Goal: Task Accomplishment & Management: Manage account settings

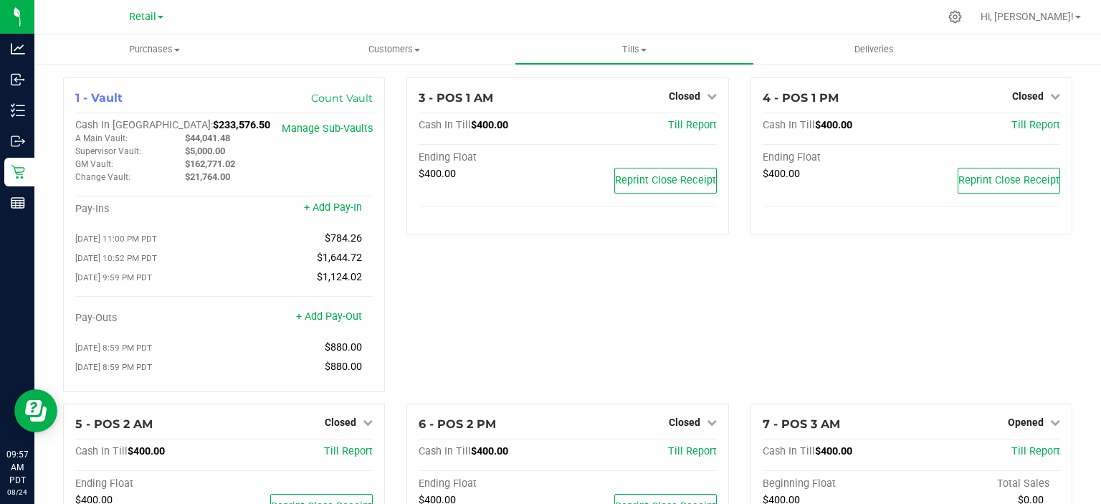
scroll to position [173, 0]
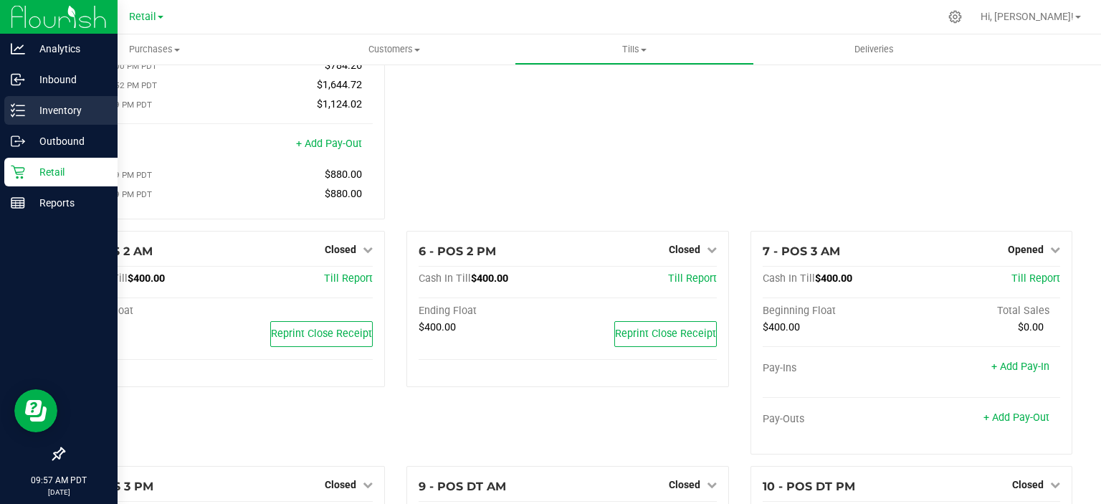
click at [0, 99] on link "Inventory" at bounding box center [59, 111] width 118 height 31
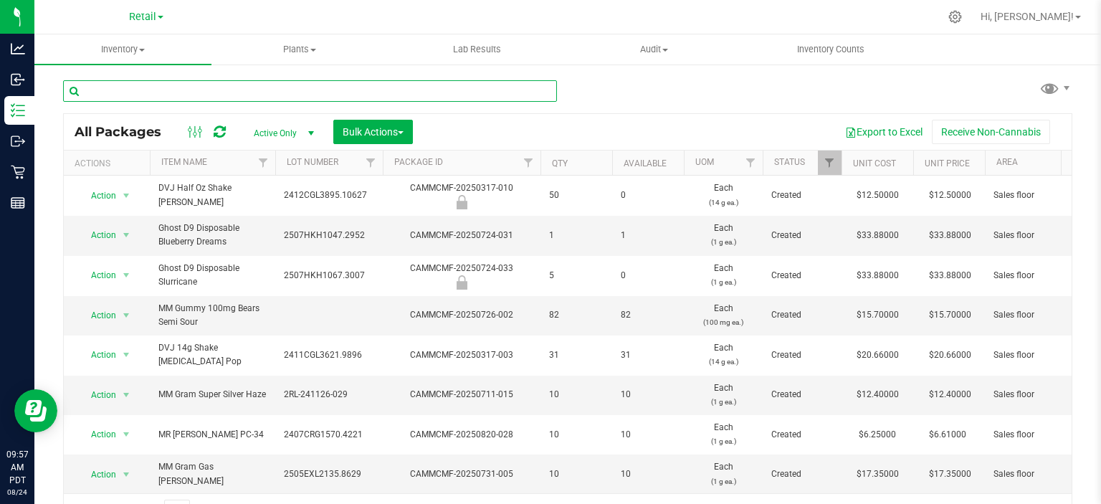
click at [211, 85] on input "text" at bounding box center [310, 90] width 494 height 21
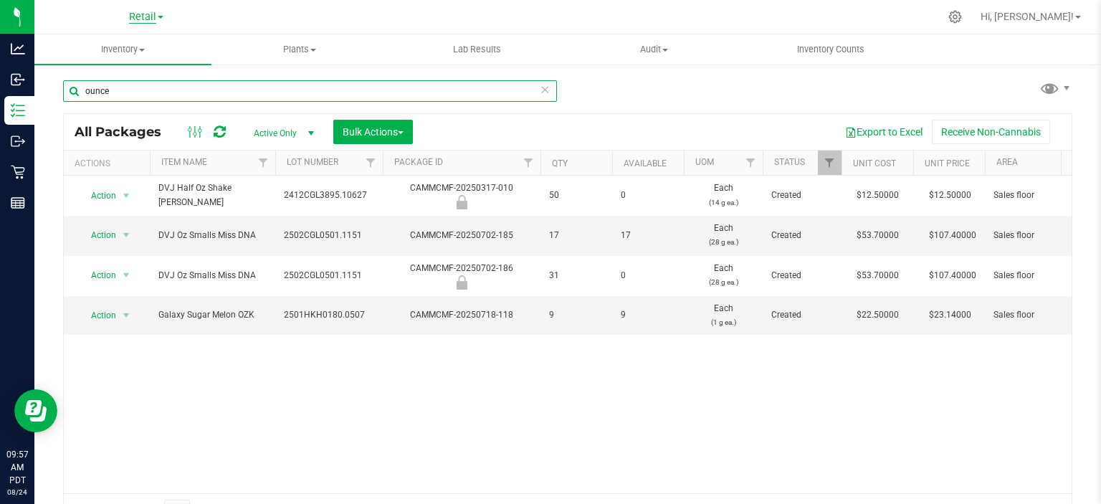
type input "ounce"
click at [143, 18] on span "Retail" at bounding box center [142, 17] width 27 height 13
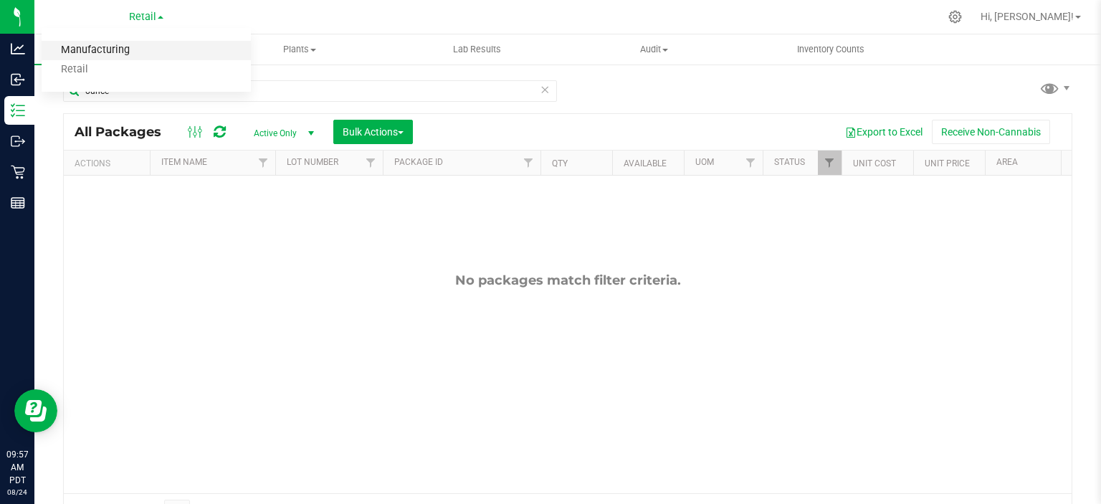
click at [92, 49] on link "Manufacturing" at bounding box center [146, 50] width 209 height 19
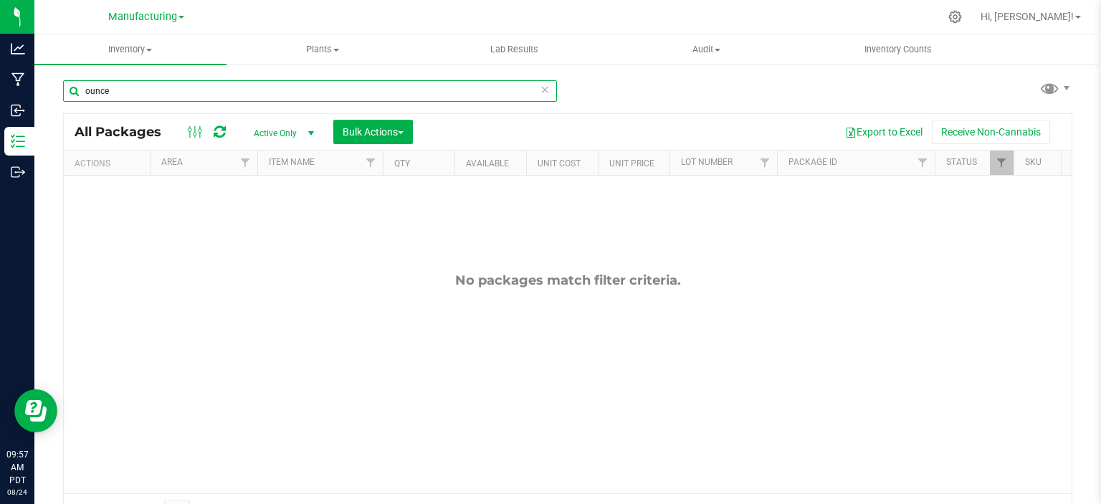
click at [148, 86] on input "ounce" at bounding box center [310, 90] width 494 height 21
type input "oz"
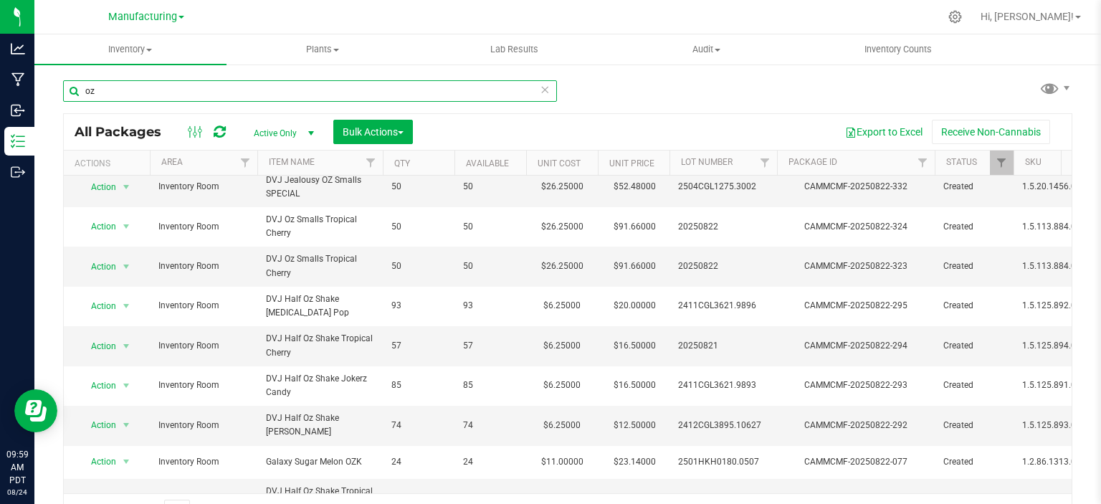
scroll to position [444, 0]
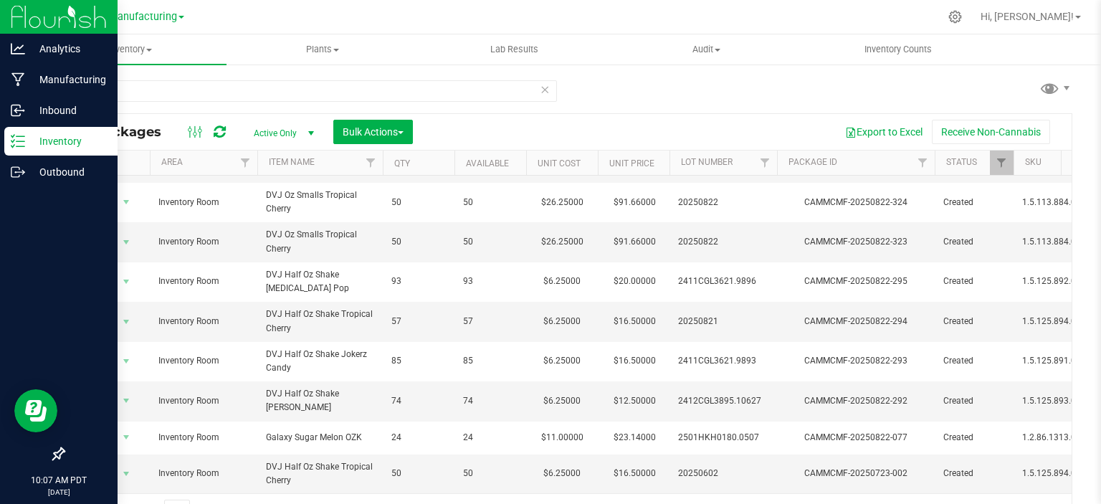
click at [20, 141] on line at bounding box center [20, 141] width 8 height 0
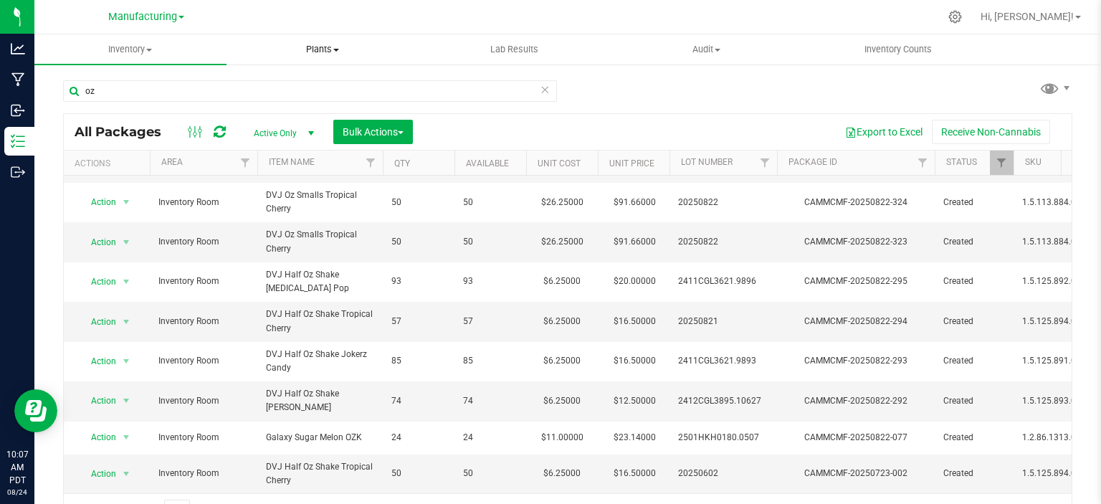
click at [251, 47] on span "Plants" at bounding box center [322, 49] width 191 height 13
click at [151, 14] on span "Manufacturing" at bounding box center [142, 17] width 69 height 13
click at [77, 73] on link "Retail" at bounding box center [146, 69] width 209 height 19
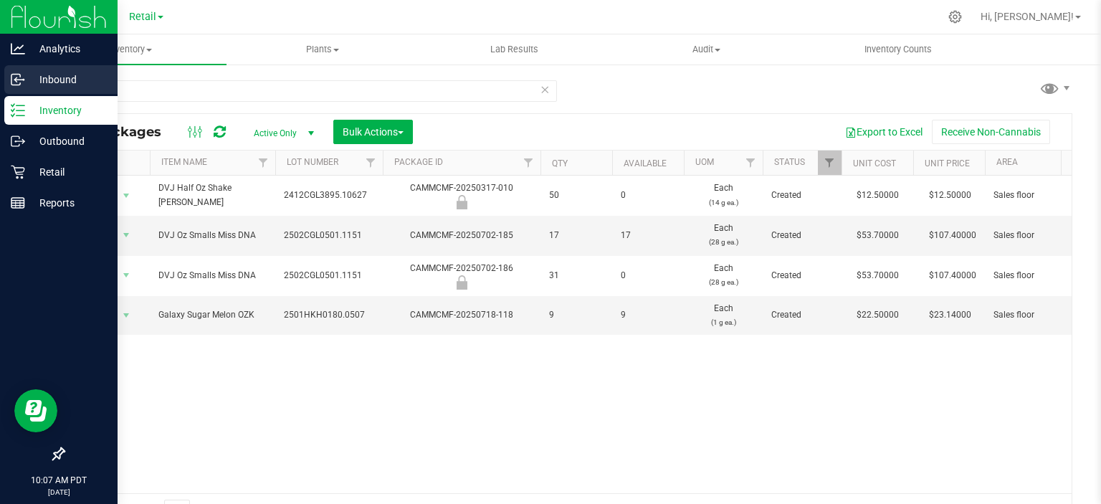
click at [23, 80] on circle at bounding box center [23, 80] width 2 height 2
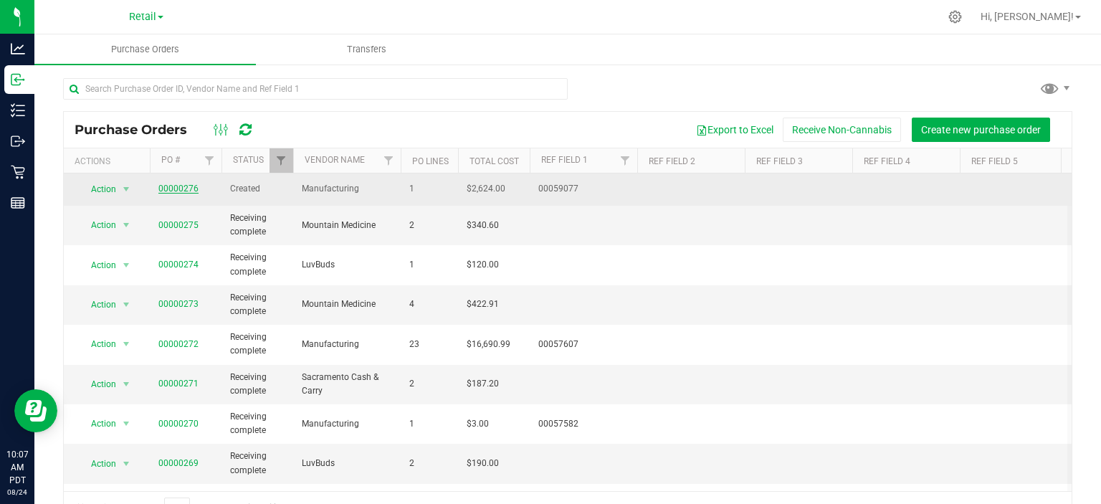
click at [186, 188] on link "00000276" at bounding box center [178, 188] width 40 height 10
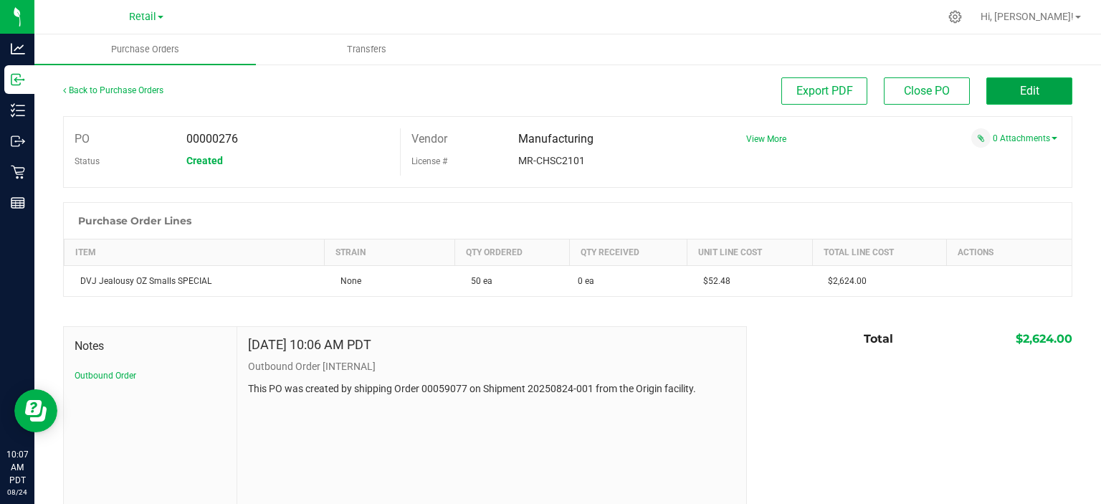
click at [1027, 81] on button "Edit" at bounding box center [1029, 90] width 86 height 27
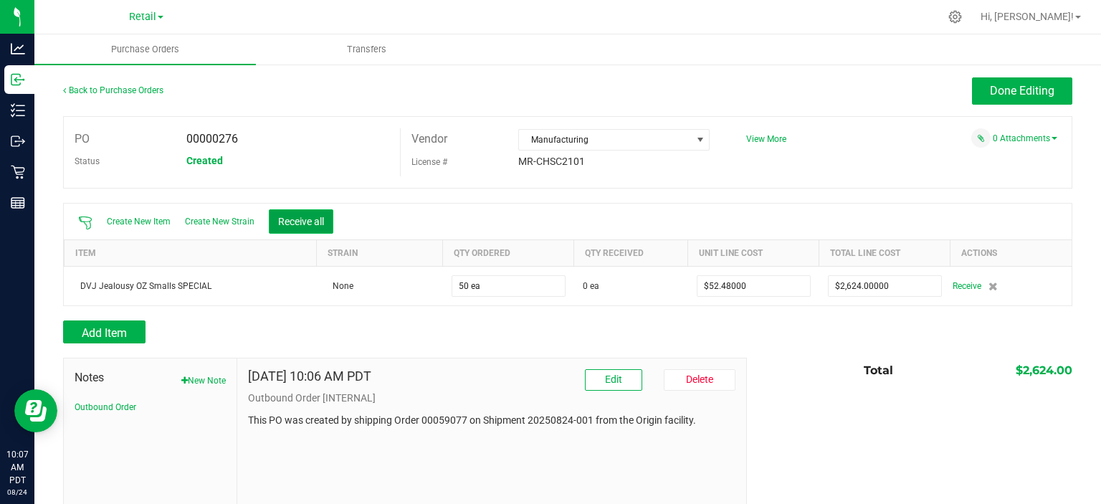
click at [297, 221] on button "Receive all" at bounding box center [301, 221] width 64 height 24
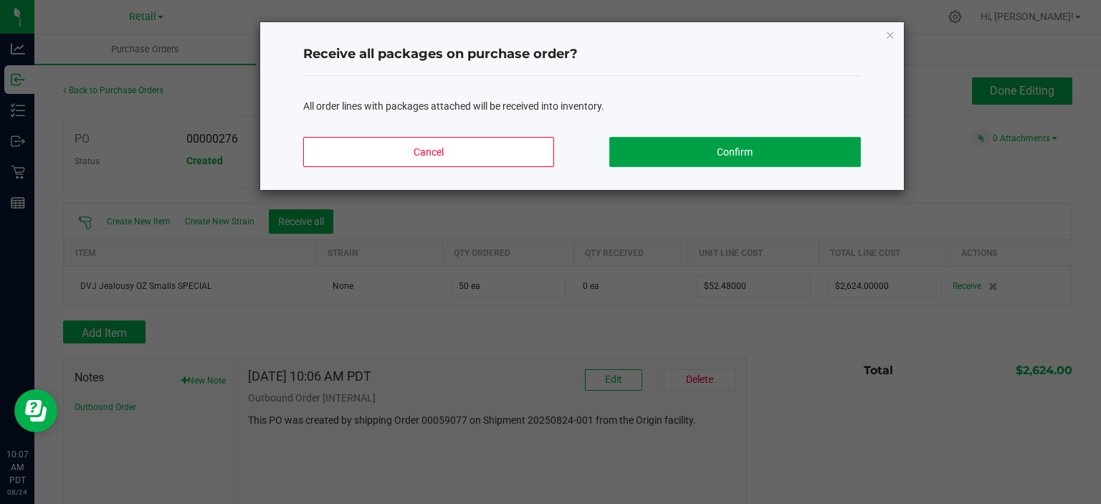
click at [736, 152] on button "Confirm" at bounding box center [734, 152] width 251 height 30
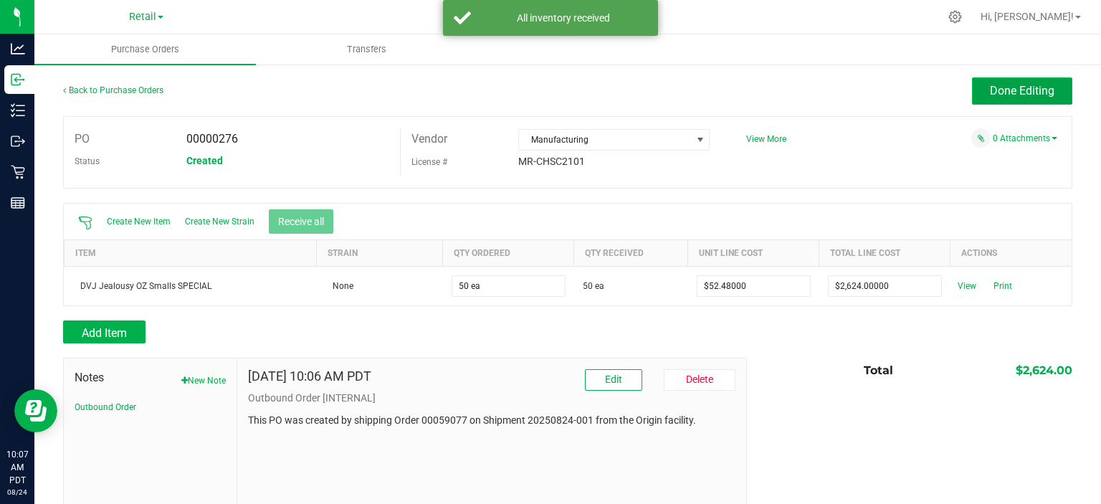
click at [1007, 82] on button "Done Editing" at bounding box center [1022, 90] width 100 height 27
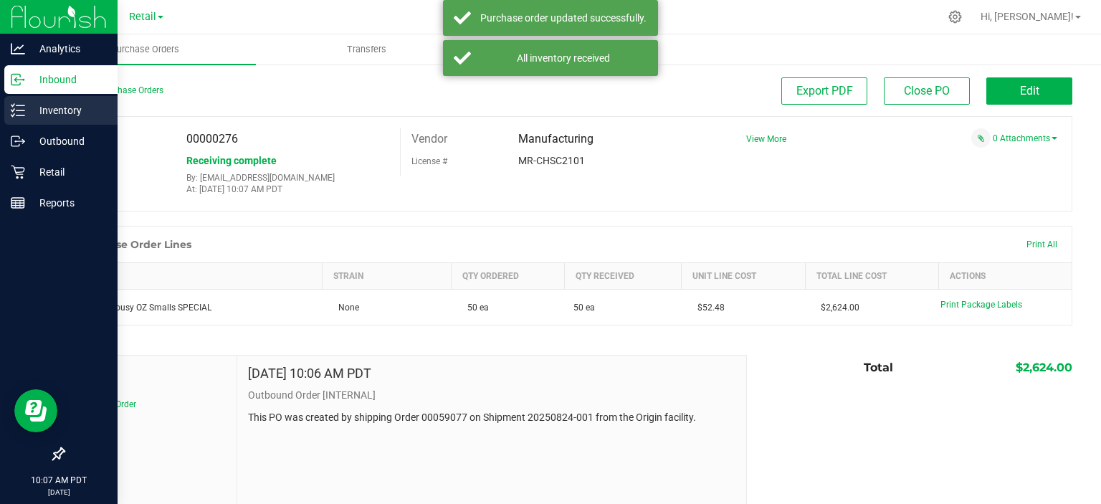
click at [12, 110] on icon at bounding box center [18, 110] width 14 height 14
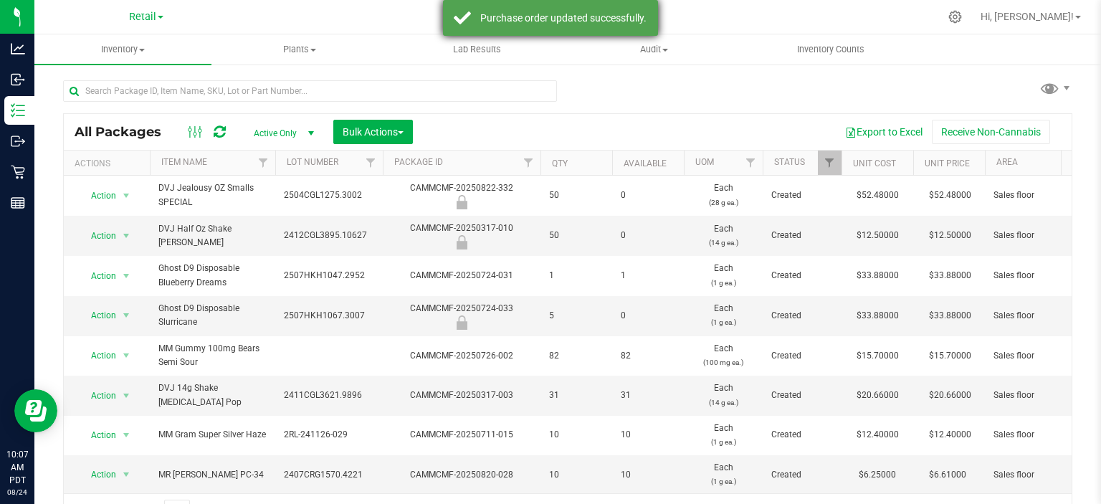
click at [496, 14] on div "Purchase order updated successfully." at bounding box center [563, 18] width 168 height 14
click at [490, 4] on div at bounding box center [598, 17] width 682 height 28
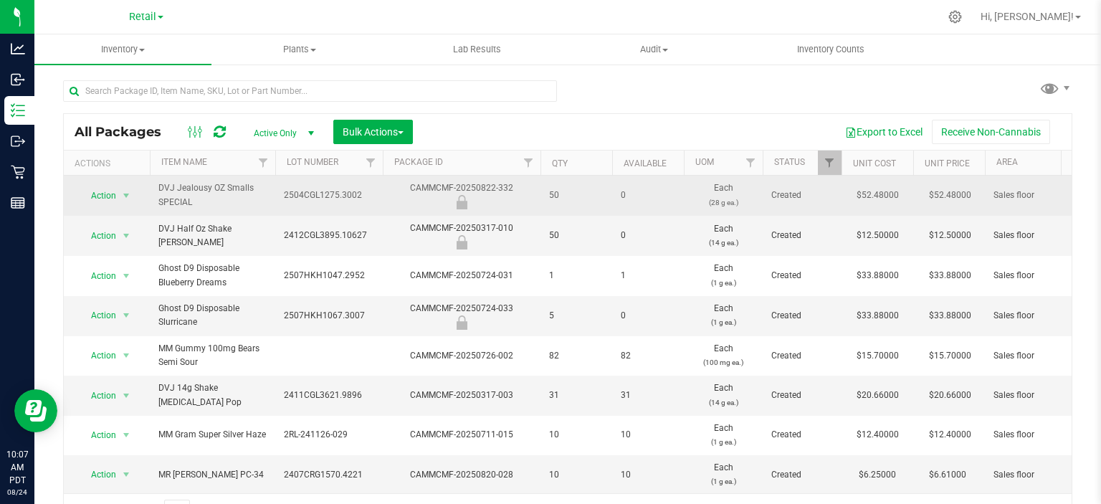
click at [106, 196] on span "Action" at bounding box center [97, 196] width 39 height 20
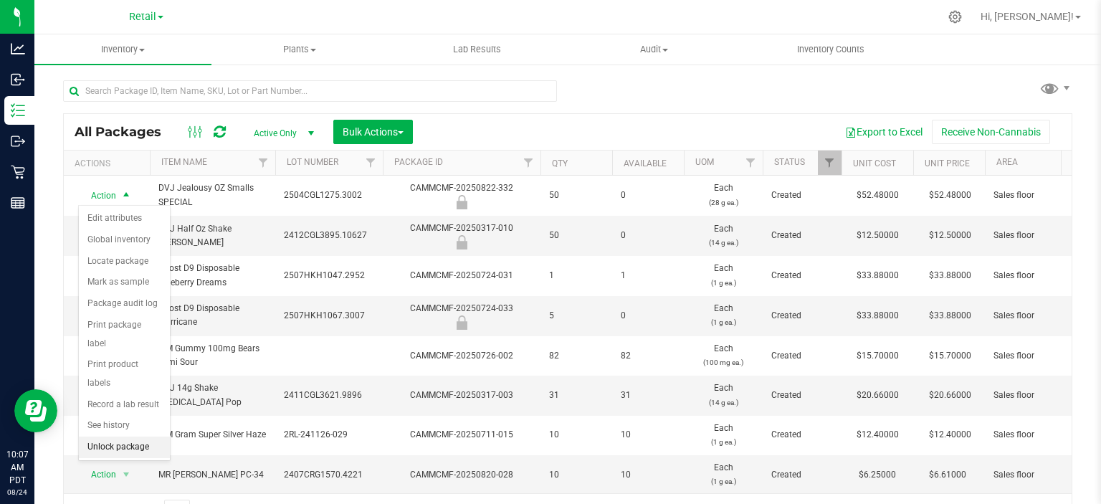
click at [104, 436] on li "Unlock package" at bounding box center [124, 446] width 91 height 21
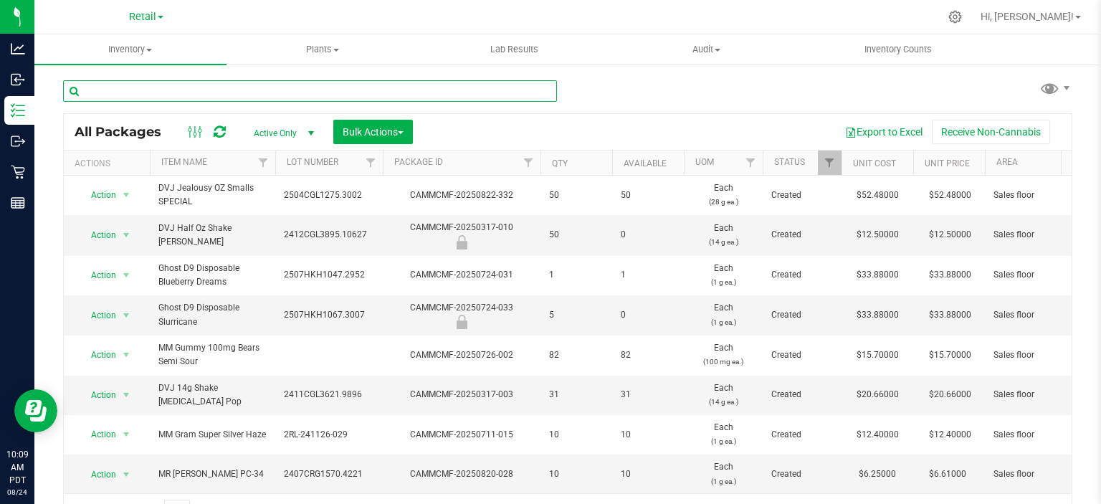
click at [140, 90] on input "text" at bounding box center [310, 90] width 494 height 21
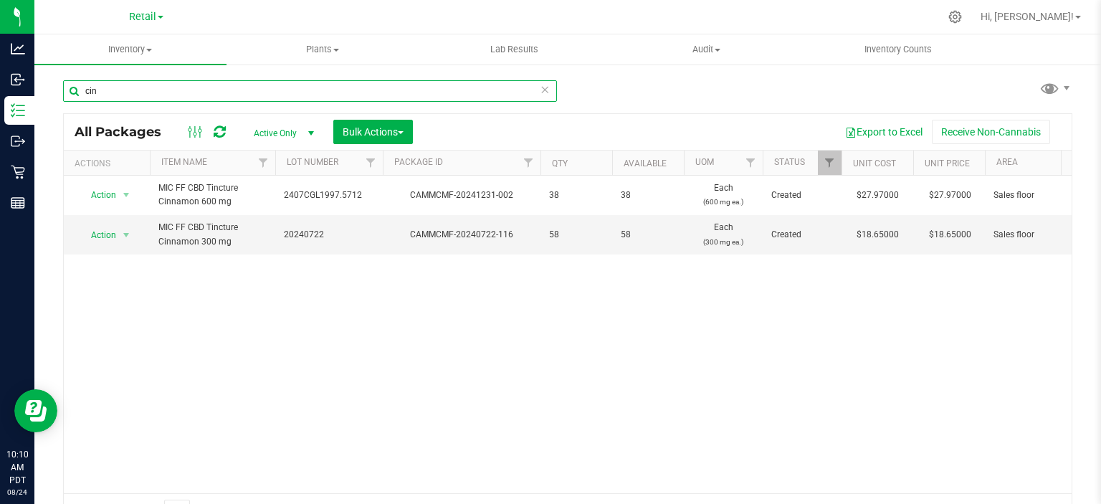
type input "cin"
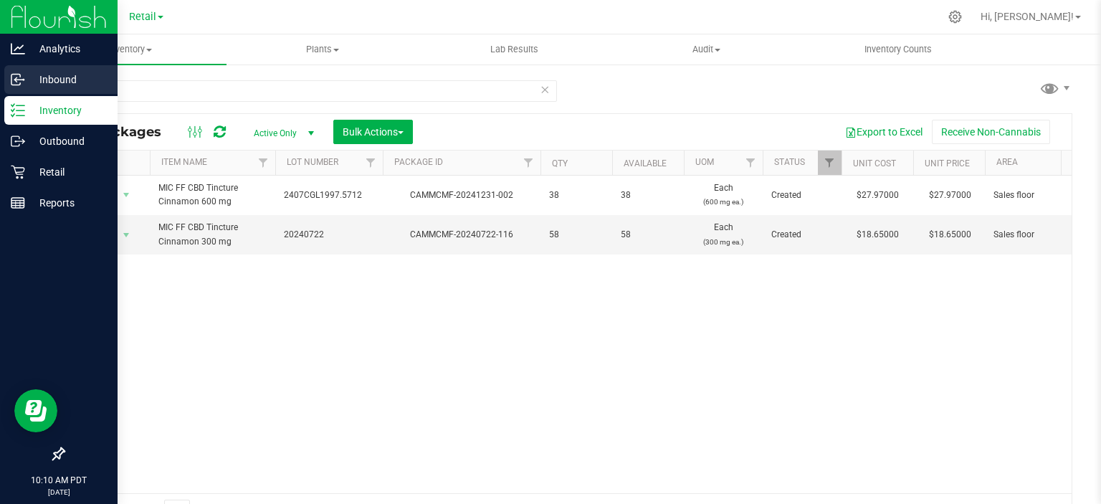
click at [3, 72] on link "Inbound" at bounding box center [59, 80] width 118 height 31
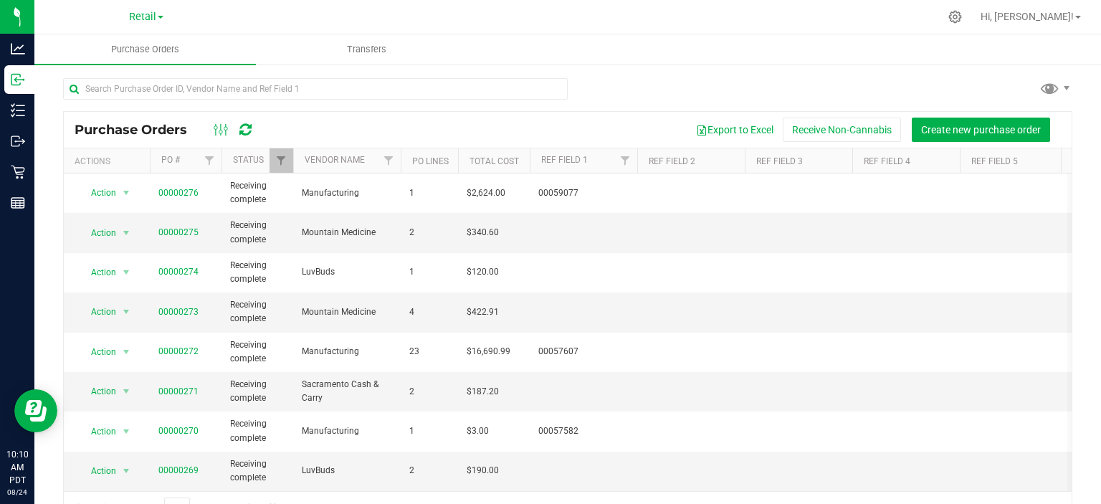
click at [671, 70] on div "Purchase Orders Export to Excel Receive Non-Cannabis Create new purchase order …" at bounding box center [567, 301] width 1066 height 477
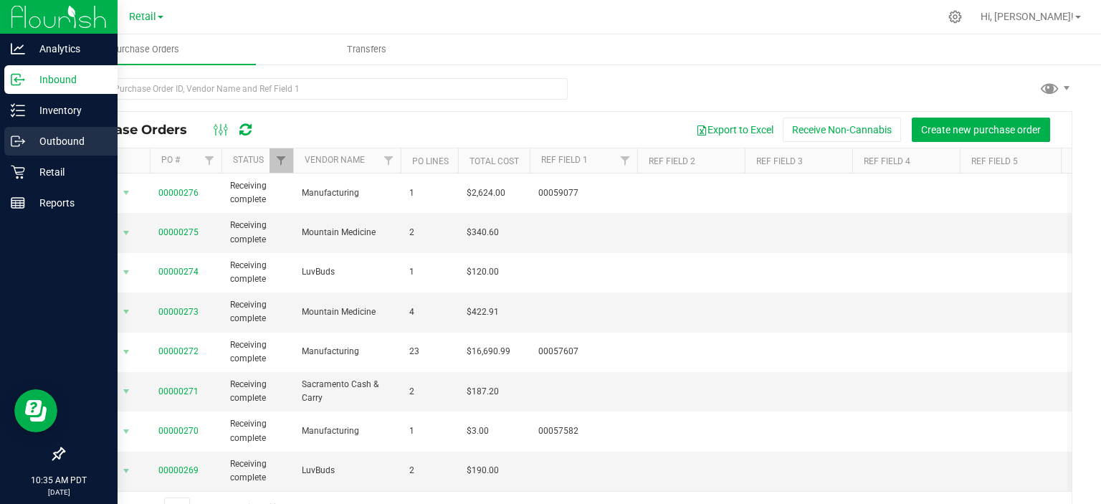
click at [15, 140] on circle at bounding box center [16, 141] width 2 height 2
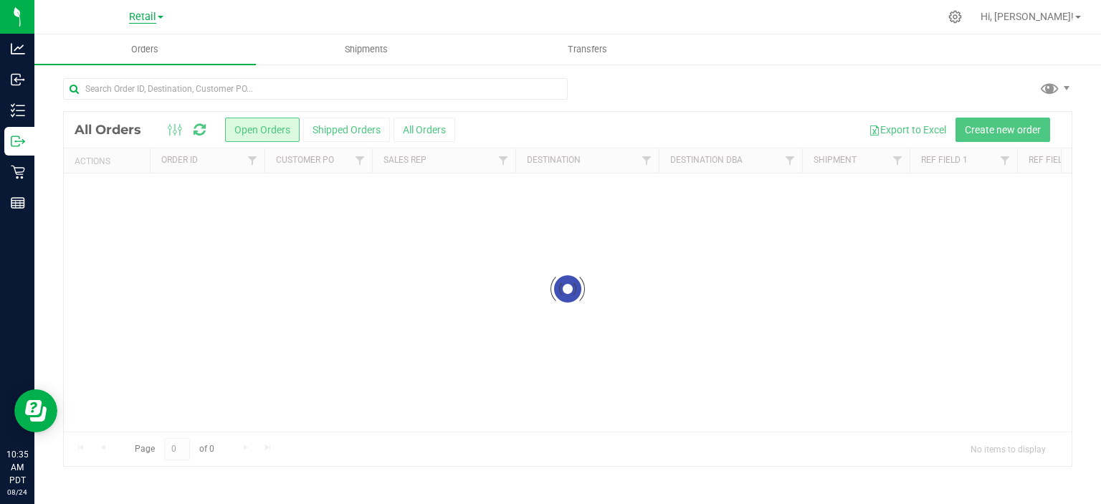
click at [143, 17] on span "Retail" at bounding box center [142, 17] width 27 height 13
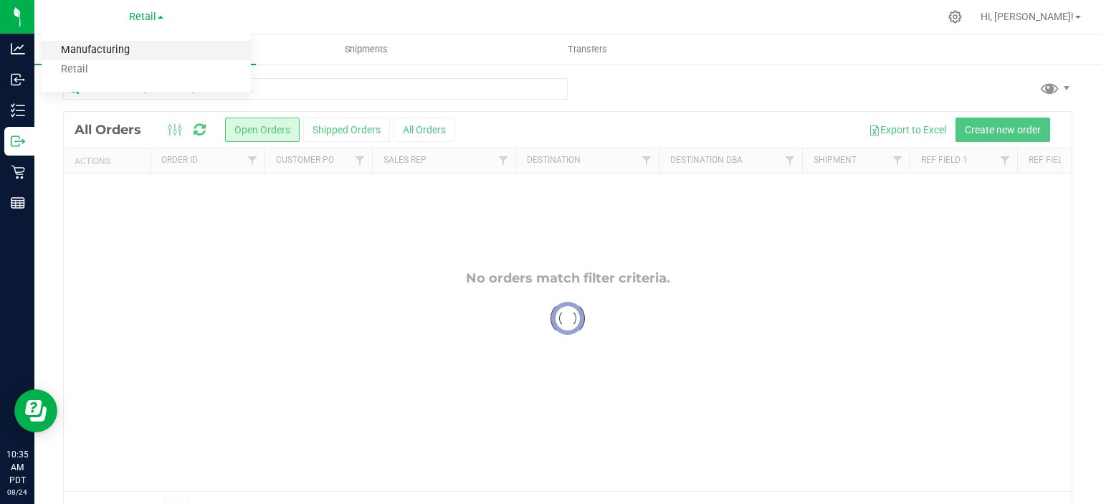
click at [90, 48] on link "Manufacturing" at bounding box center [146, 50] width 209 height 19
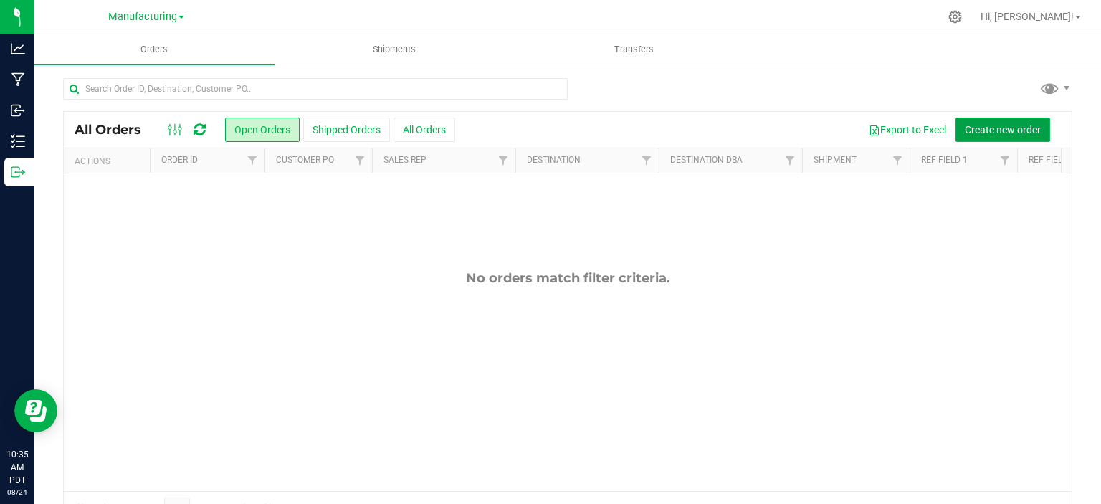
click at [989, 128] on span "Create new order" at bounding box center [1002, 129] width 76 height 11
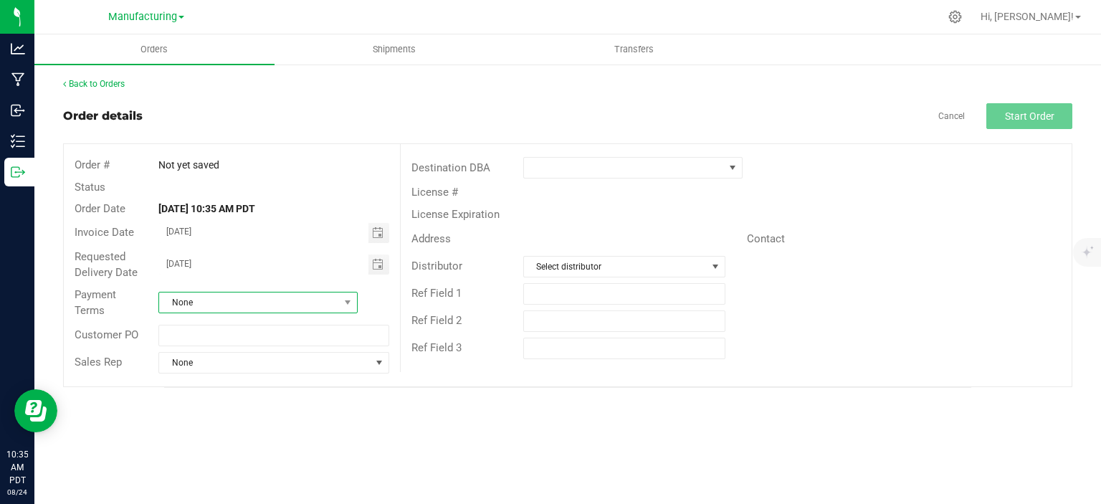
click at [204, 297] on span "None" at bounding box center [249, 302] width 180 height 20
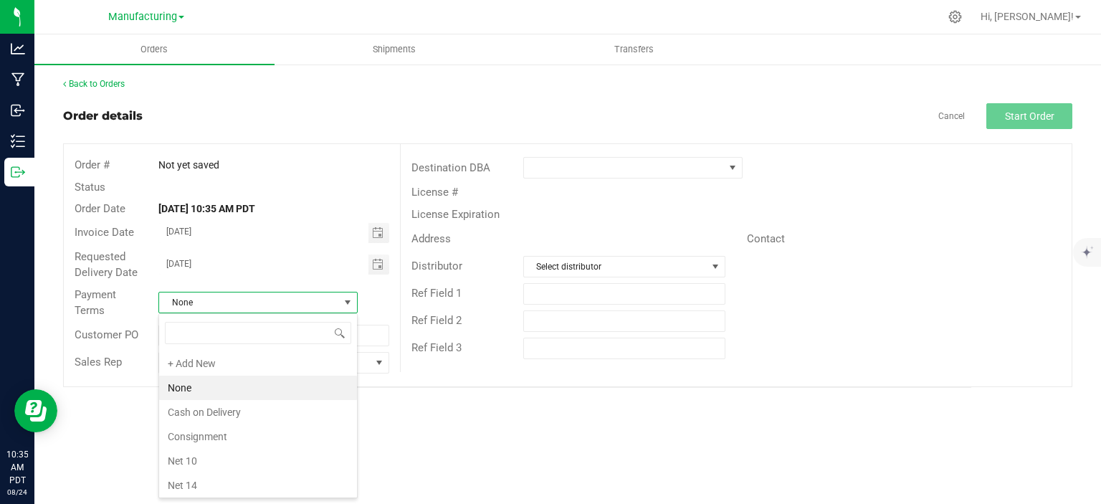
scroll to position [21, 199]
click at [113, 440] on div "Orders Shipments Transfers Back to Orders Order details Cancel Start Order Orde…" at bounding box center [567, 268] width 1066 height 469
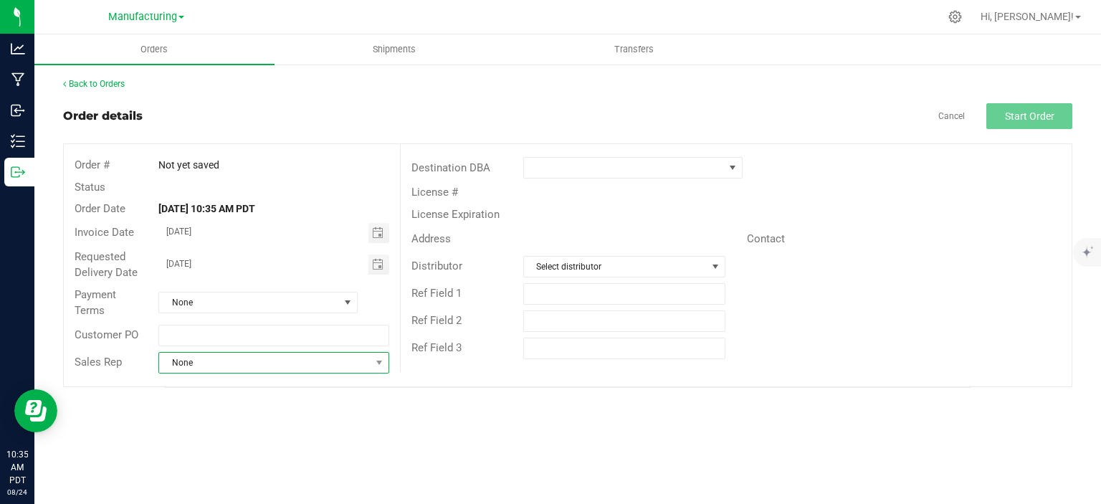
click at [206, 359] on span "None" at bounding box center [264, 363] width 211 height 20
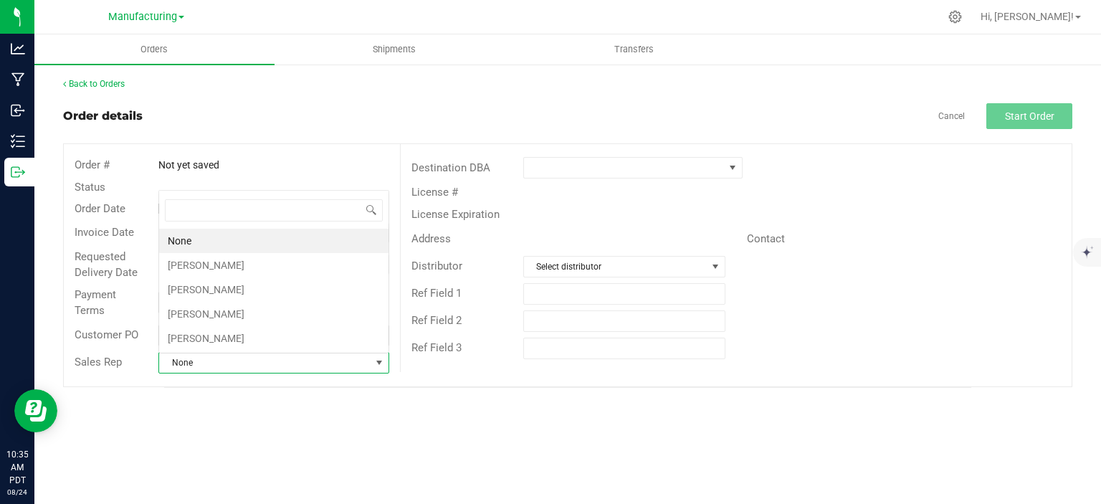
scroll to position [0, 0]
click at [191, 262] on li "Ryan Gregory" at bounding box center [273, 265] width 229 height 24
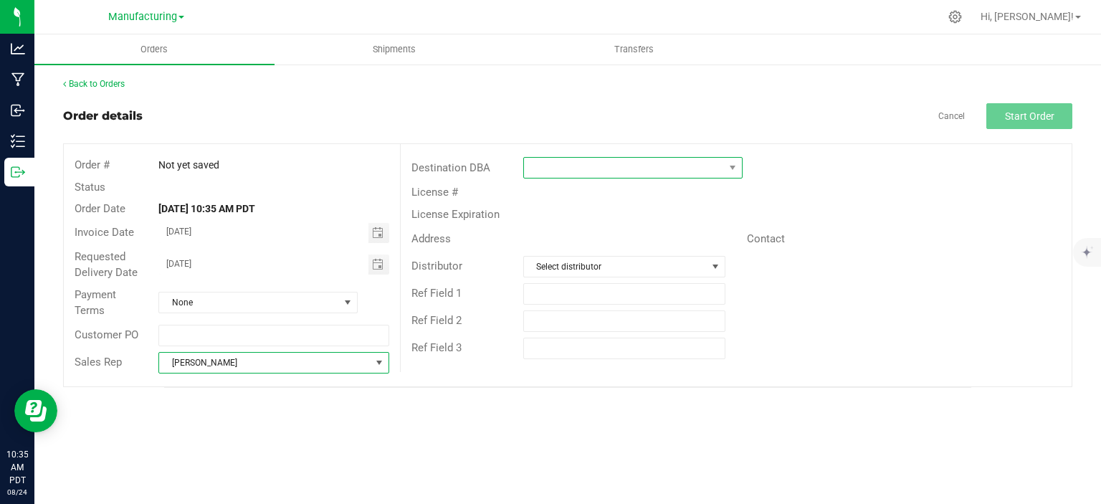
click at [579, 164] on span at bounding box center [624, 168] width 200 height 20
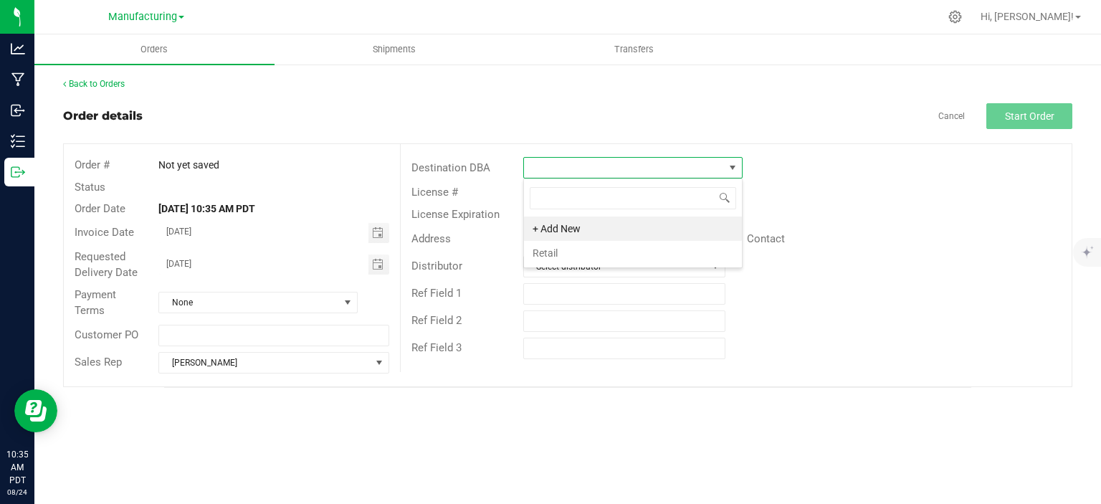
scroll to position [21, 219]
click at [542, 252] on li "Retail" at bounding box center [633, 253] width 218 height 24
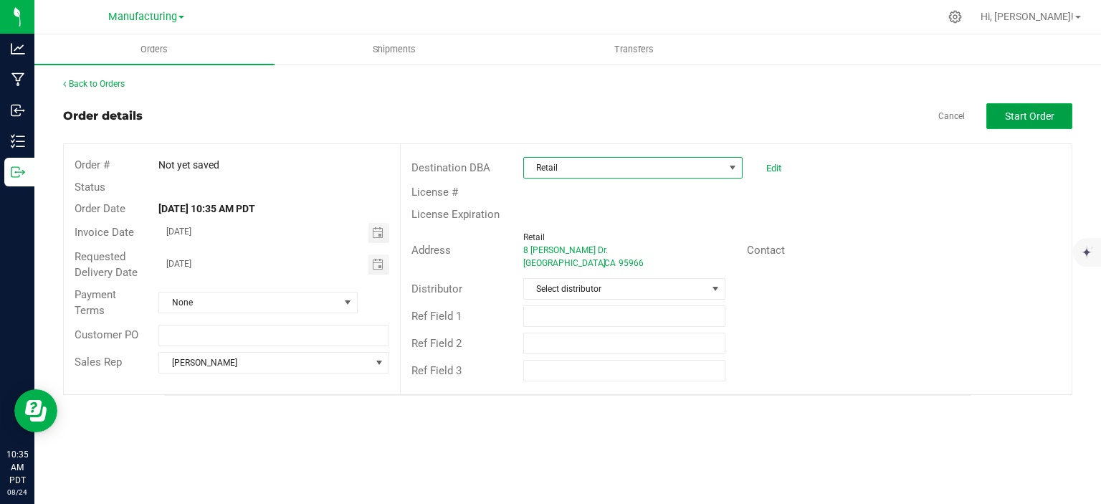
click at [1020, 103] on button "Start Order" at bounding box center [1029, 116] width 86 height 26
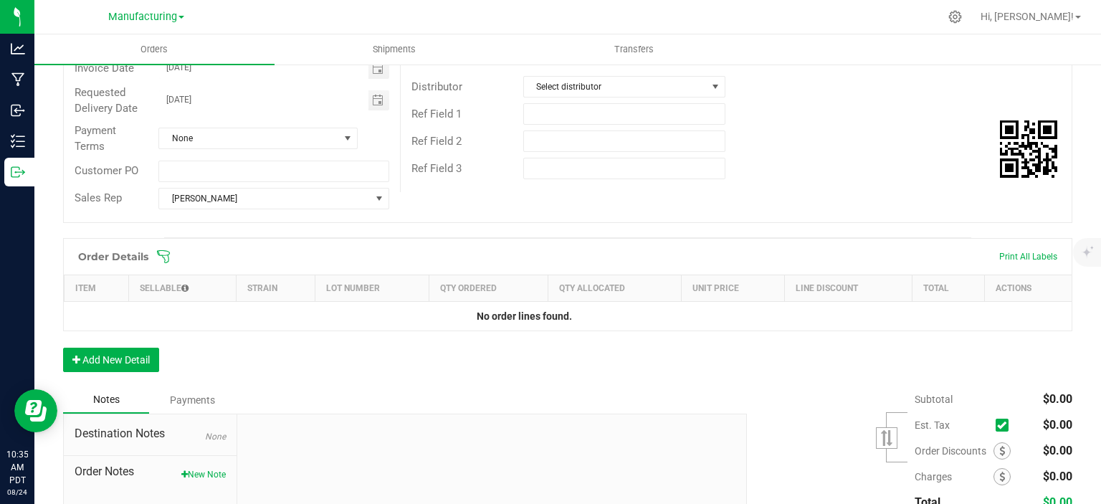
scroll to position [208, 0]
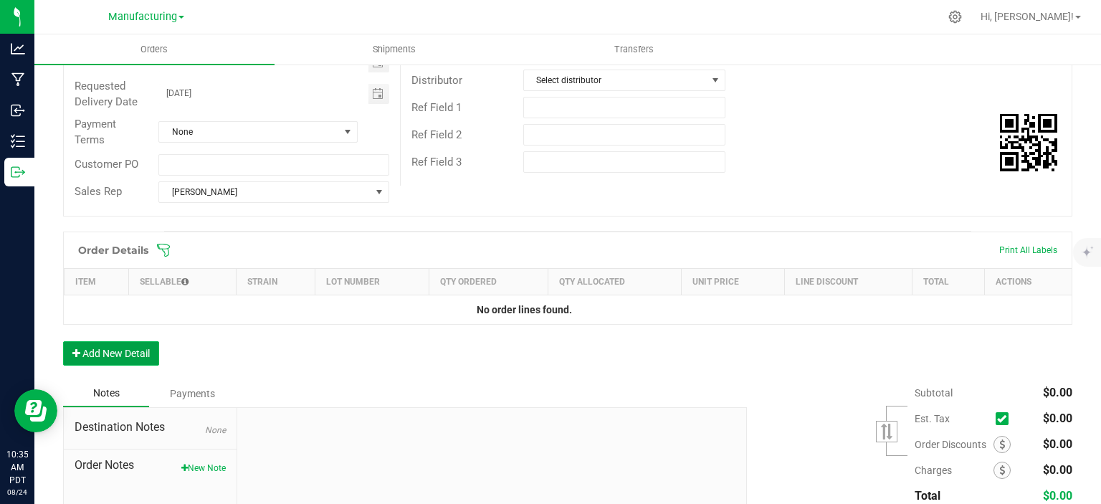
click at [103, 350] on button "Add New Detail" at bounding box center [111, 353] width 96 height 24
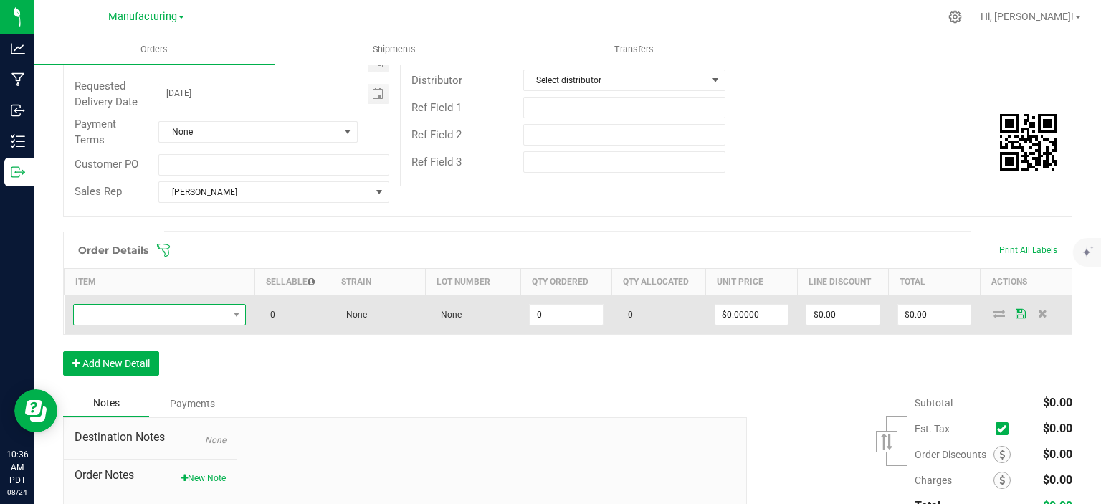
click at [147, 314] on span "NO DATA FOUND" at bounding box center [151, 315] width 154 height 20
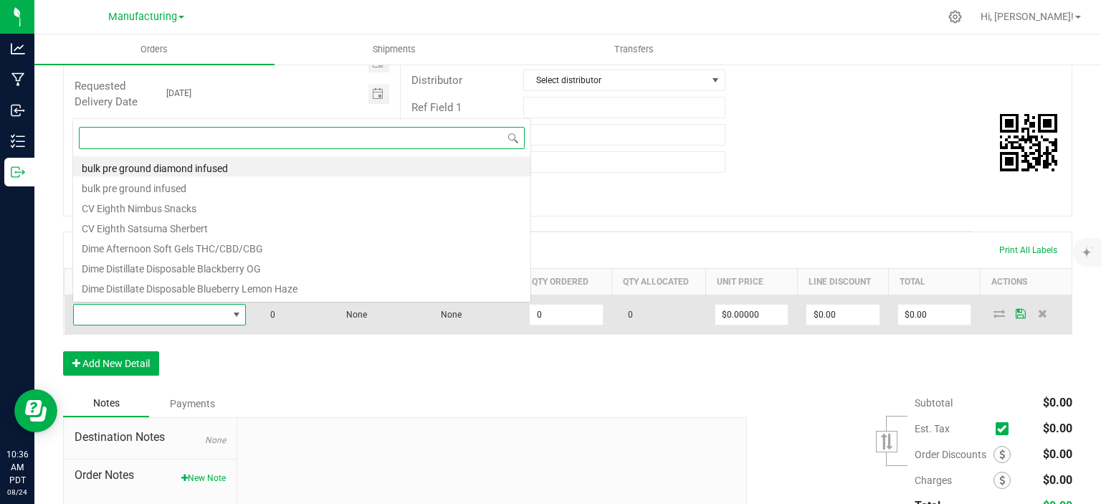
scroll to position [21, 169]
type input "rosin tec"
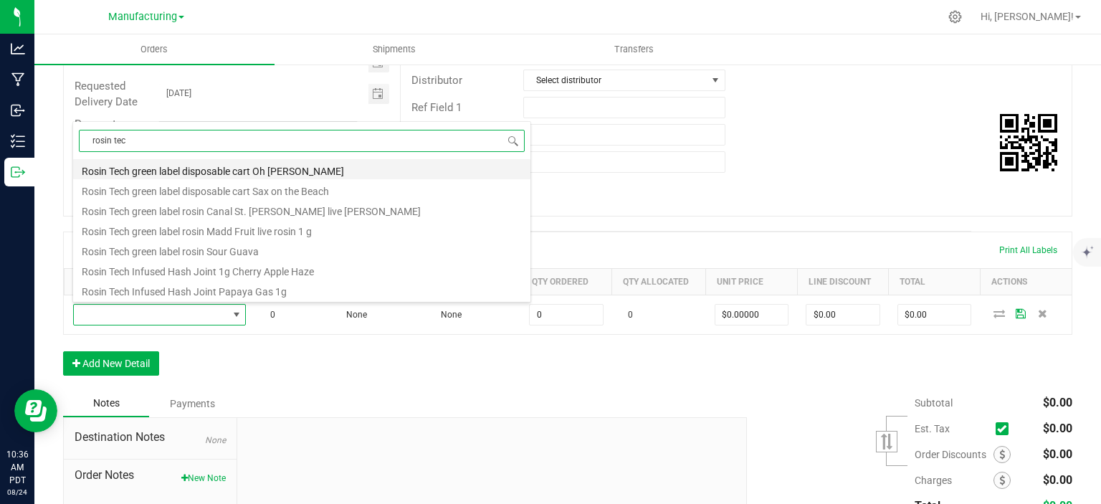
click at [254, 169] on li "Rosin Tech green label disposable cart Oh Mia Tai" at bounding box center [301, 169] width 457 height 20
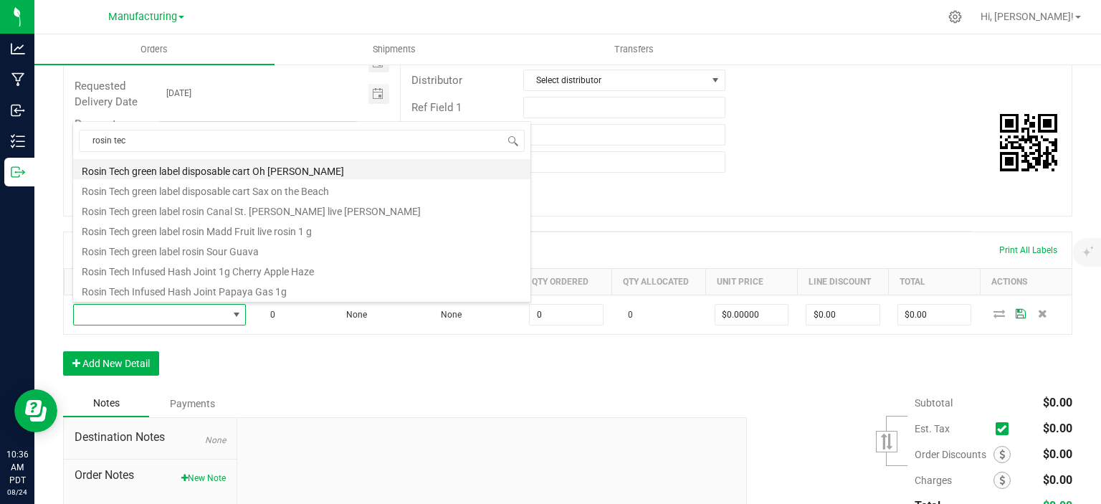
type input "0 ea"
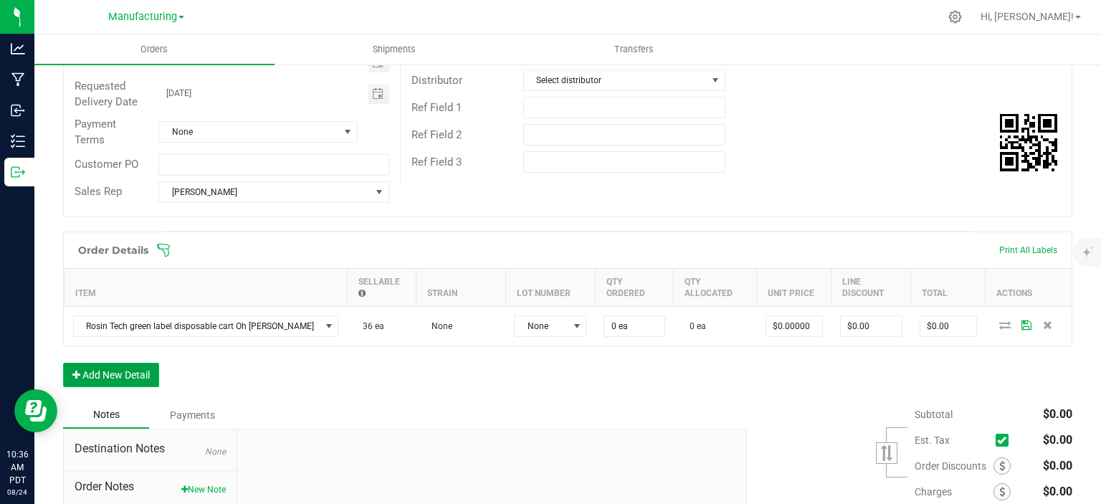
click at [126, 375] on button "Add New Detail" at bounding box center [111, 375] width 96 height 24
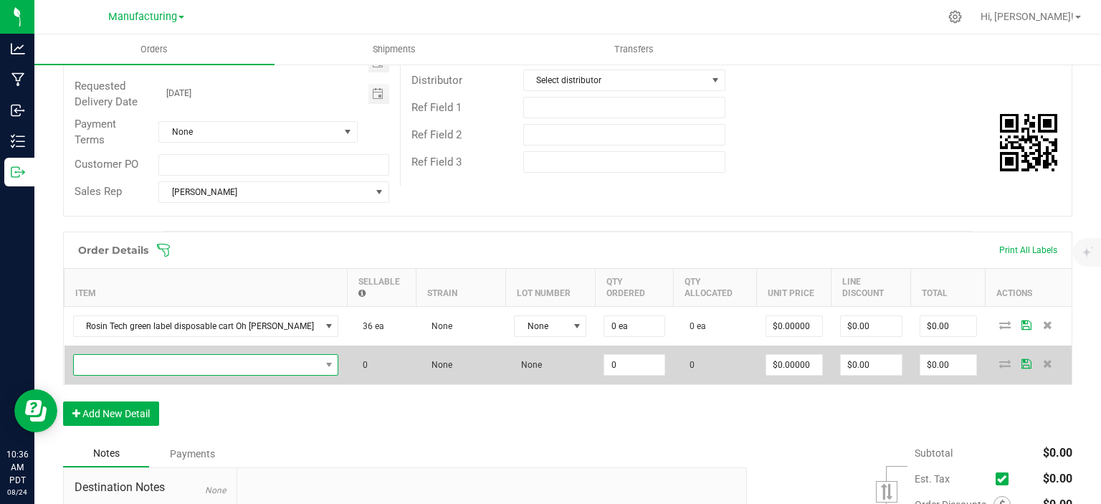
click at [203, 355] on span "NO DATA FOUND" at bounding box center [197, 365] width 246 height 20
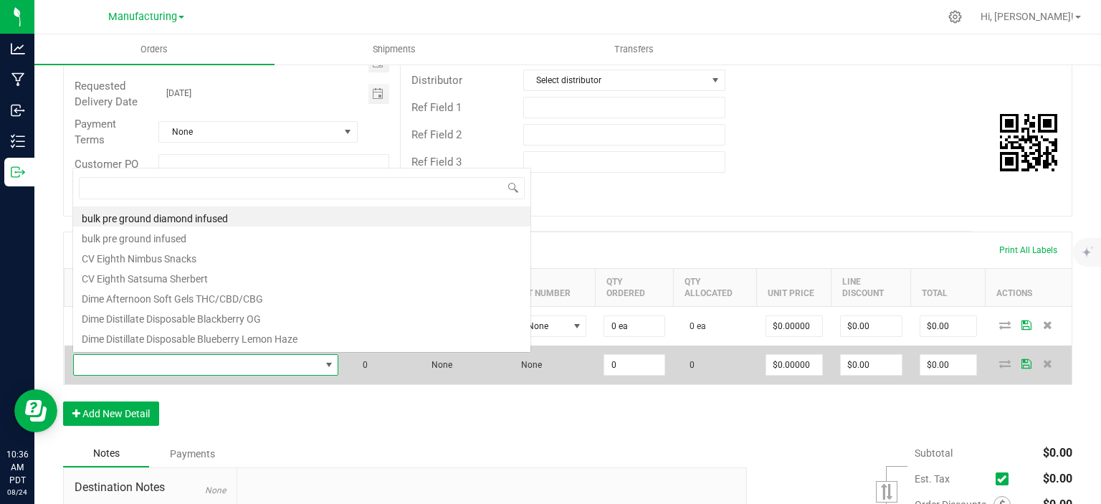
scroll to position [21, 229]
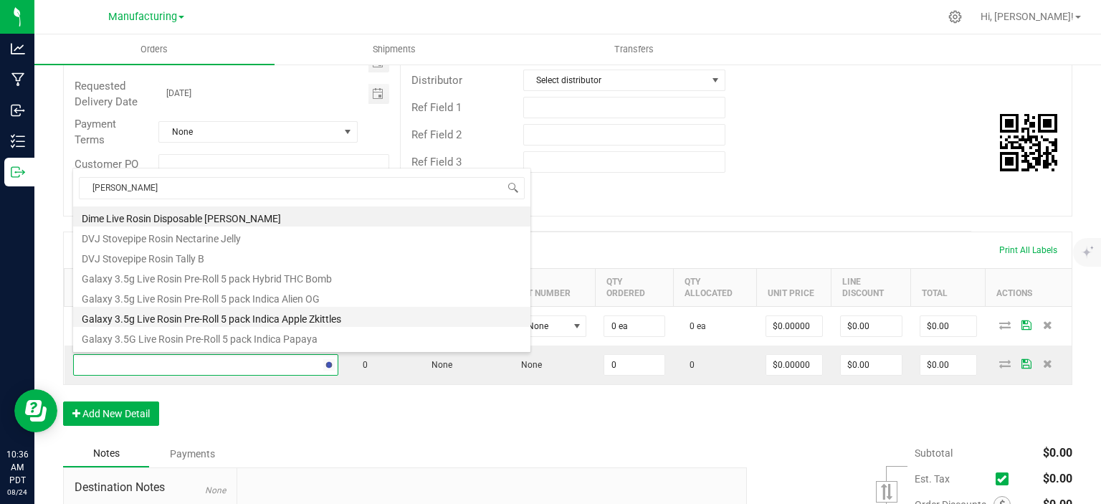
type input "rosin tec"
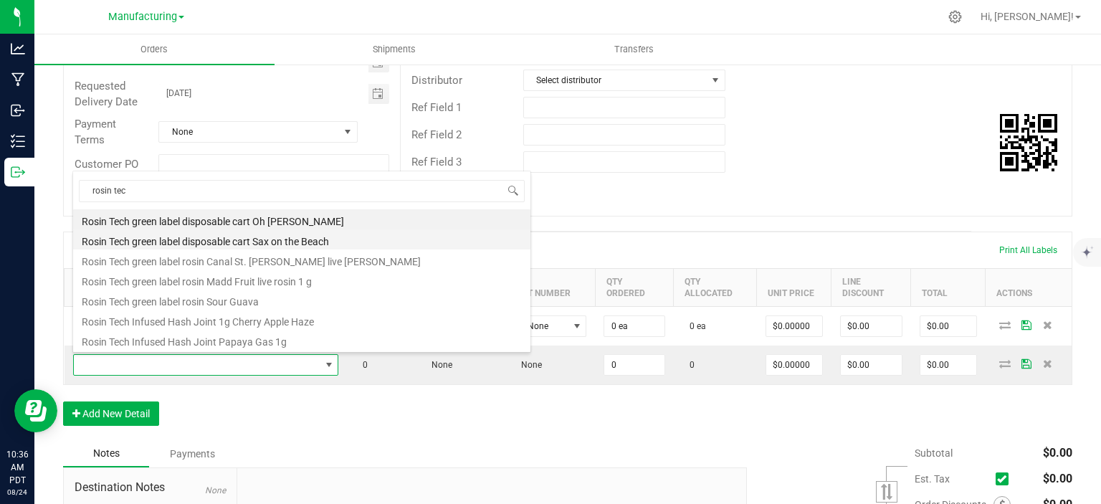
click at [166, 239] on li "Rosin Tech green label disposable cart Sax on the Beach" at bounding box center [301, 239] width 457 height 20
type input "0 ea"
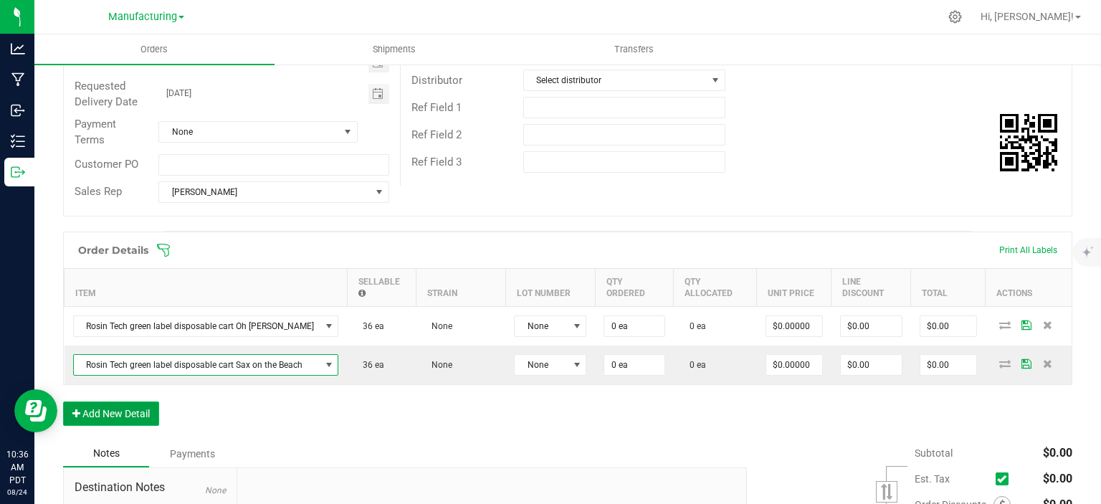
click at [130, 401] on button "Add New Detail" at bounding box center [111, 413] width 96 height 24
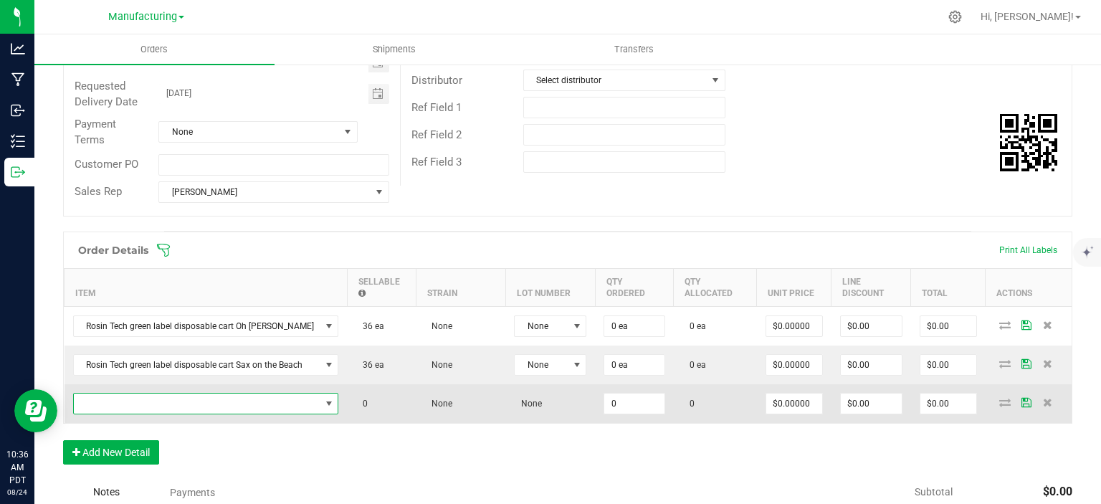
click at [130, 402] on span "NO DATA FOUND" at bounding box center [197, 403] width 246 height 20
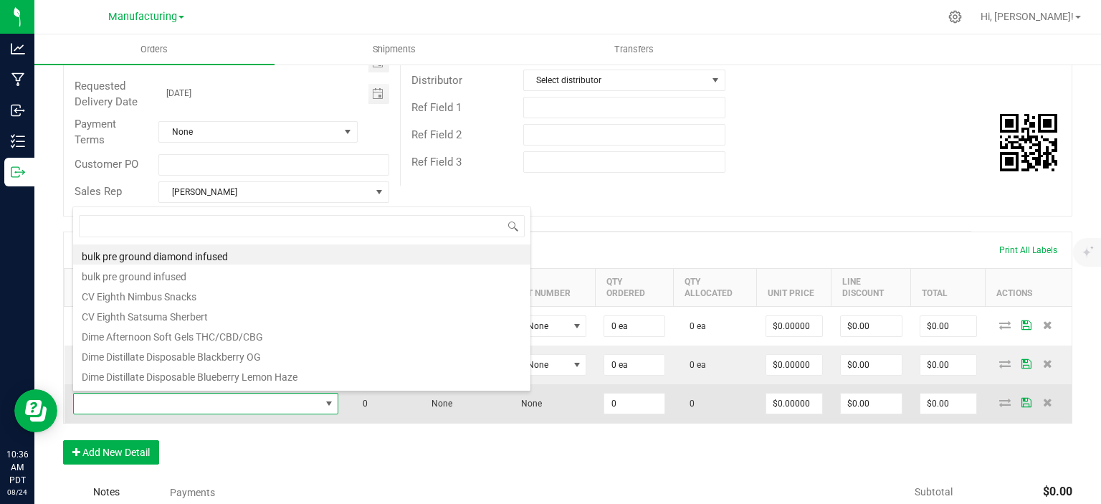
scroll to position [21, 254]
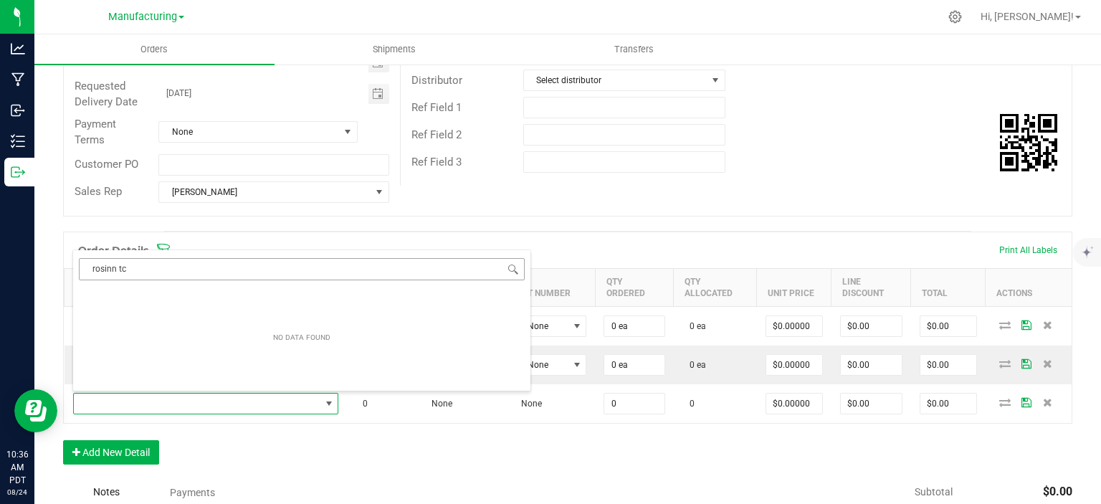
click at [114, 272] on input "rosinn tc" at bounding box center [302, 269] width 446 height 22
click at [139, 274] on input "rosin tc" at bounding box center [302, 269] width 446 height 22
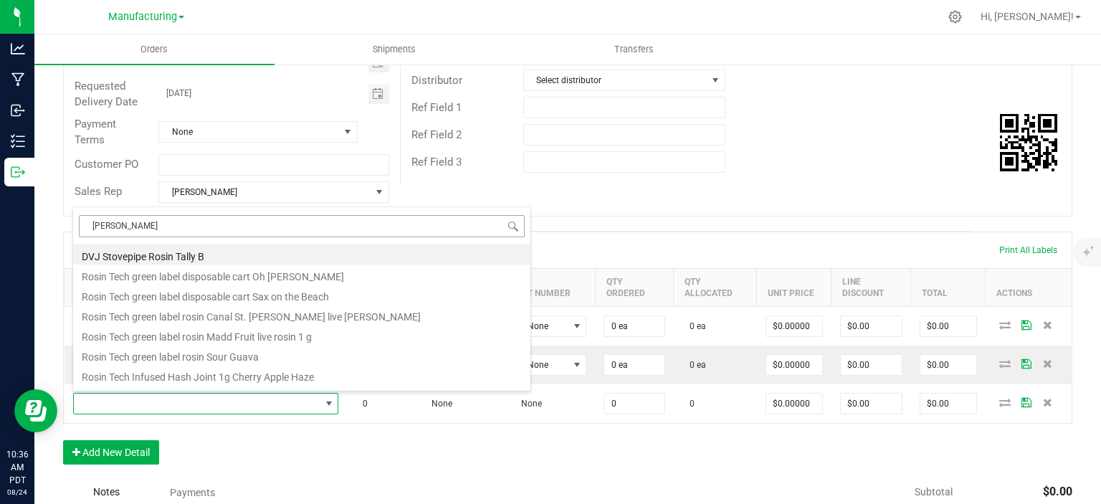
type input "rosin tec"
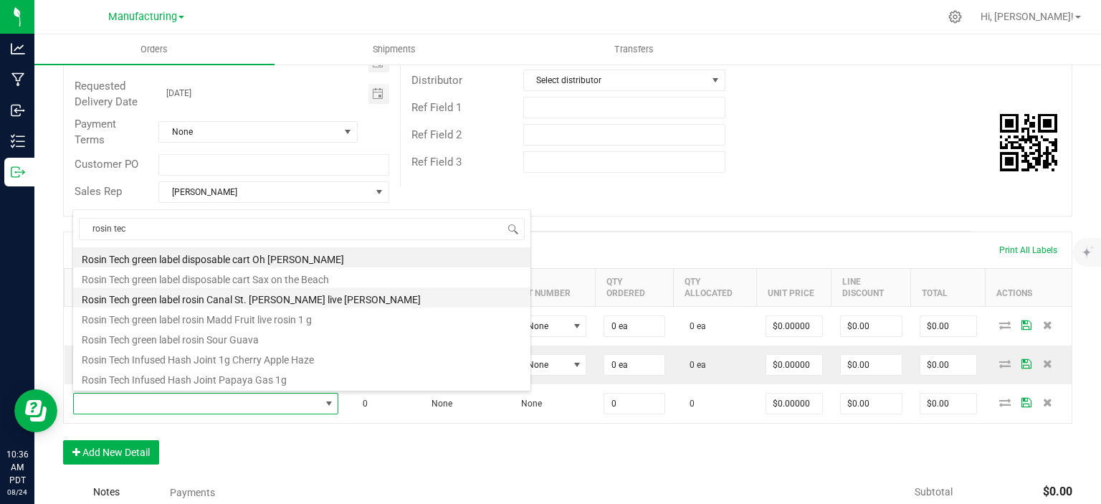
click at [146, 294] on li "Rosin Tech green label rosin Canal St. Runtz live rosin" at bounding box center [301, 297] width 457 height 20
type input "0 ea"
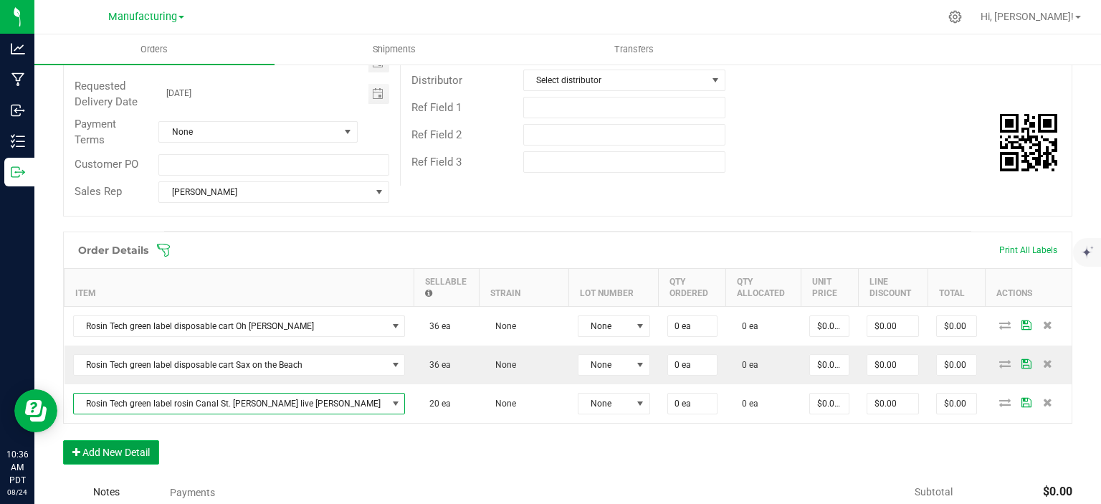
click at [123, 451] on button "Add New Detail" at bounding box center [111, 452] width 96 height 24
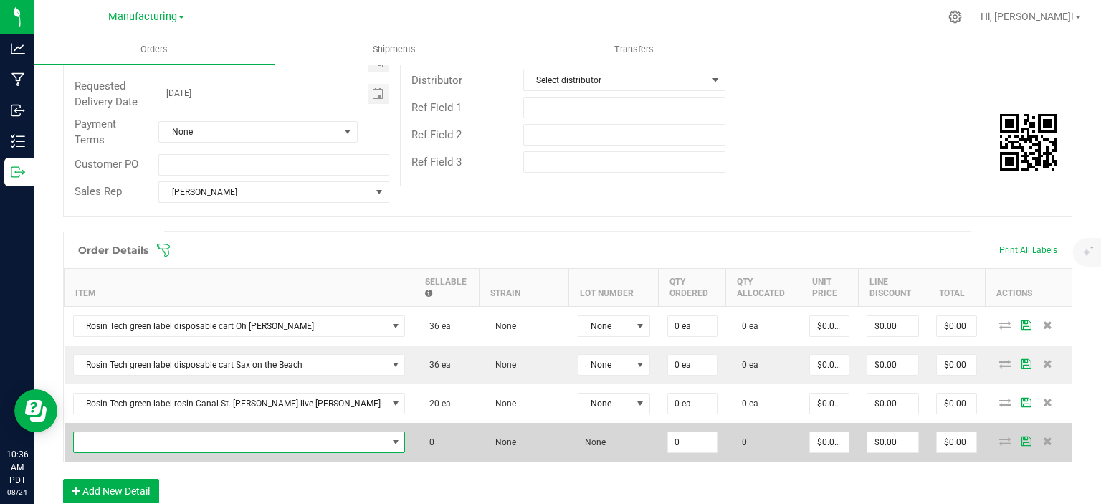
click at [126, 444] on span "NO DATA FOUND" at bounding box center [230, 442] width 313 height 20
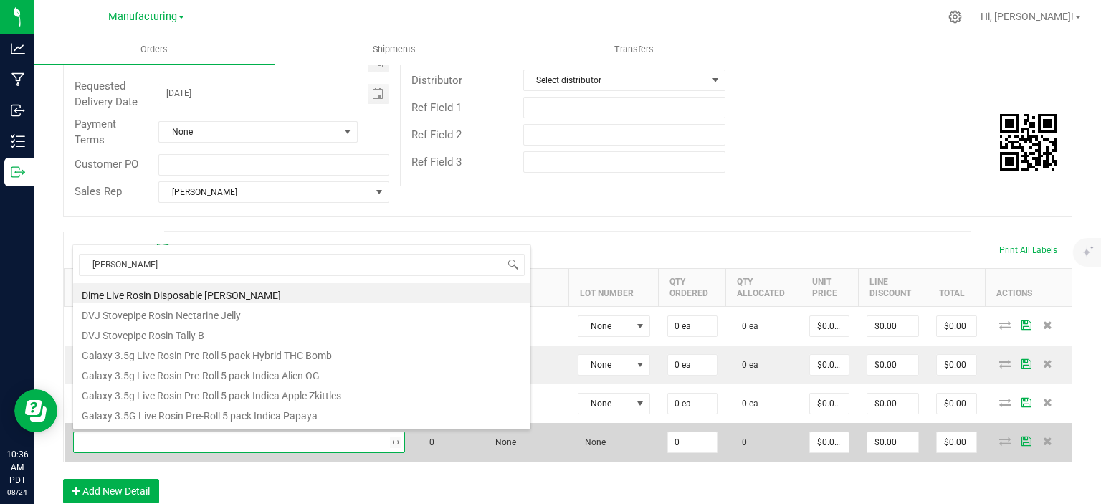
type input "rosin tec"
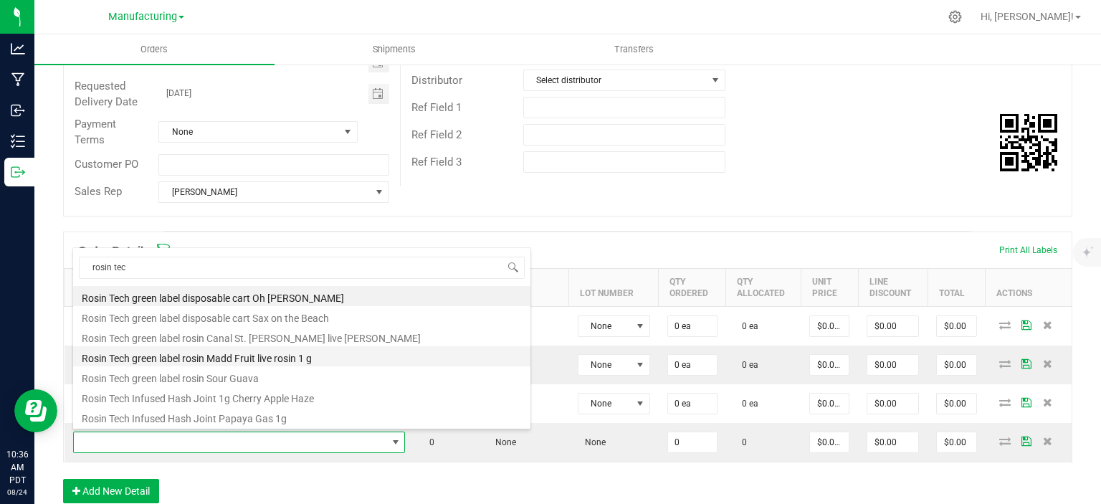
click at [241, 355] on li "Rosin Tech green label rosin Madd Fruit live rosin 1 g" at bounding box center [301, 356] width 457 height 20
type input "0.0000 g"
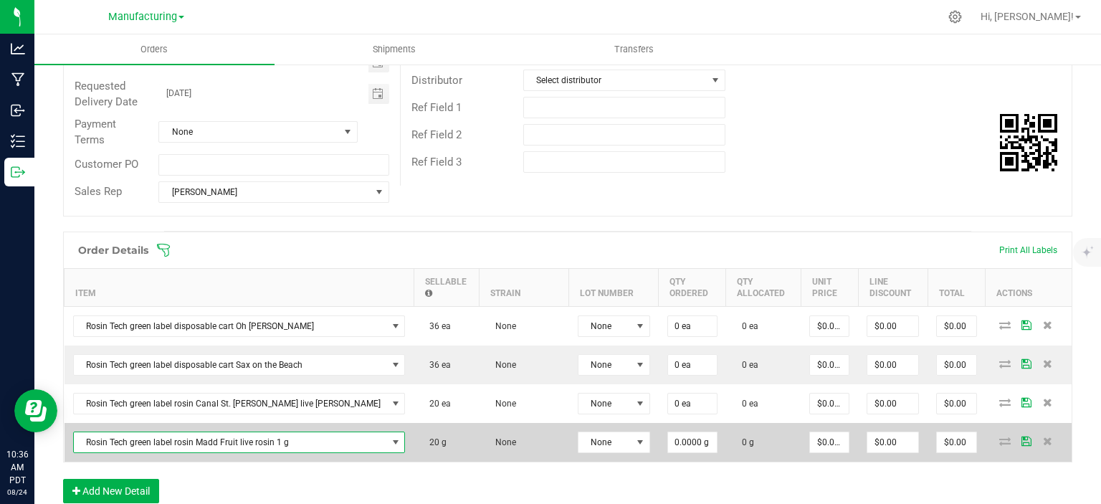
scroll to position [280, 0]
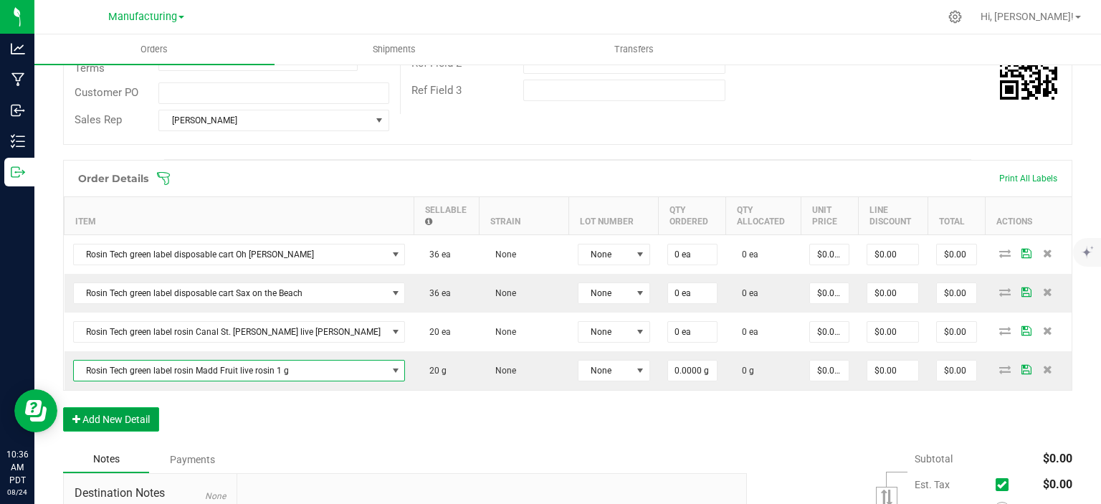
click at [138, 421] on button "Add New Detail" at bounding box center [111, 419] width 96 height 24
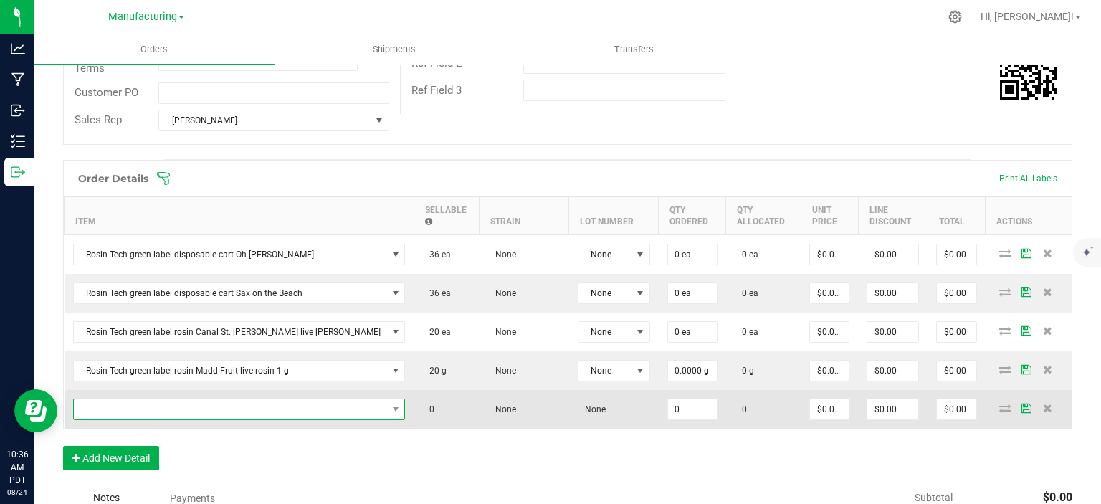
click at [158, 404] on span "NO DATA FOUND" at bounding box center [230, 409] width 313 height 20
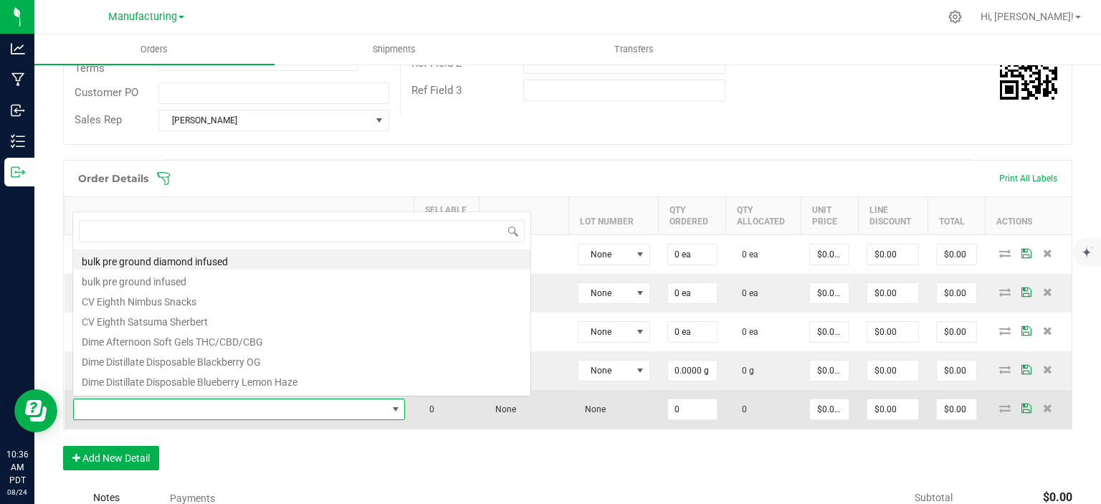
scroll to position [21, 254]
type input "rosin tec"
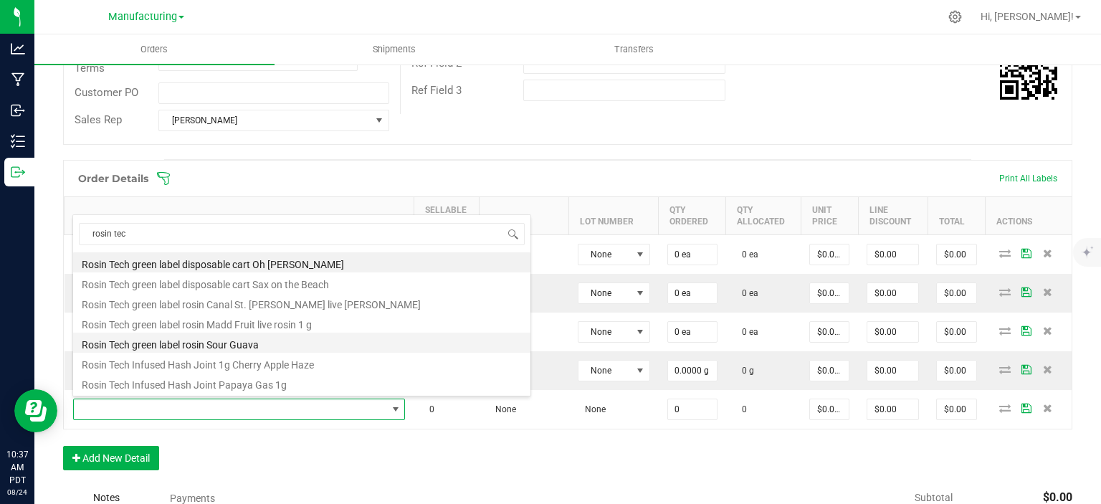
click at [239, 341] on li "Rosin Tech green label rosin Sour Guava" at bounding box center [301, 342] width 457 height 20
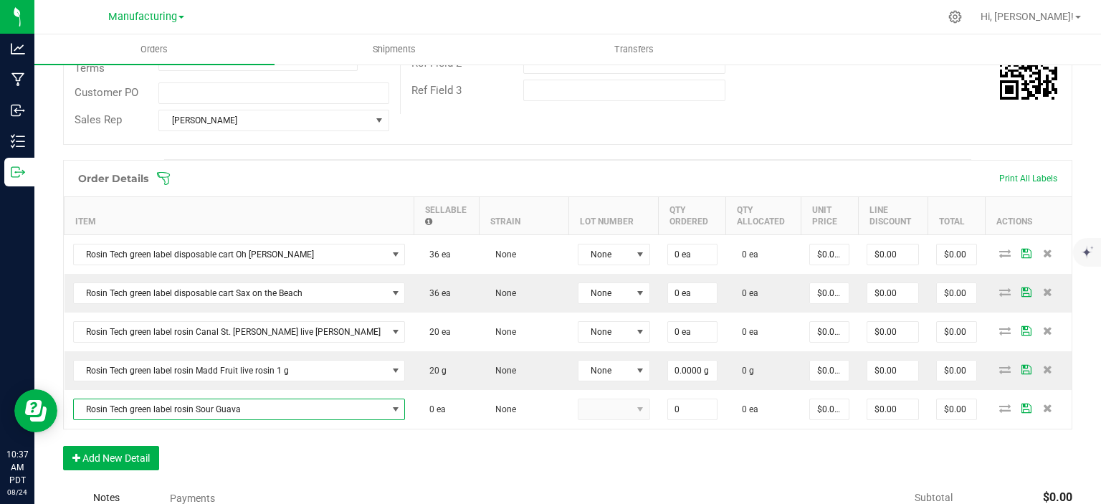
type input "0 ea"
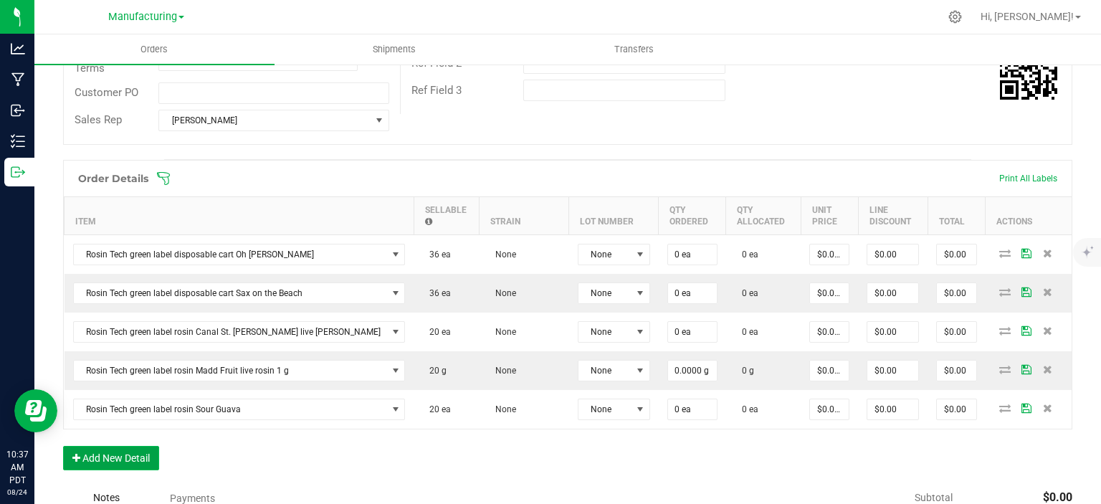
click at [123, 464] on button "Add New Detail" at bounding box center [111, 458] width 96 height 24
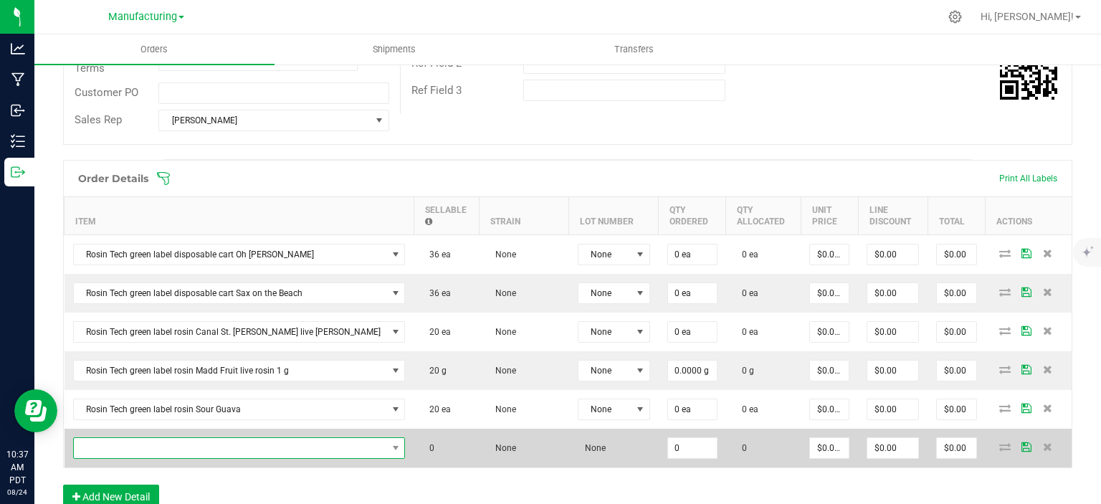
click at [130, 444] on span "NO DATA FOUND" at bounding box center [230, 448] width 313 height 20
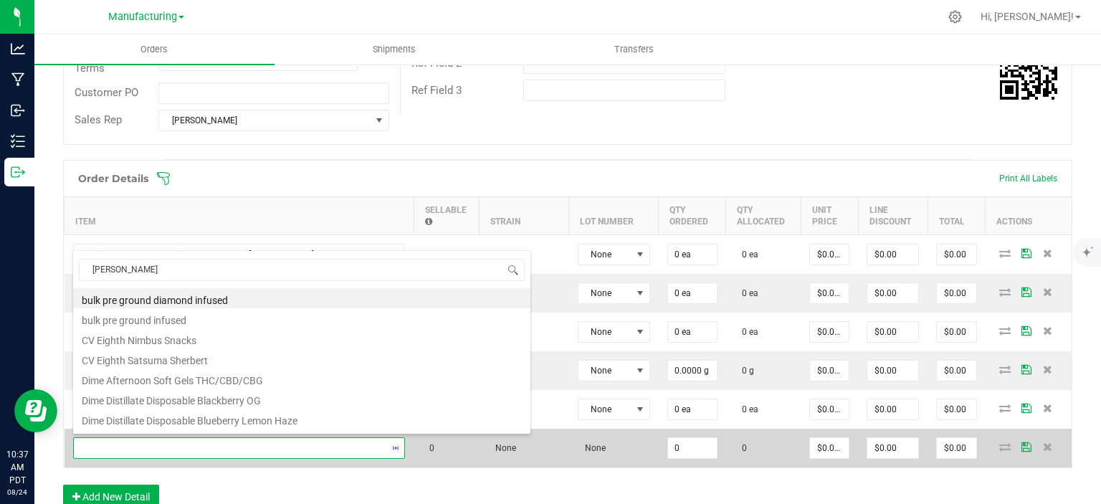
type input "rosin tec"
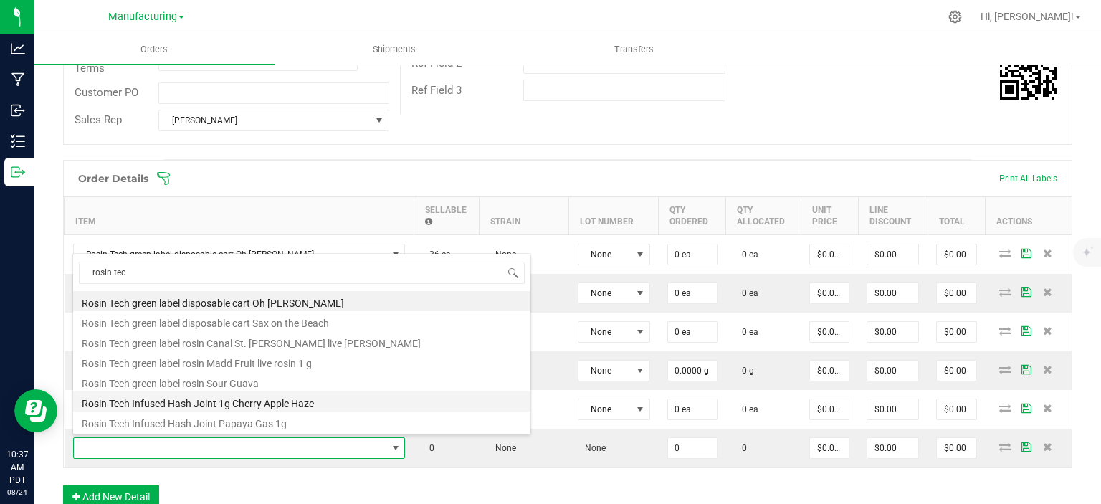
click at [224, 400] on li "Rosin Tech Infused Hash Joint 1g Cherry Apple Haze" at bounding box center [301, 401] width 457 height 20
type input "0 ea"
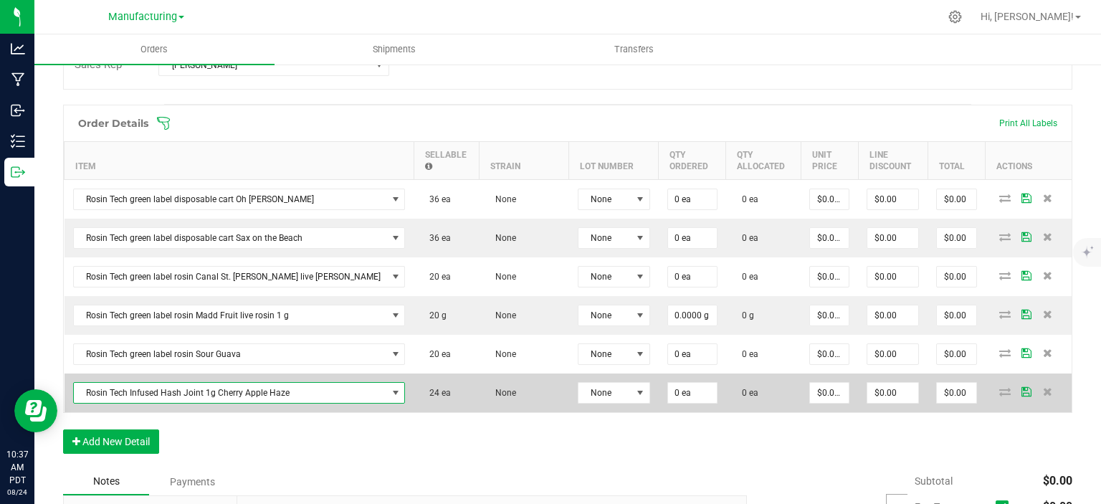
scroll to position [352, 0]
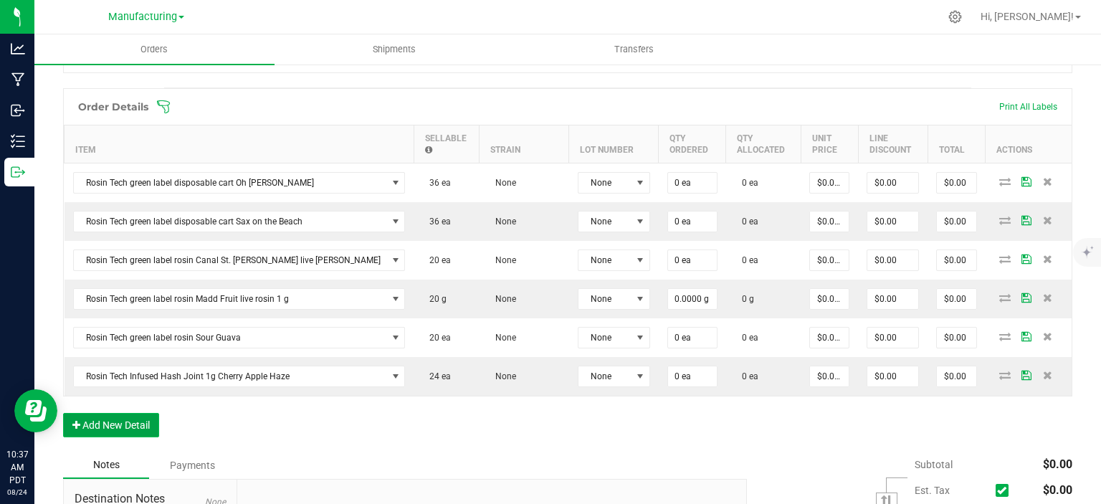
click at [103, 425] on button "Add New Detail" at bounding box center [111, 425] width 96 height 24
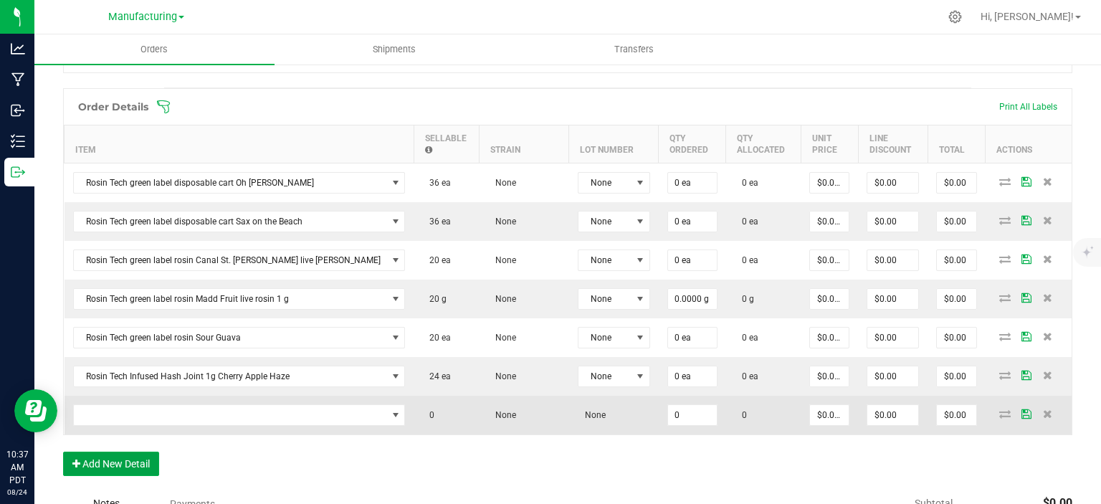
click at [63, 451] on button "Add New Detail" at bounding box center [111, 463] width 96 height 24
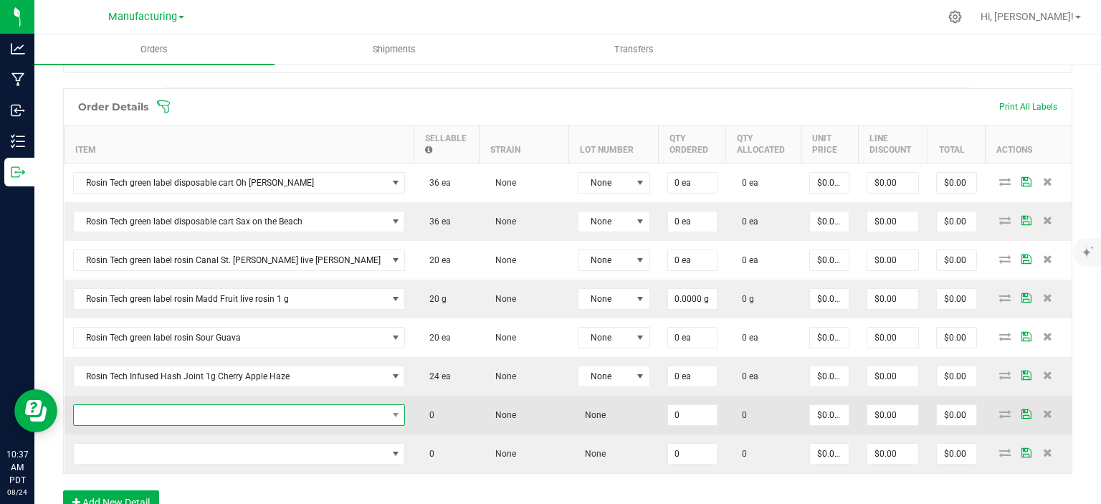
click at [198, 409] on span "NO DATA FOUND" at bounding box center [230, 415] width 313 height 20
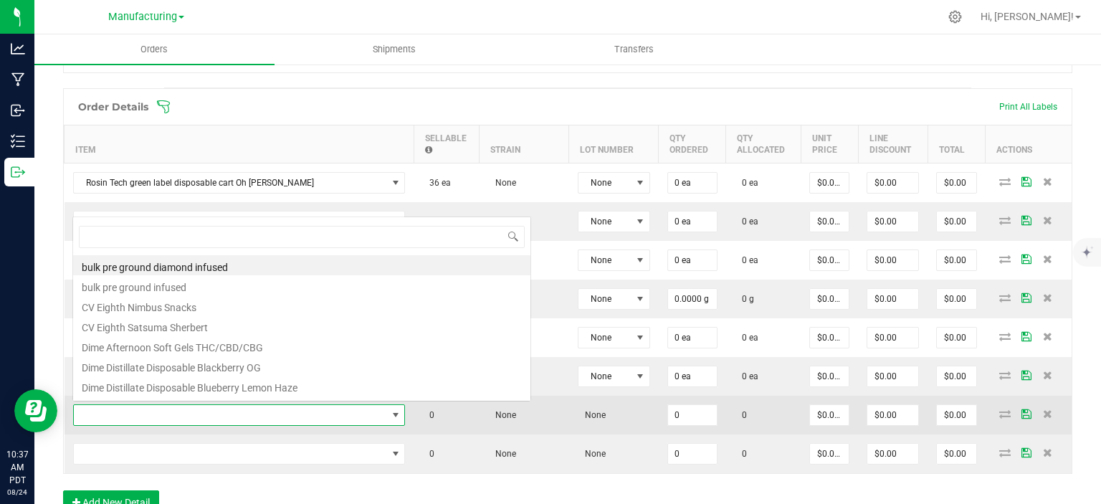
scroll to position [21, 254]
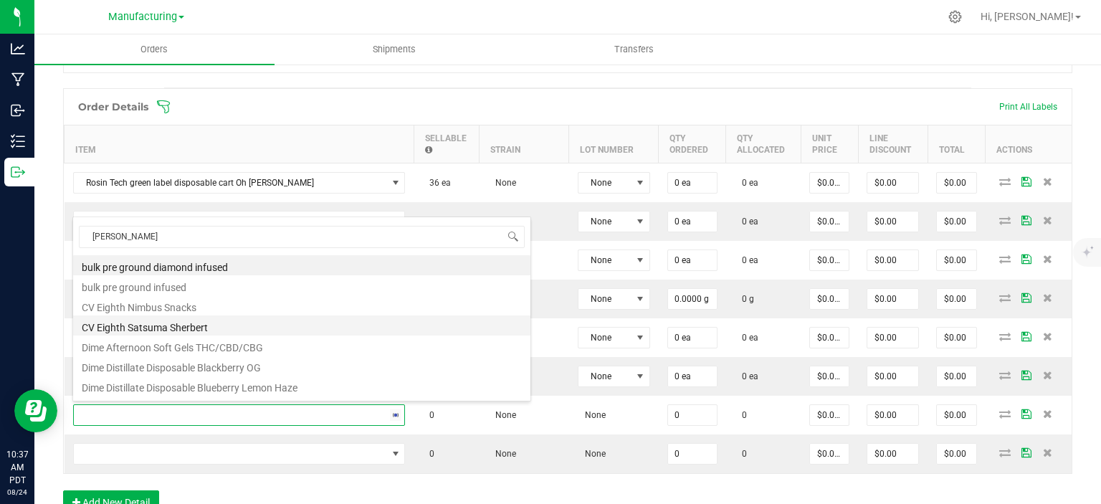
type input "rosin tec"
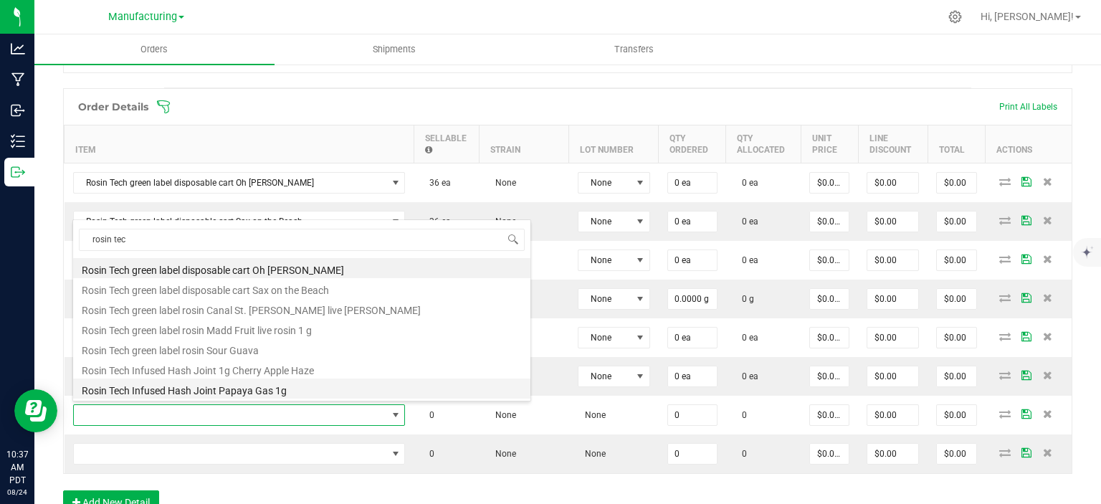
click at [202, 389] on li "Rosin Tech Infused Hash Joint Papaya Gas 1g" at bounding box center [301, 388] width 457 height 20
type input "0 ea"
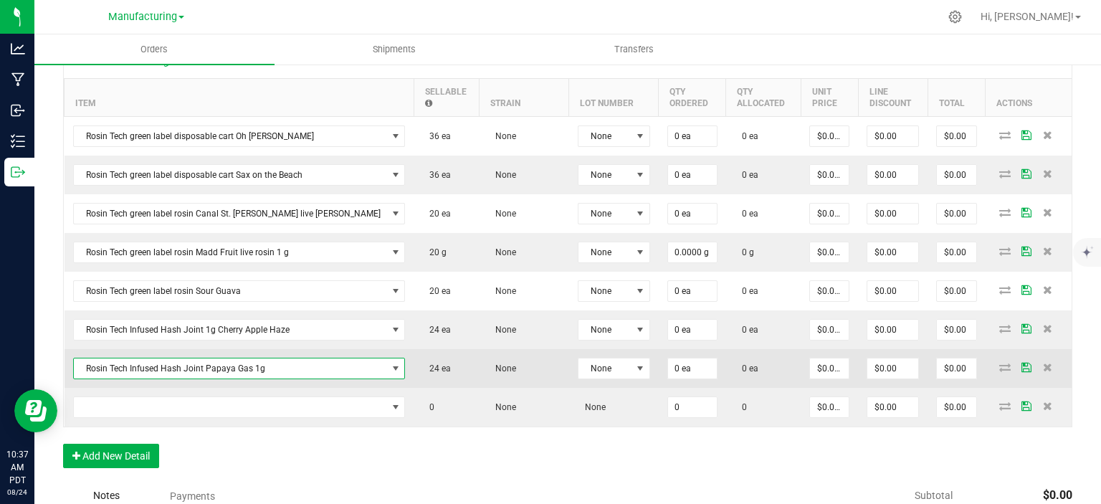
scroll to position [423, 0]
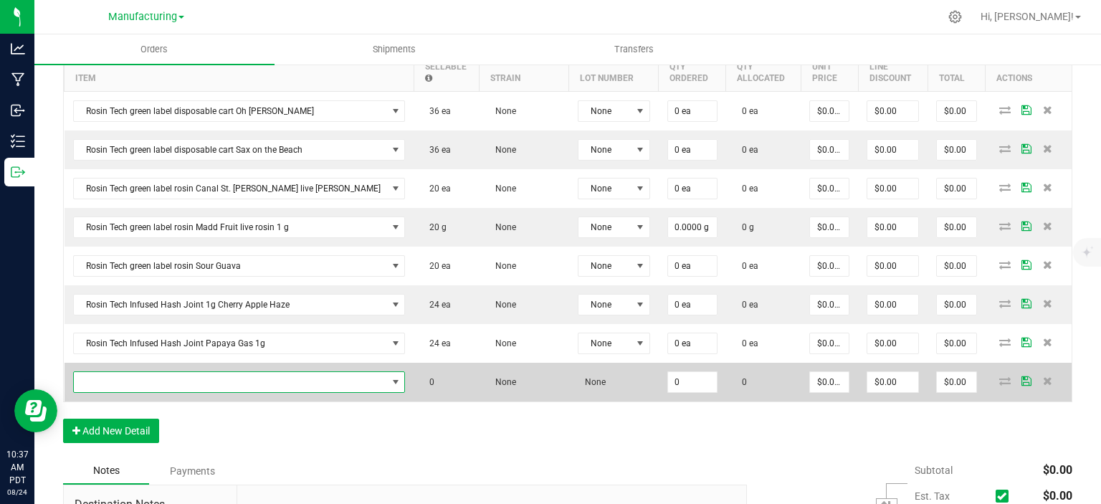
click at [173, 383] on span "NO DATA FOUND" at bounding box center [230, 382] width 313 height 20
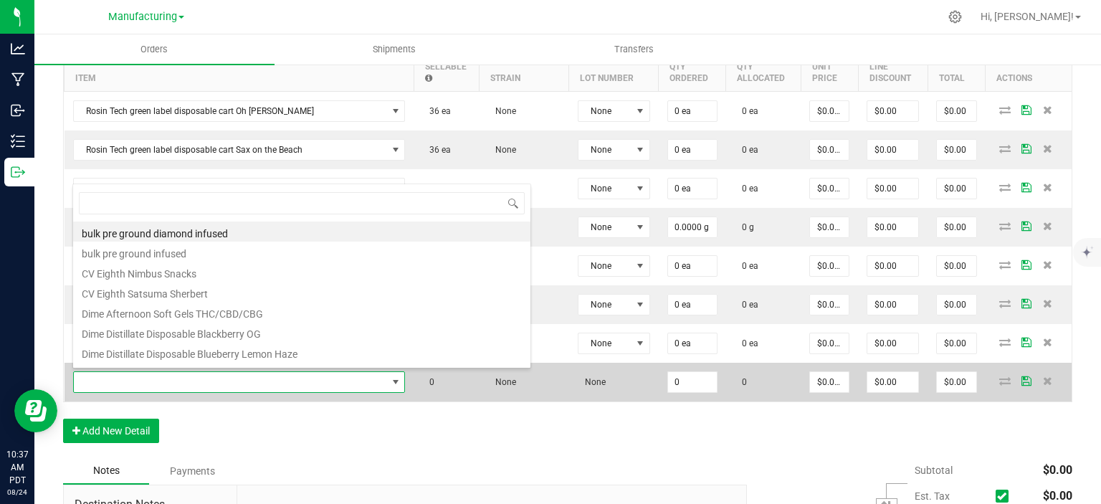
scroll to position [21, 254]
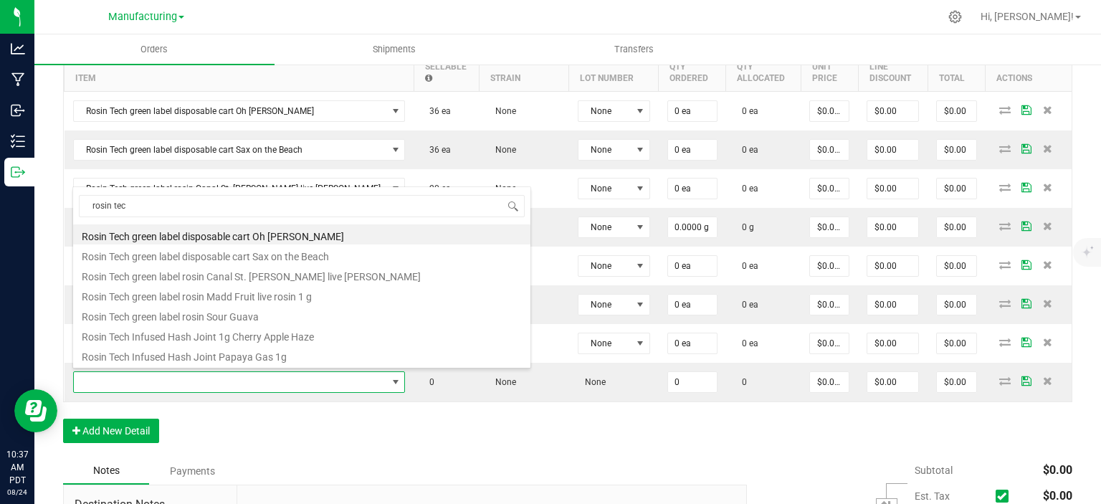
type input "rosin tec"
click at [259, 415] on div "Order Details Print All Labels Item Sellable Strain Lot Number Qty Ordered Qty …" at bounding box center [567, 236] width 1009 height 441
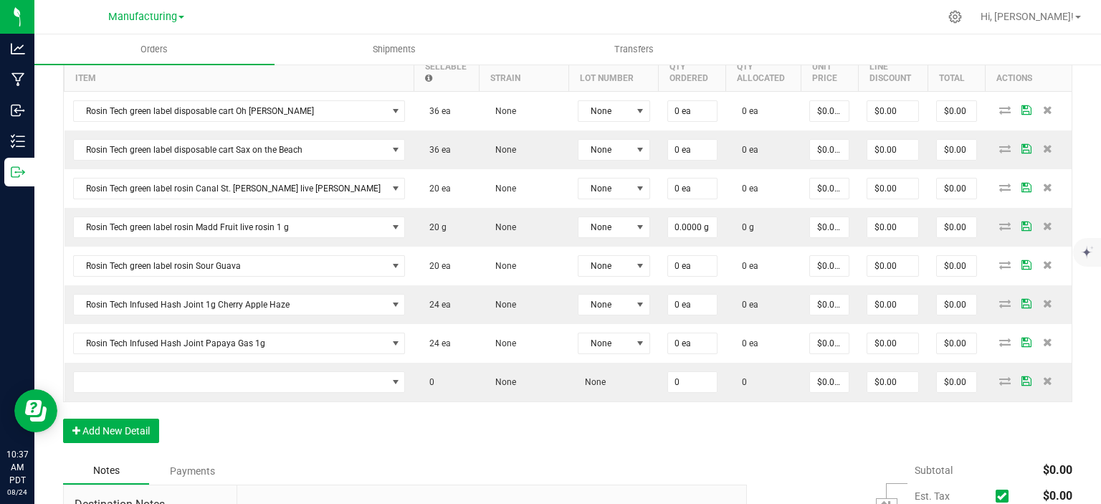
click at [262, 438] on div "Order Details Print All Labels Item Sellable Strain Lot Number Qty Ordered Qty …" at bounding box center [567, 236] width 1009 height 441
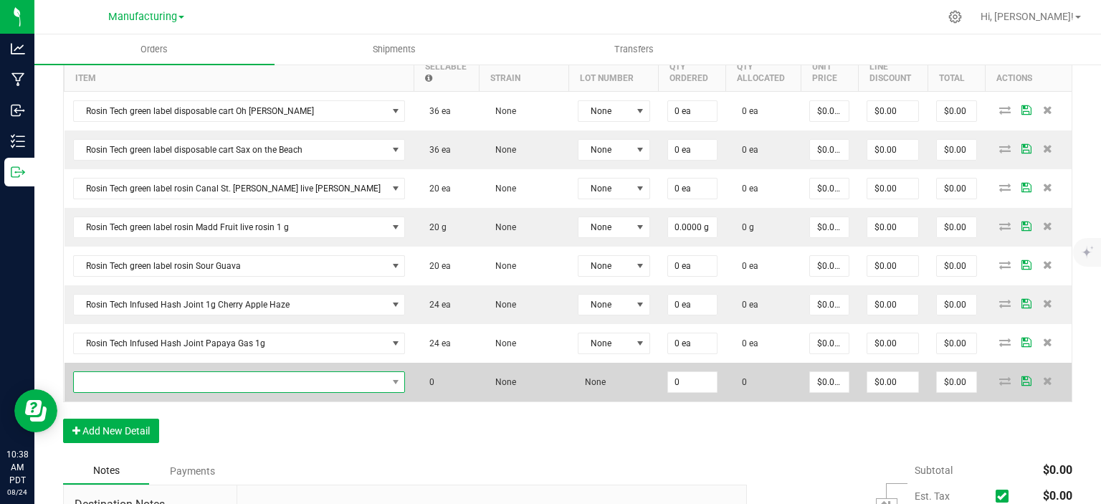
click at [163, 384] on span "NO DATA FOUND" at bounding box center [230, 382] width 313 height 20
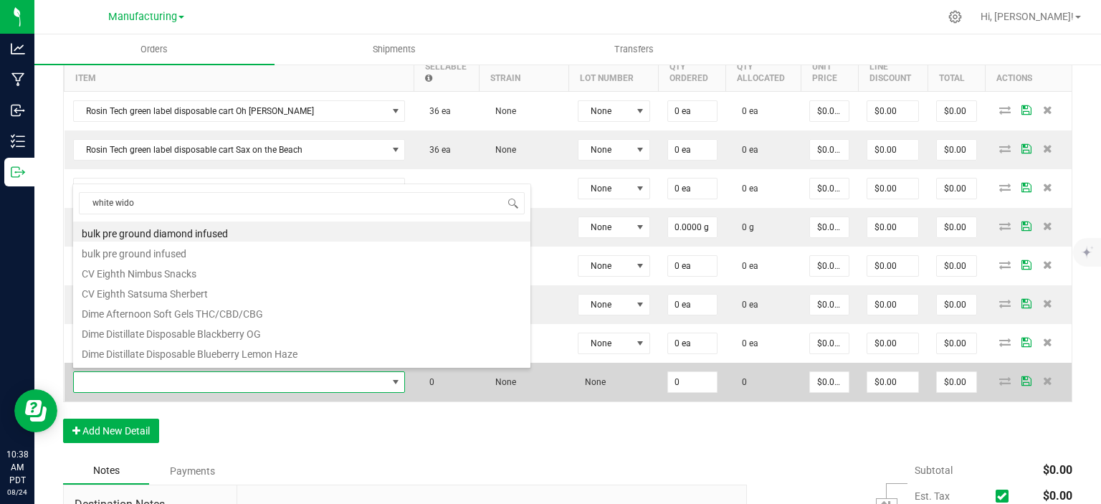
type input "white widow"
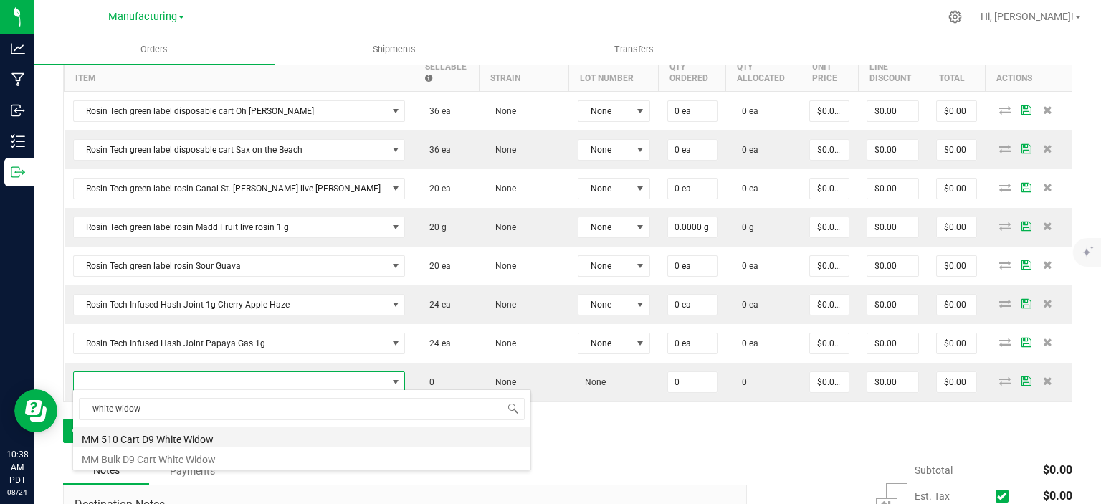
click at [176, 438] on li "MM 510 Cart D9 White Widow" at bounding box center [301, 437] width 457 height 20
type input "0 ea"
type input "$20.66000"
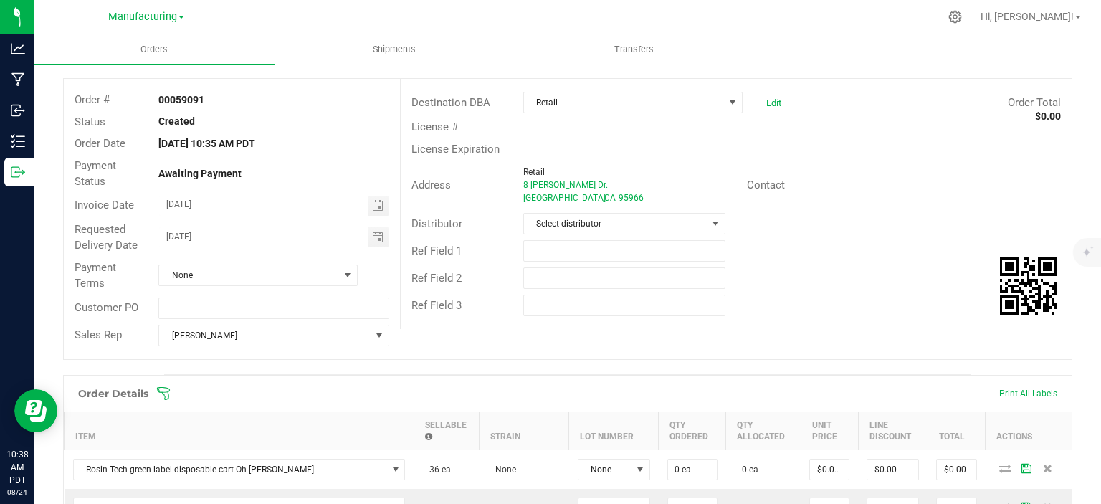
scroll to position [352, 0]
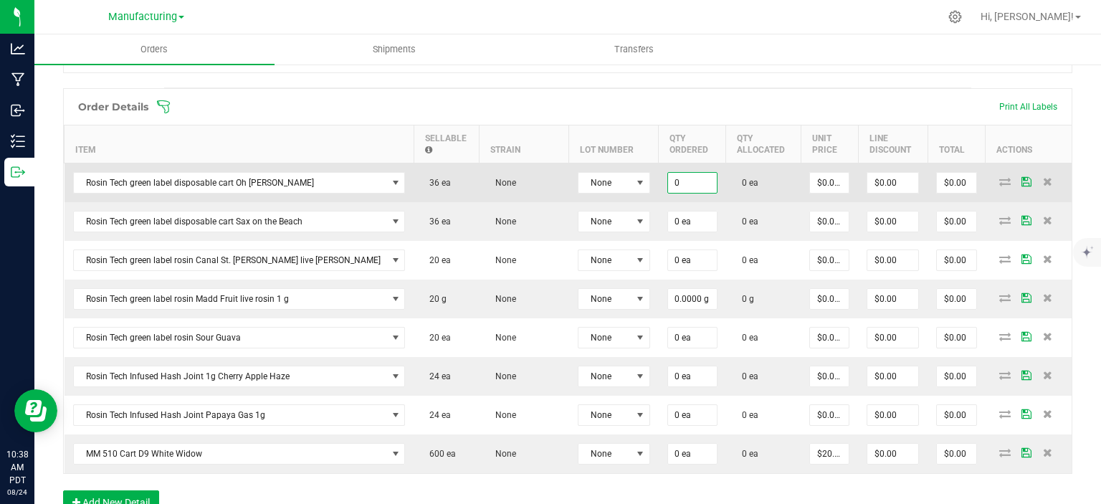
click at [668, 173] on input "0" at bounding box center [692, 183] width 49 height 20
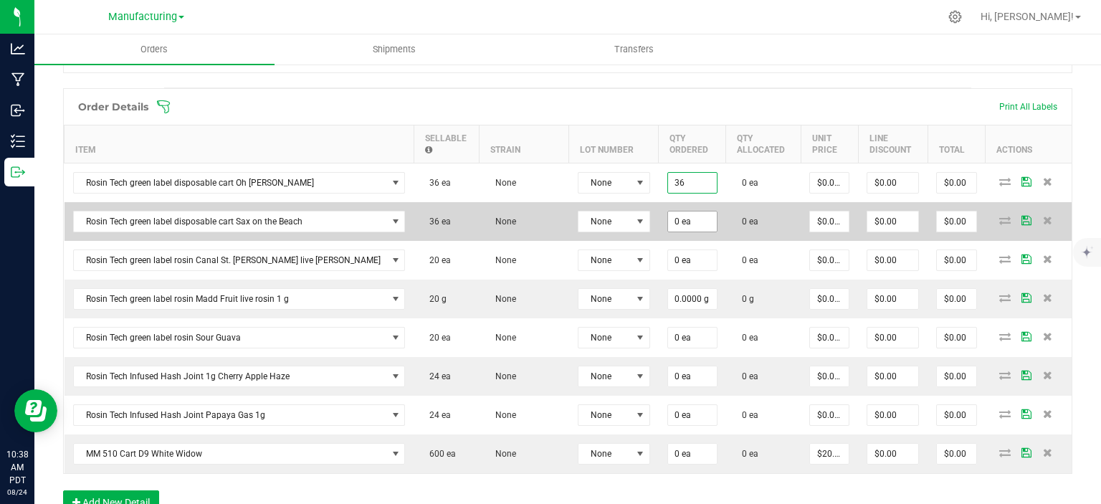
type input "36 ea"
click at [668, 219] on input "0" at bounding box center [692, 221] width 49 height 20
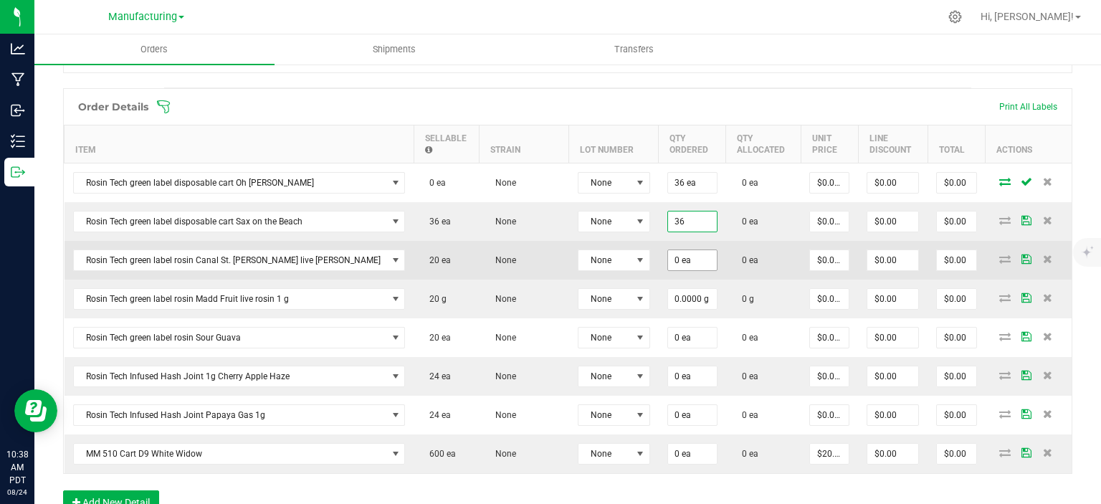
type input "36 ea"
click at [668, 258] on input "0" at bounding box center [692, 260] width 49 height 20
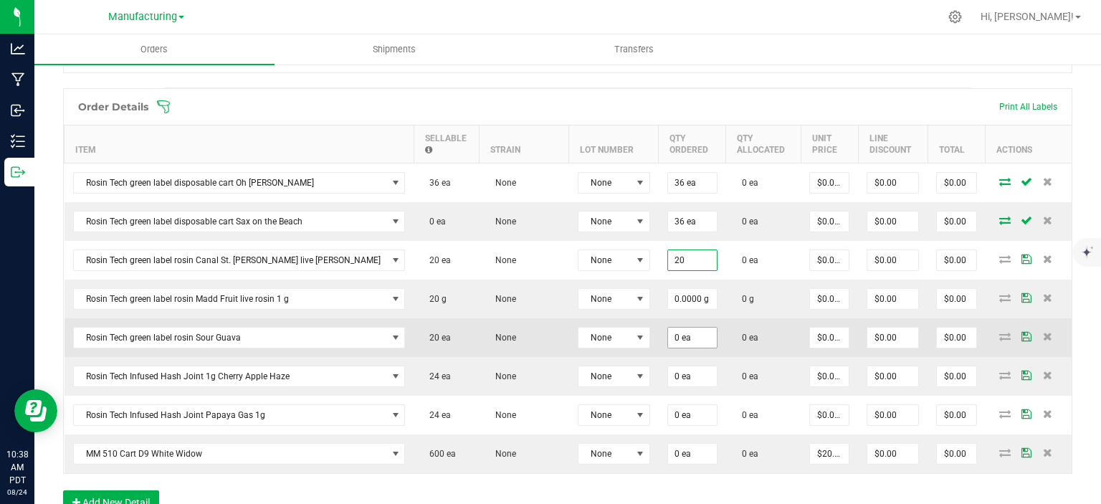
type input "20 ea"
click at [668, 336] on input "0" at bounding box center [692, 337] width 49 height 20
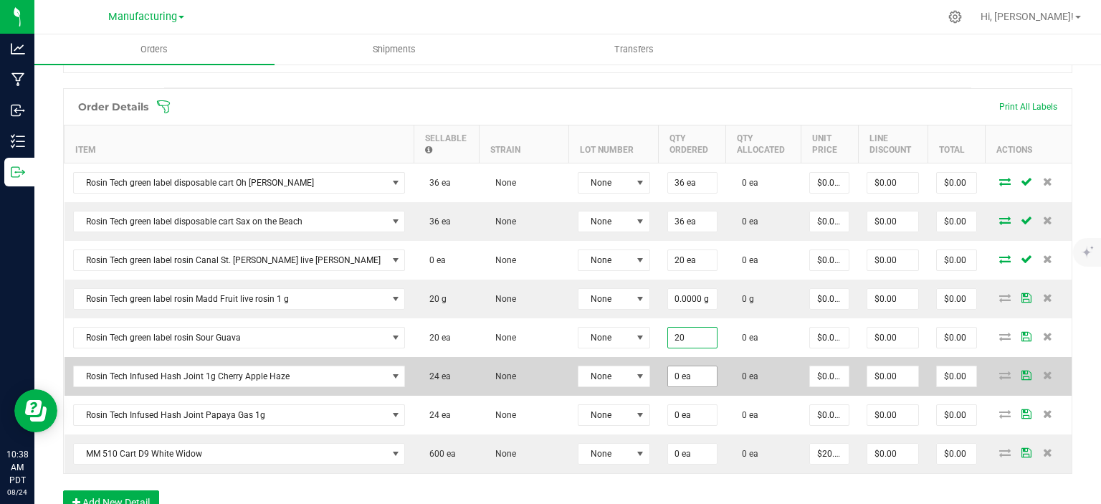
type input "20 ea"
click at [668, 368] on input "0" at bounding box center [692, 376] width 49 height 20
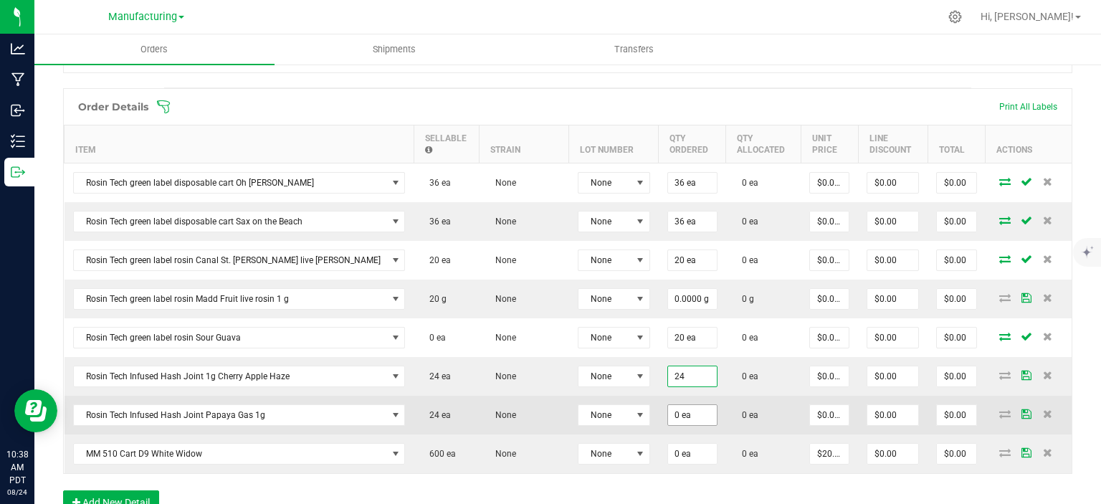
type input "24 ea"
click at [668, 409] on input "0" at bounding box center [692, 415] width 49 height 20
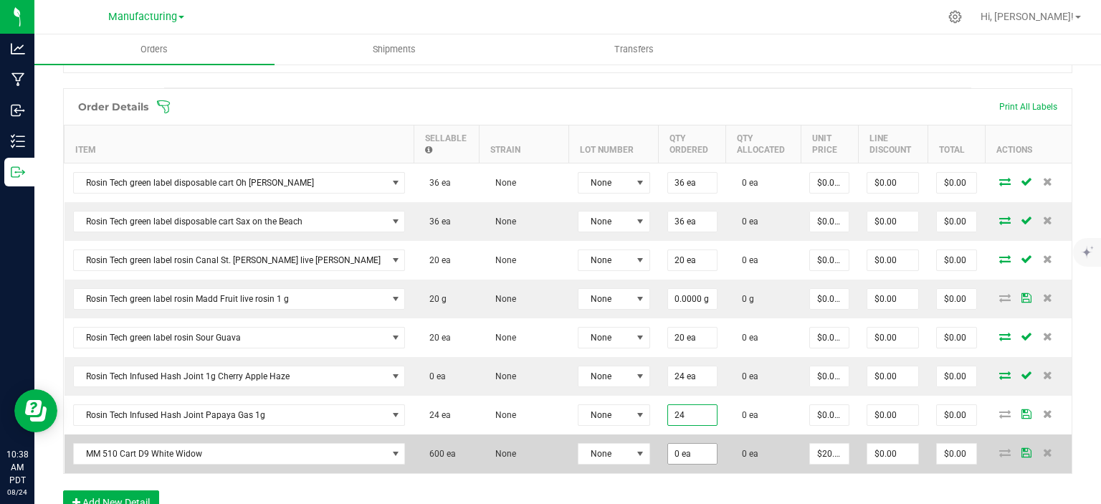
type input "24 ea"
click at [668, 452] on input "0" at bounding box center [692, 454] width 49 height 20
type input "100 ea"
type input "$2,066.00"
click at [726, 434] on td "0 ea" at bounding box center [763, 453] width 75 height 39
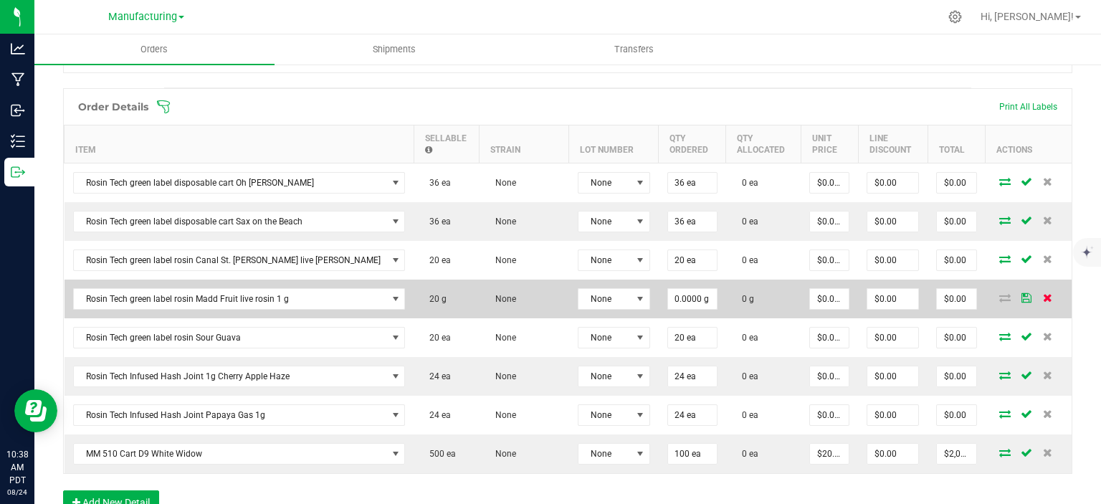
click at [1042, 294] on icon at bounding box center [1046, 297] width 9 height 9
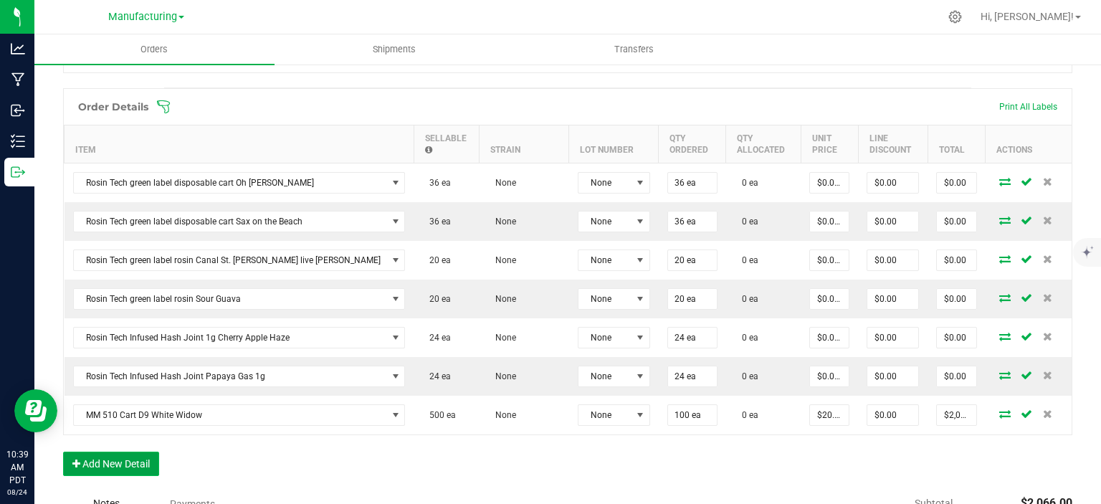
click at [118, 459] on button "Add New Detail" at bounding box center [111, 463] width 96 height 24
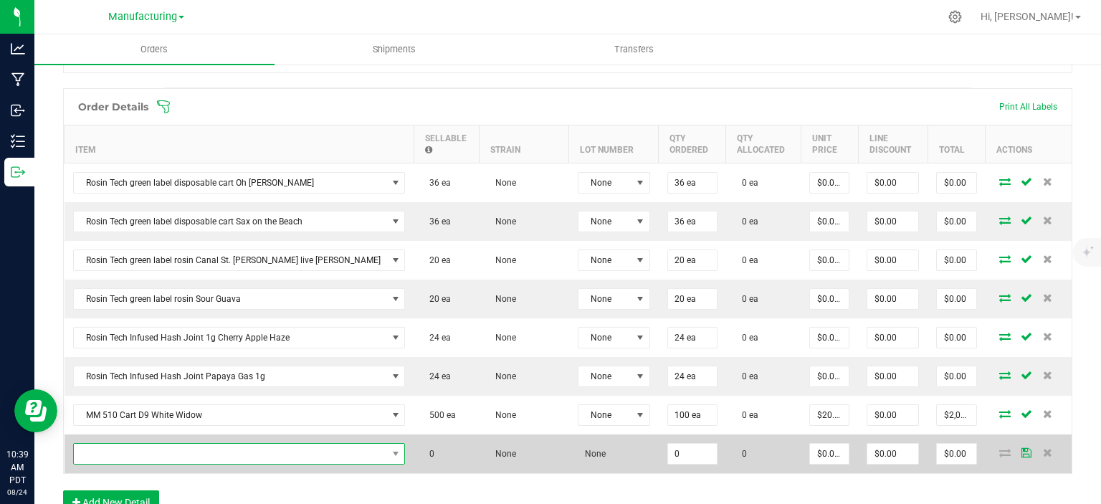
click at [129, 444] on span "NO DATA FOUND" at bounding box center [230, 454] width 313 height 20
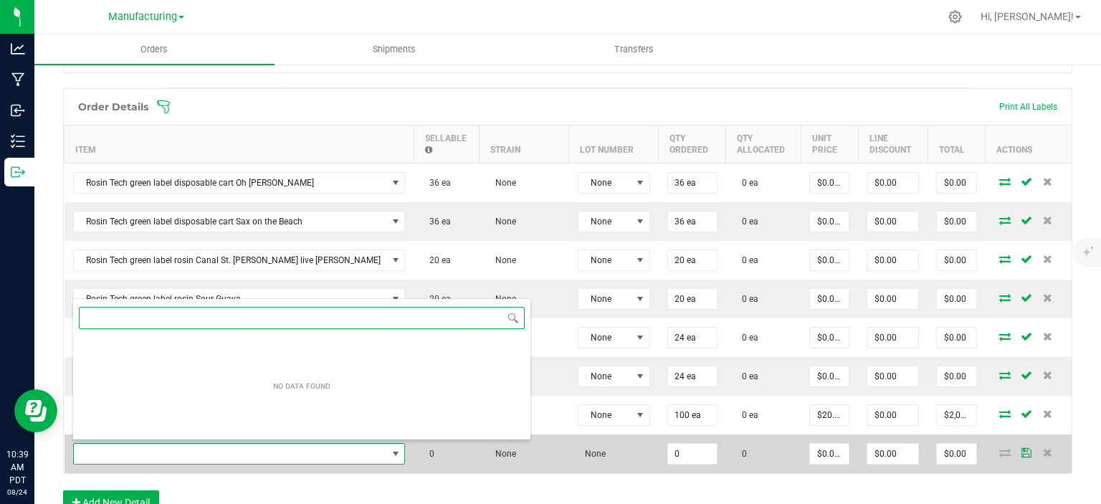
scroll to position [21, 254]
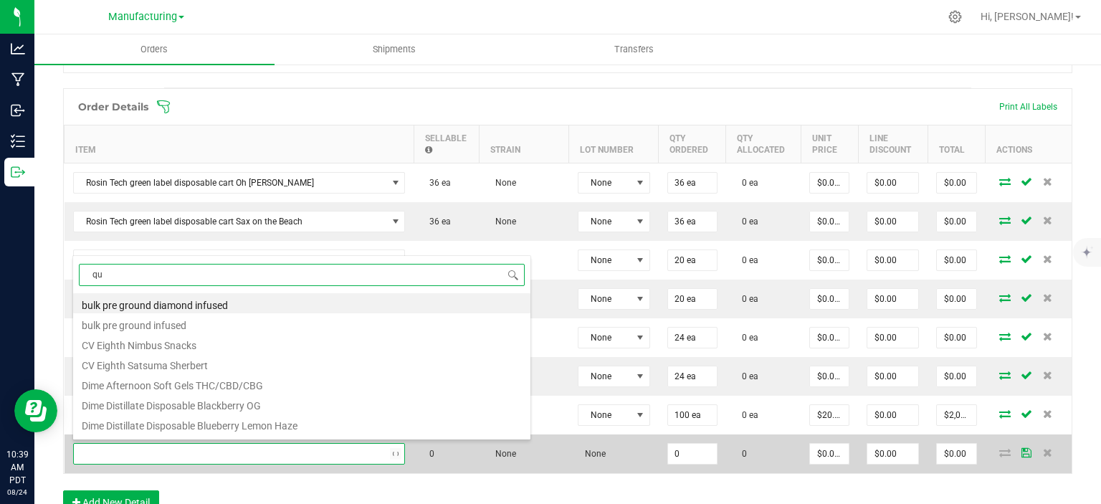
type input "qua"
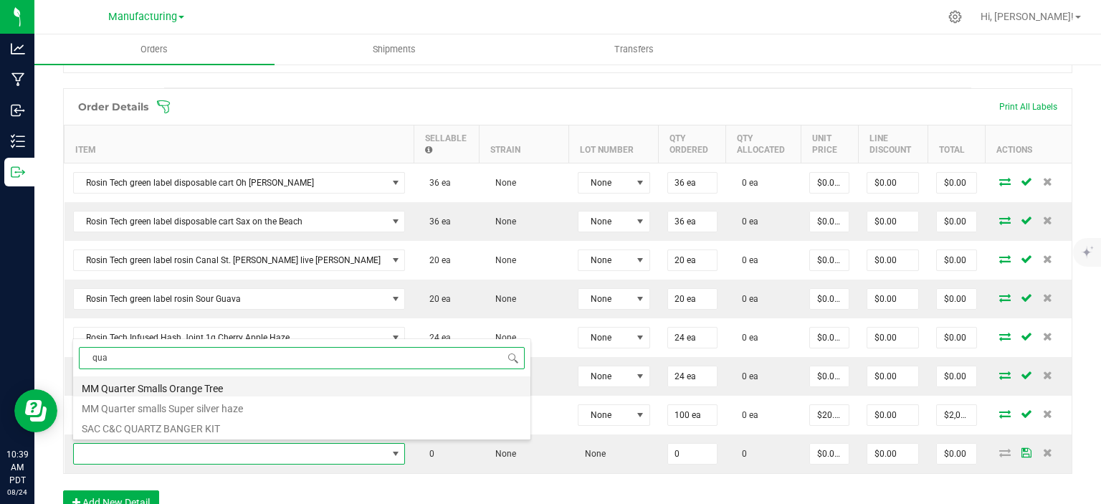
click at [189, 386] on li "MM Quarter Smalls Orange Tree" at bounding box center [301, 386] width 457 height 20
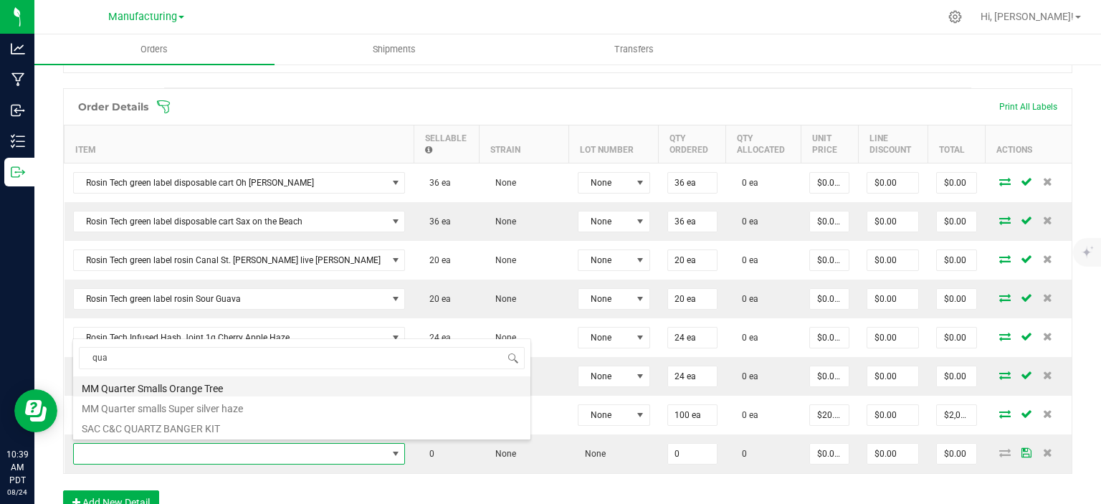
type input "0 ea"
type input "$45.83000"
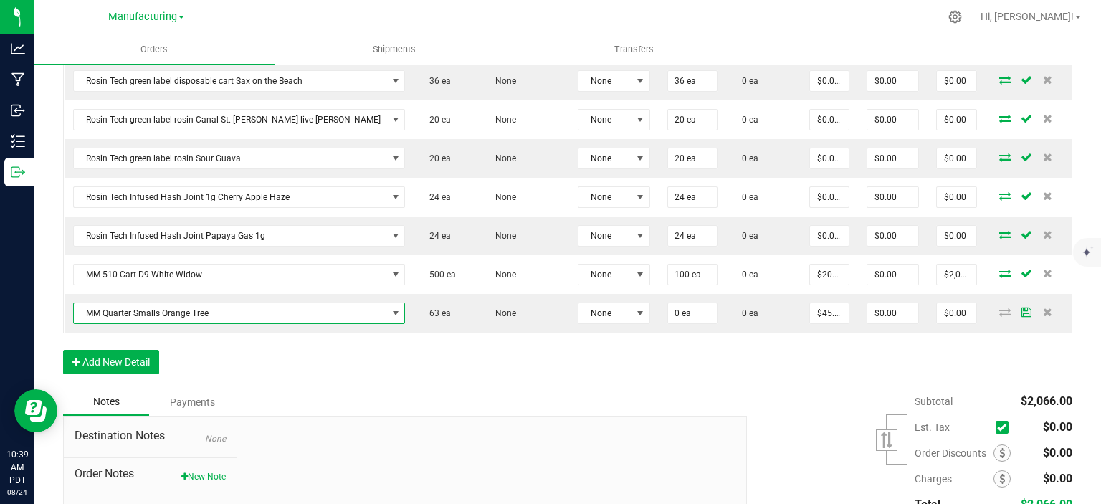
scroll to position [495, 0]
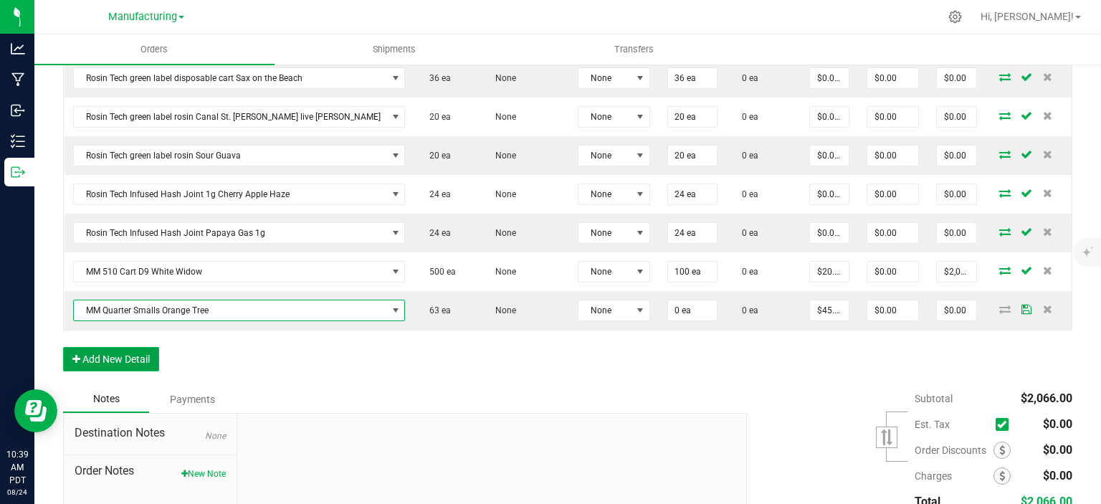
click at [118, 363] on button "Add New Detail" at bounding box center [111, 359] width 96 height 24
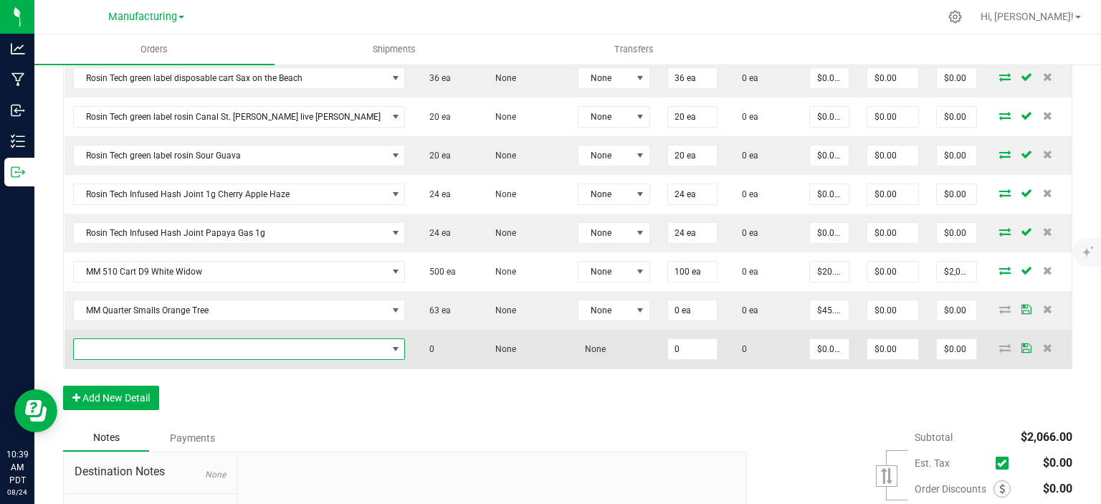
click at [135, 346] on span "NO DATA FOUND" at bounding box center [230, 349] width 313 height 20
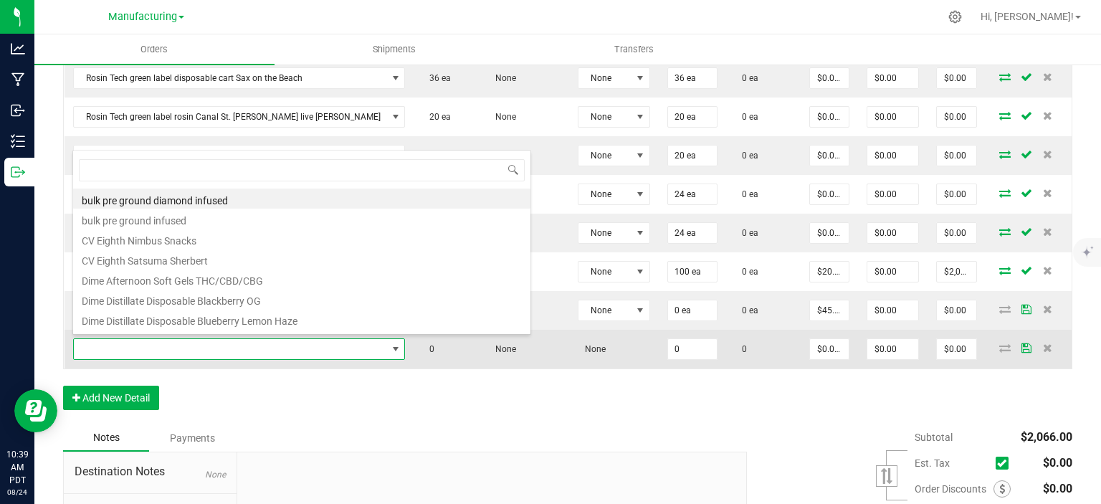
scroll to position [21, 254]
type input "qua"
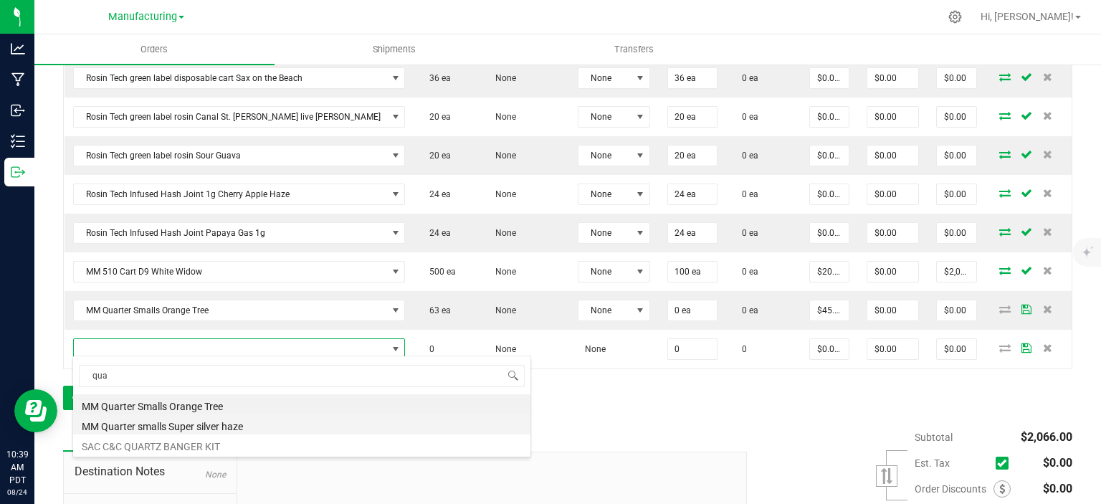
click at [163, 421] on li "MM Quarter smalls Super silver haze" at bounding box center [301, 424] width 457 height 20
type input "0 ea"
type input "$29.75000"
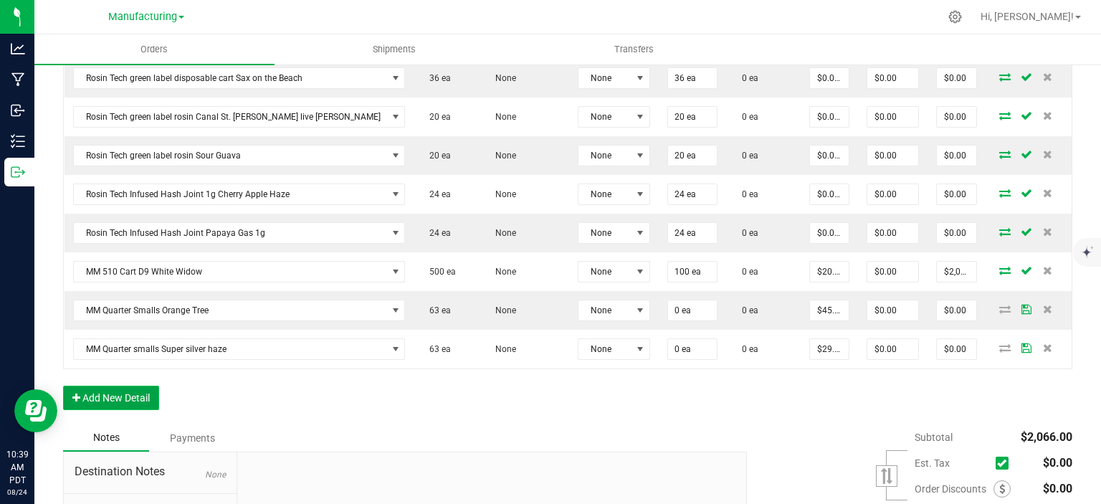
click at [121, 398] on button "Add New Detail" at bounding box center [111, 397] width 96 height 24
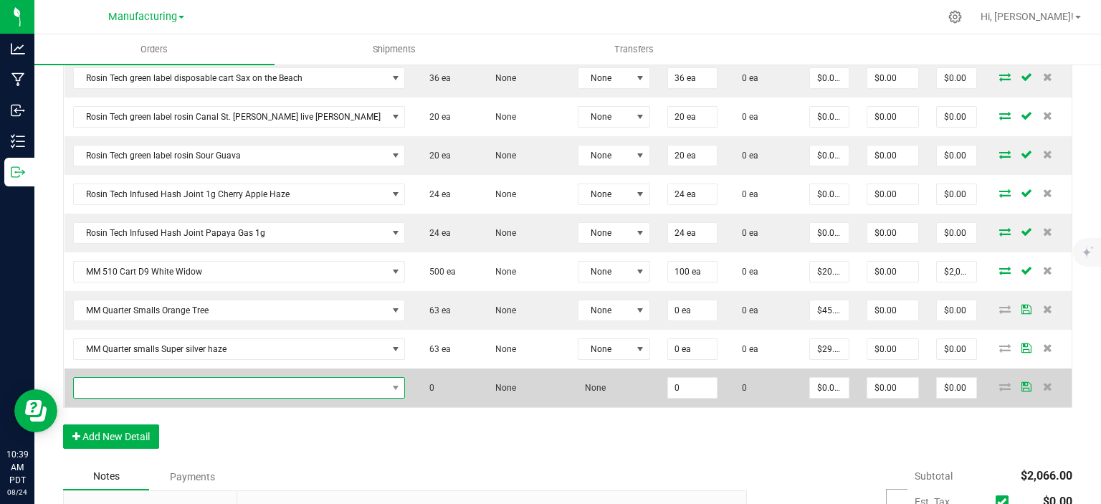
click at [140, 378] on span "NO DATA FOUND" at bounding box center [230, 388] width 313 height 20
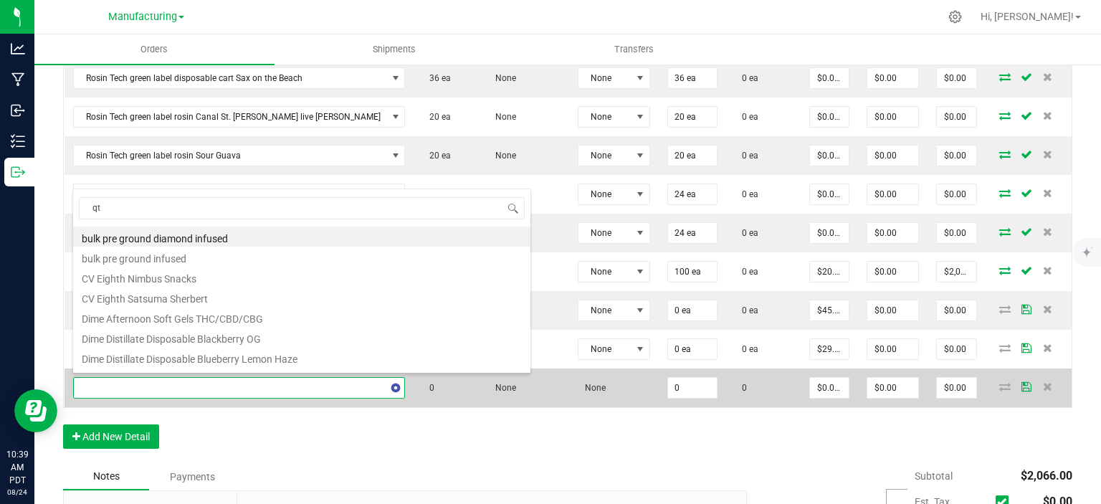
type input "qtr"
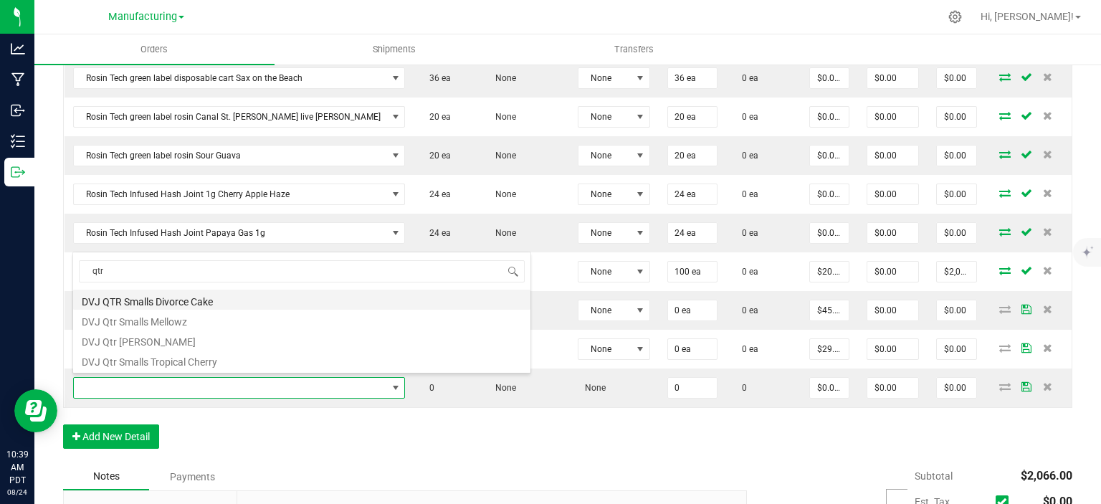
click at [199, 299] on li "DVJ QTR Smalls Divorce Cake" at bounding box center [301, 299] width 457 height 20
type input "0 ea"
type input "$24.79000"
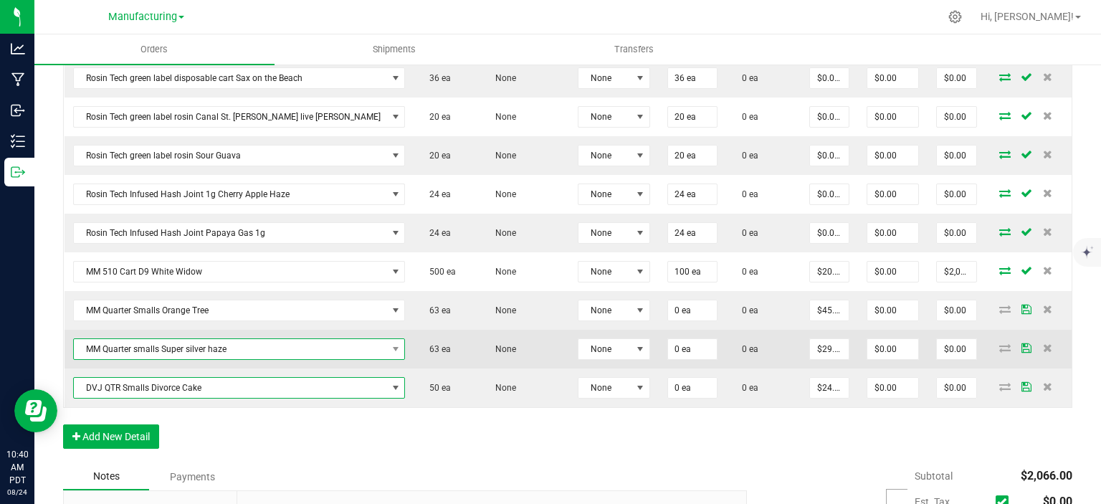
click at [294, 345] on span "MM Quarter smalls Super silver haze" at bounding box center [230, 349] width 313 height 20
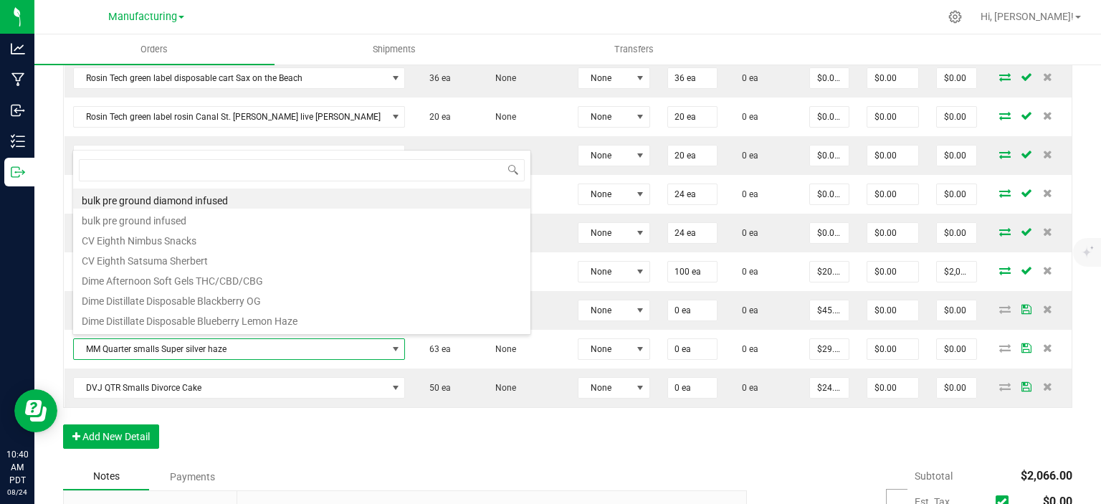
click at [268, 429] on div "Order Details Print All Labels Item Sellable Strain Lot Number Qty Ordered Qty …" at bounding box center [567, 204] width 1009 height 518
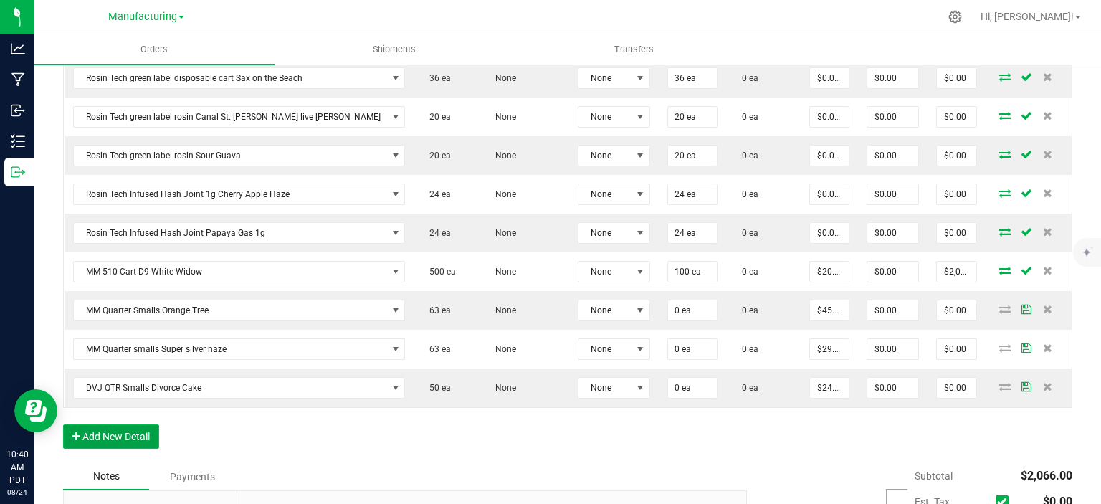
click at [105, 424] on button "Add New Detail" at bounding box center [111, 436] width 96 height 24
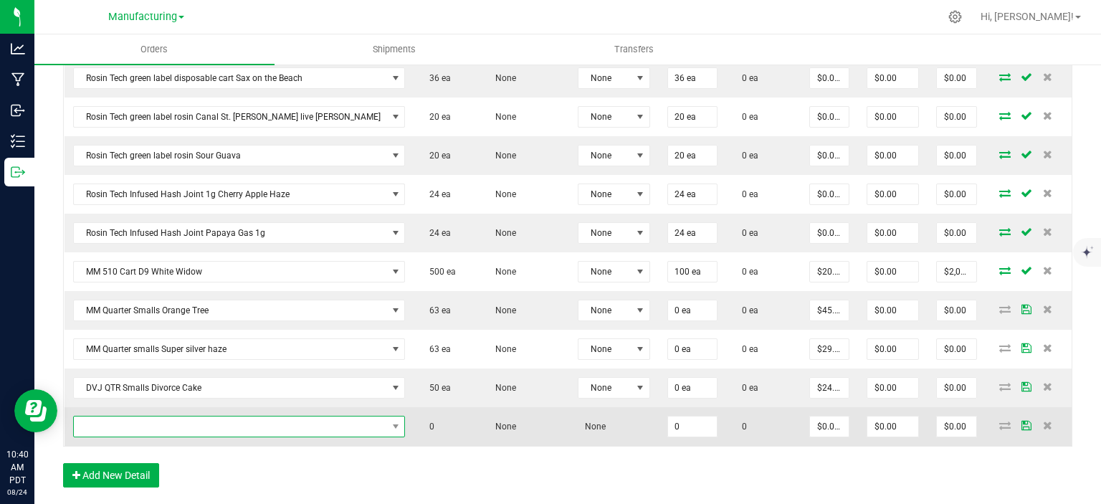
click at [129, 416] on span "NO DATA FOUND" at bounding box center [230, 426] width 313 height 20
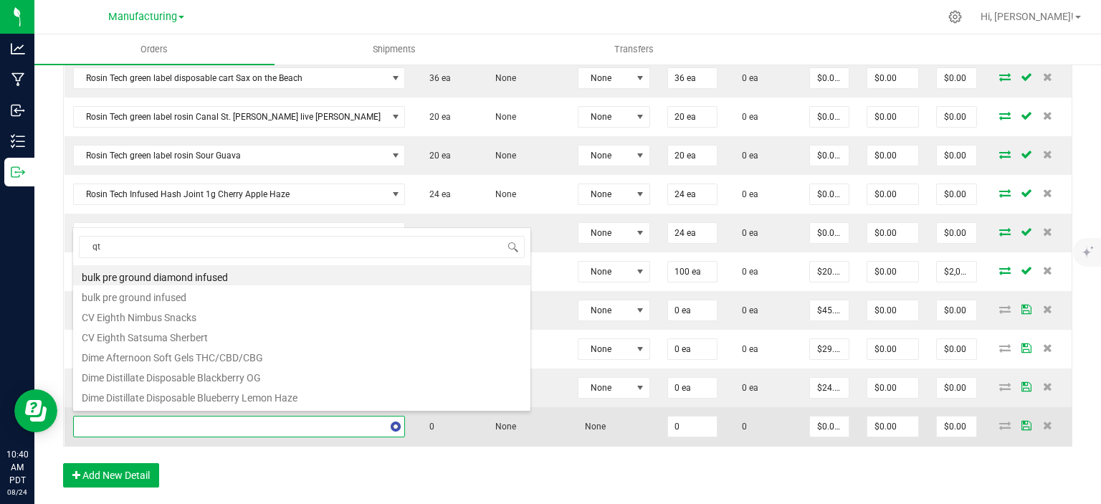
type input "qtr"
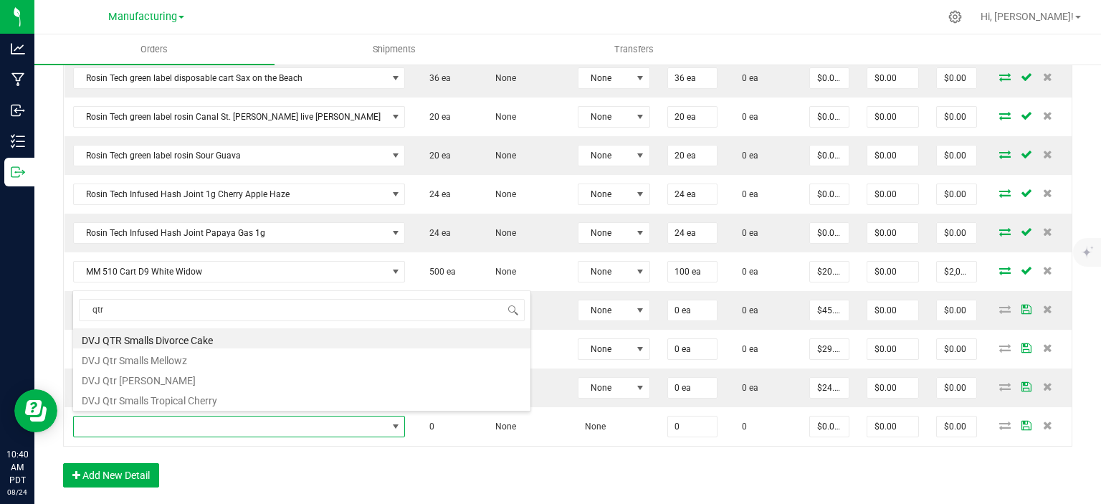
click at [298, 454] on div "Order Details Print All Labels Item Sellable Strain Lot Number Qty Ordered Qty …" at bounding box center [567, 223] width 1009 height 557
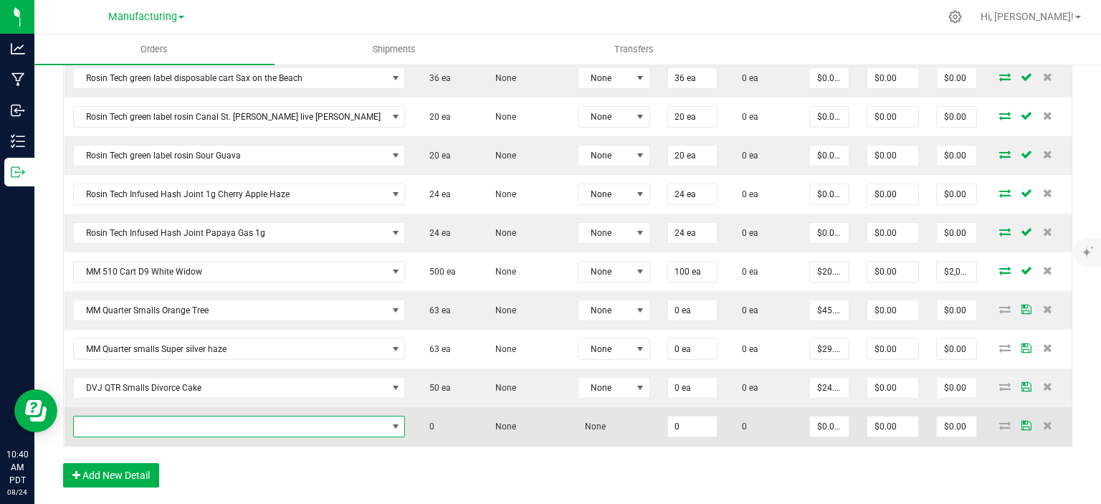
click at [197, 426] on span "NO DATA FOUND" at bounding box center [230, 426] width 313 height 20
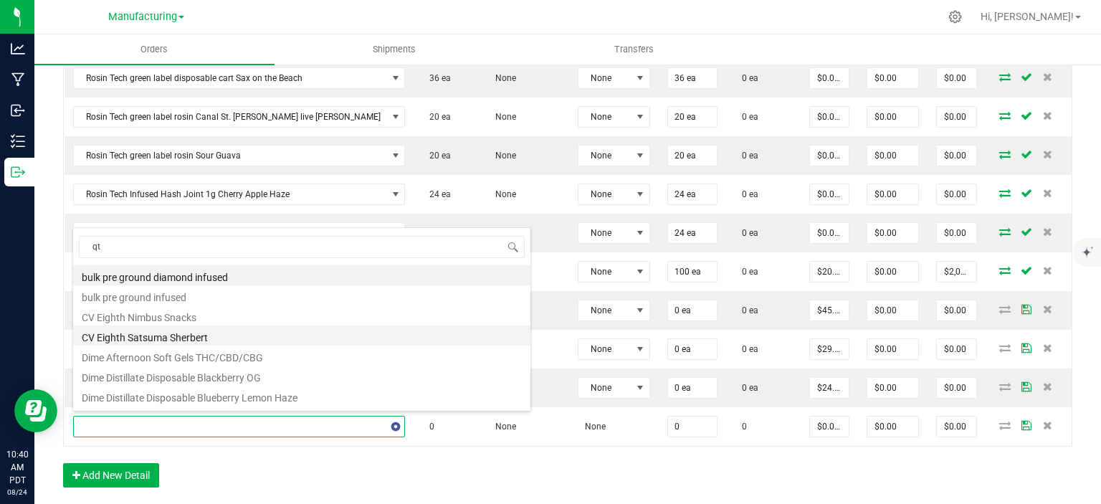
type input "qtr"
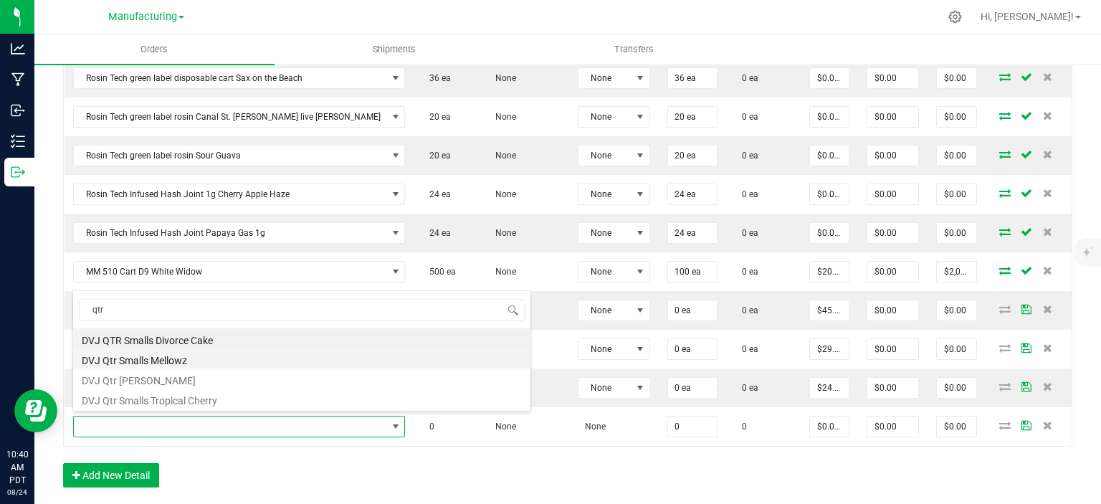
click at [185, 358] on li "DVJ Qtr Smalls Mellowz" at bounding box center [301, 358] width 457 height 20
type input "0 ea"
type input "$16.53000"
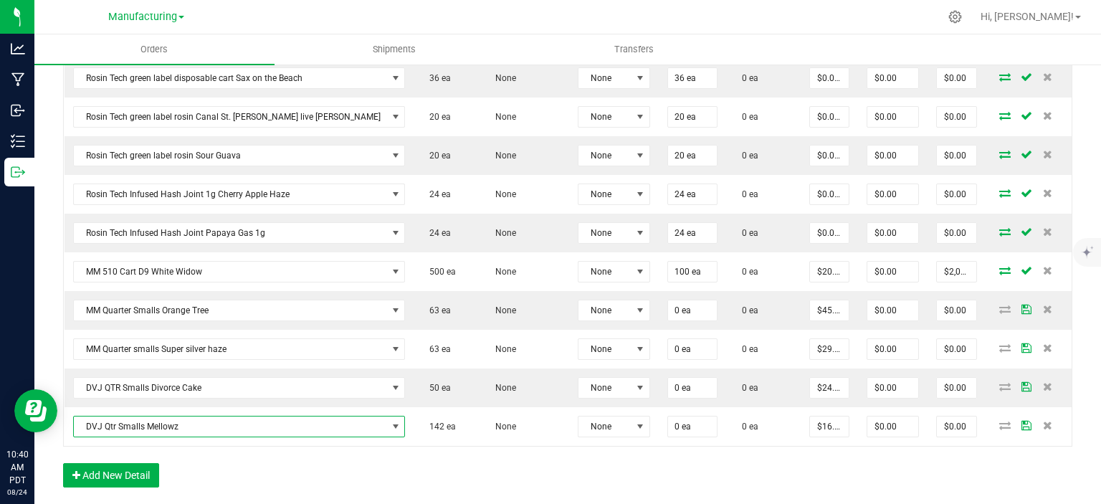
click at [209, 466] on div "Order Details Print All Labels Item Sellable Strain Lot Number Qty Ordered Qty …" at bounding box center [567, 223] width 1009 height 557
click at [464, 478] on div "Order Details Print All Labels Item Sellable Strain Lot Number Qty Ordered Qty …" at bounding box center [567, 223] width 1009 height 557
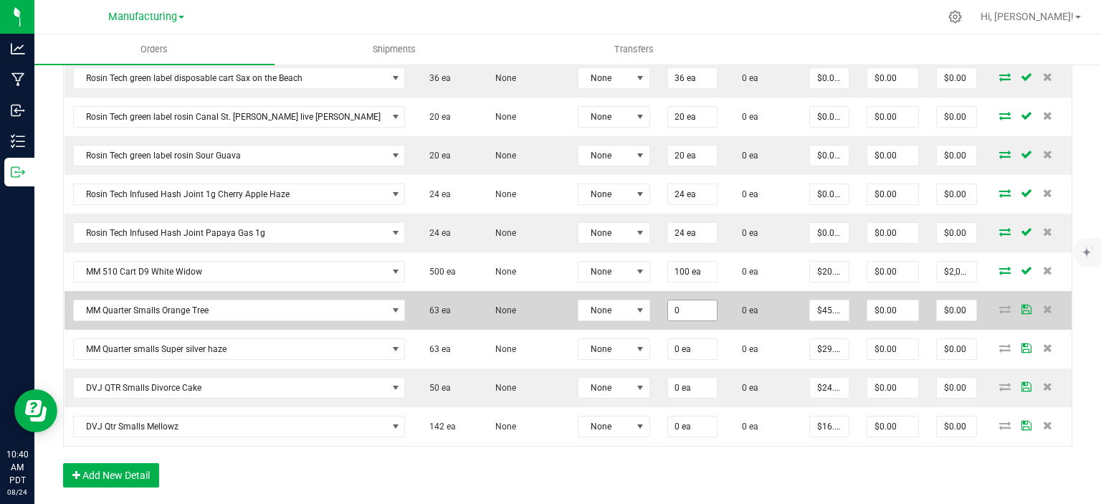
click at [668, 300] on input "0" at bounding box center [692, 310] width 49 height 20
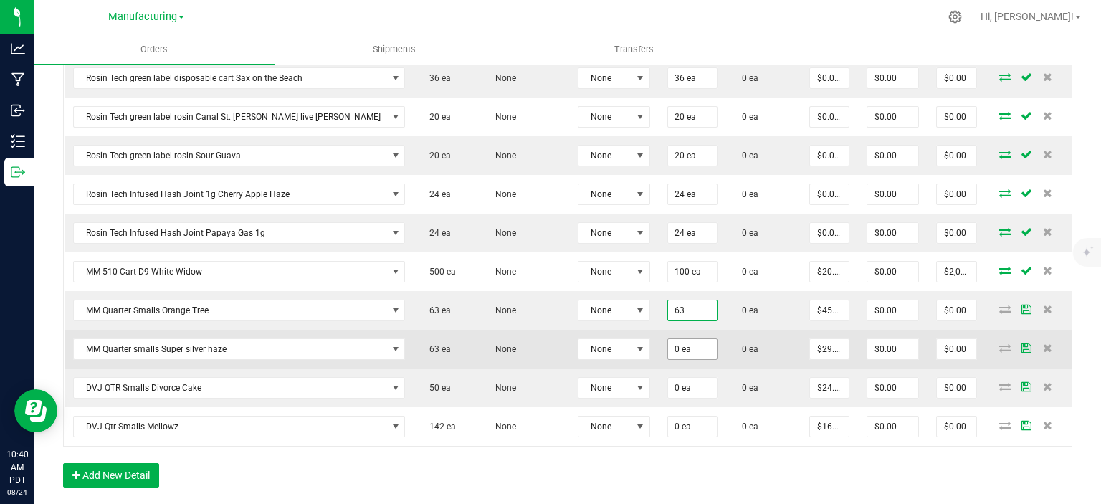
type input "63 ea"
type input "$2,887.29"
click at [668, 352] on input "0" at bounding box center [692, 349] width 49 height 20
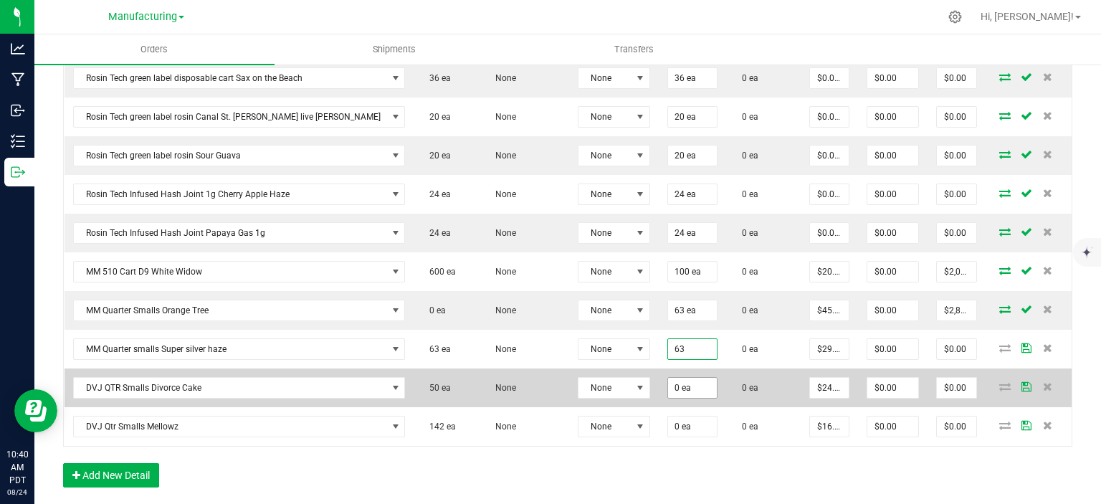
type input "63 ea"
type input "$1,874.25"
click at [668, 380] on input "0" at bounding box center [692, 388] width 49 height 20
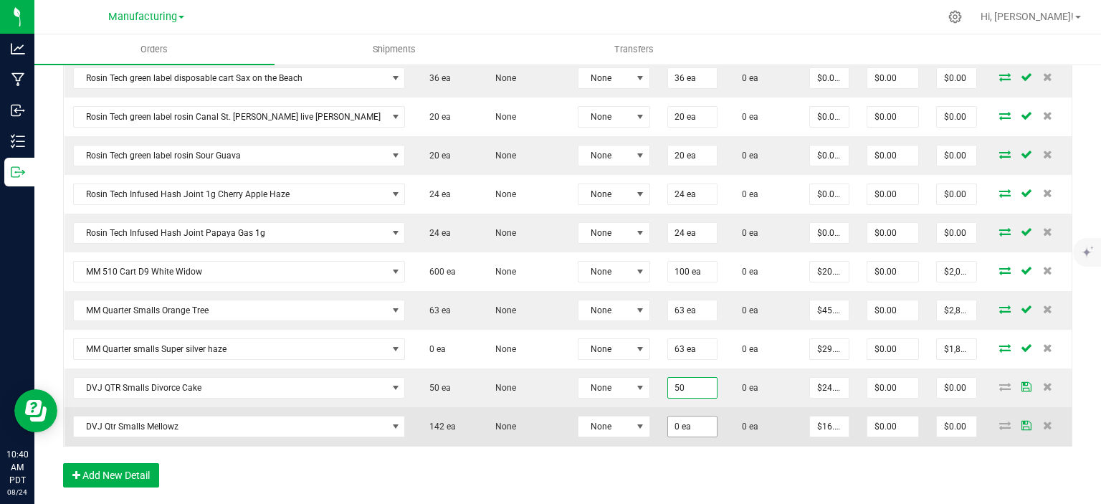
type input "50 ea"
type input "$1,239.50"
click at [668, 416] on input "0" at bounding box center [692, 426] width 49 height 20
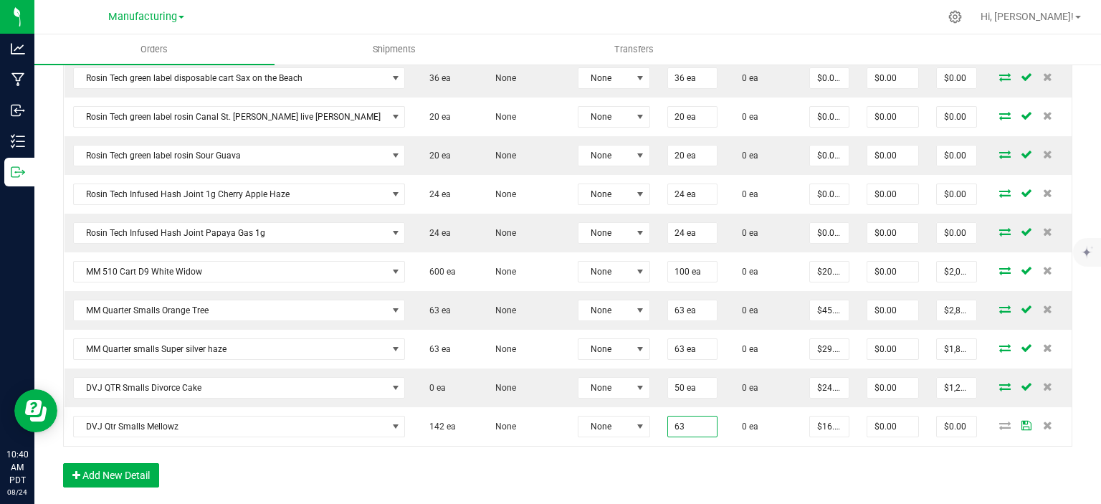
type input "63 ea"
type input "$1,041.39"
click at [583, 469] on div "Order Details Print All Labels Item Sellable Strain Lot Number Qty Ordered Qty …" at bounding box center [567, 223] width 1009 height 557
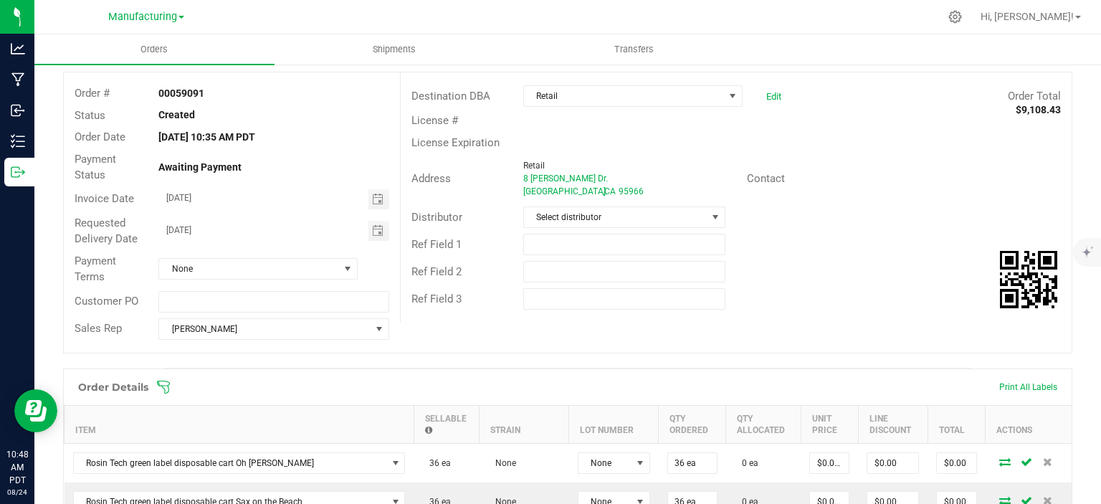
scroll to position [573, 0]
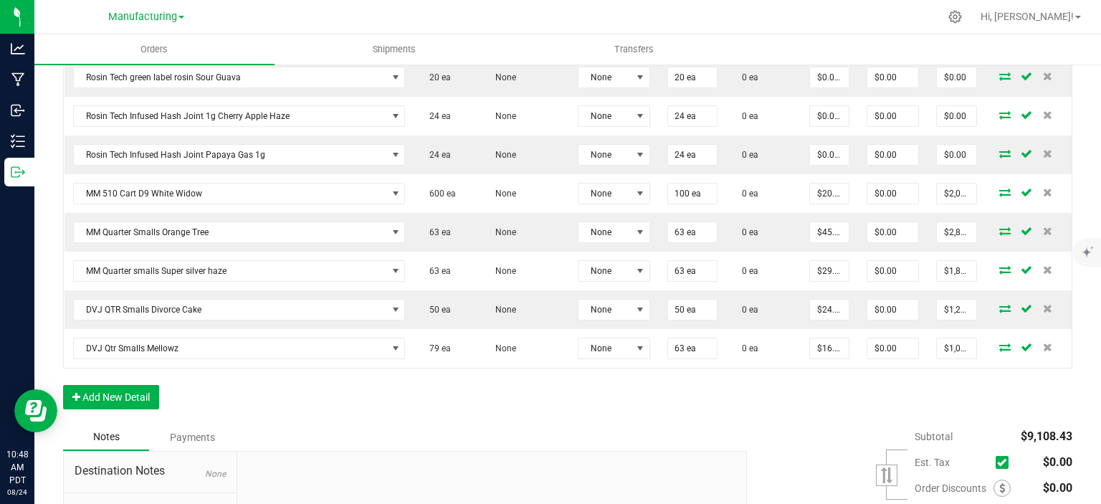
click at [315, 411] on div "Order Details Print All Labels Item Sellable Strain Lot Number Qty Ordered Qty …" at bounding box center [567, 145] width 1009 height 557
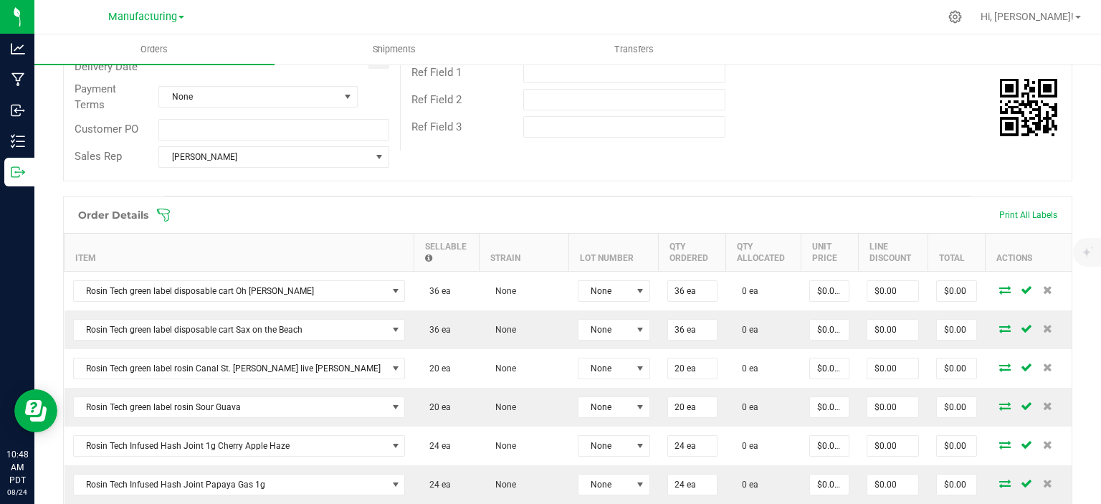
scroll to position [215, 0]
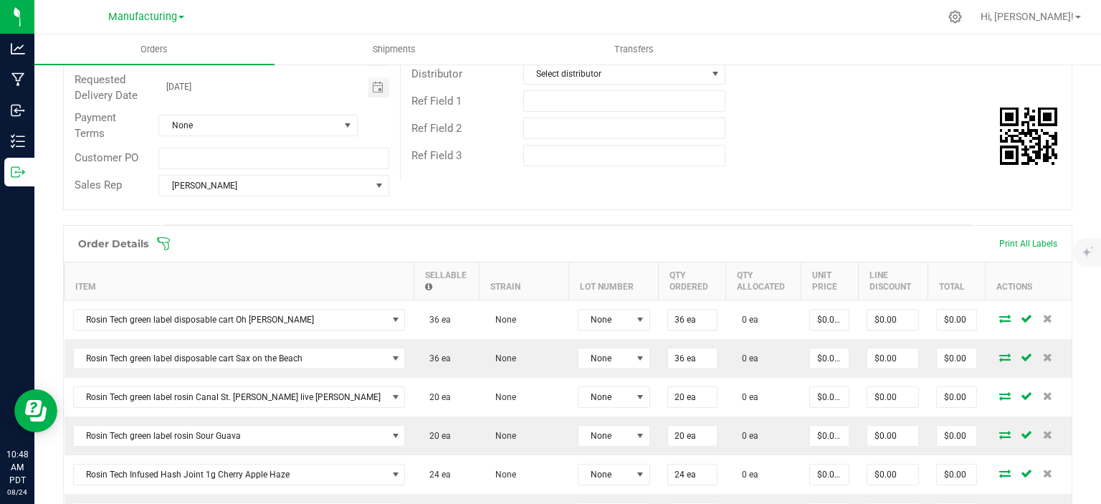
click at [860, 125] on div "Ref Field 2" at bounding box center [736, 128] width 671 height 27
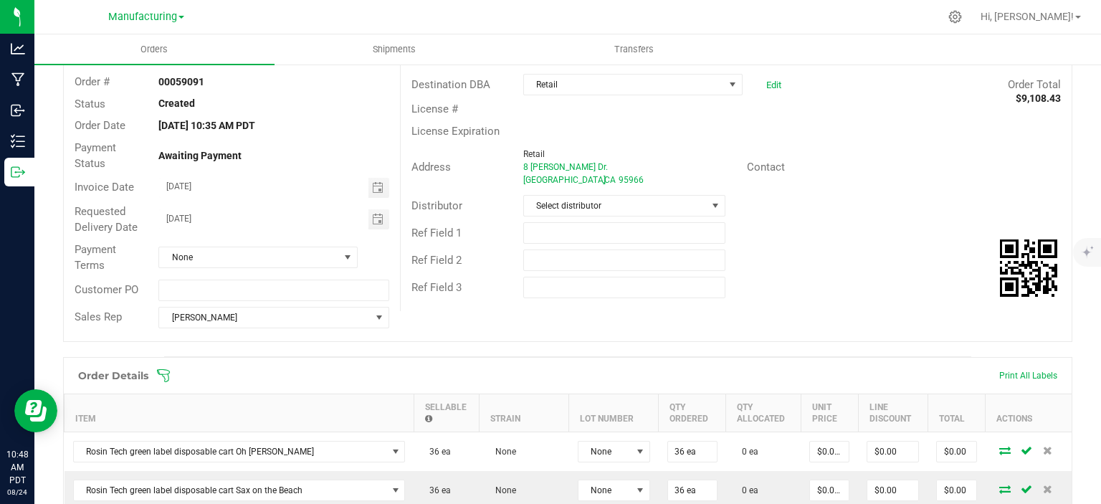
scroll to position [0, 0]
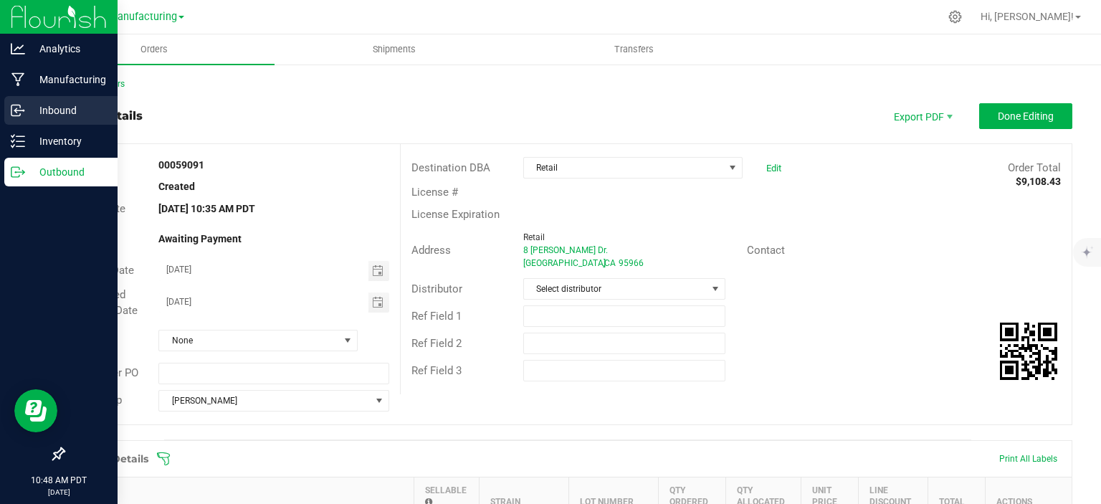
click at [29, 110] on p "Inbound" at bounding box center [68, 110] width 86 height 17
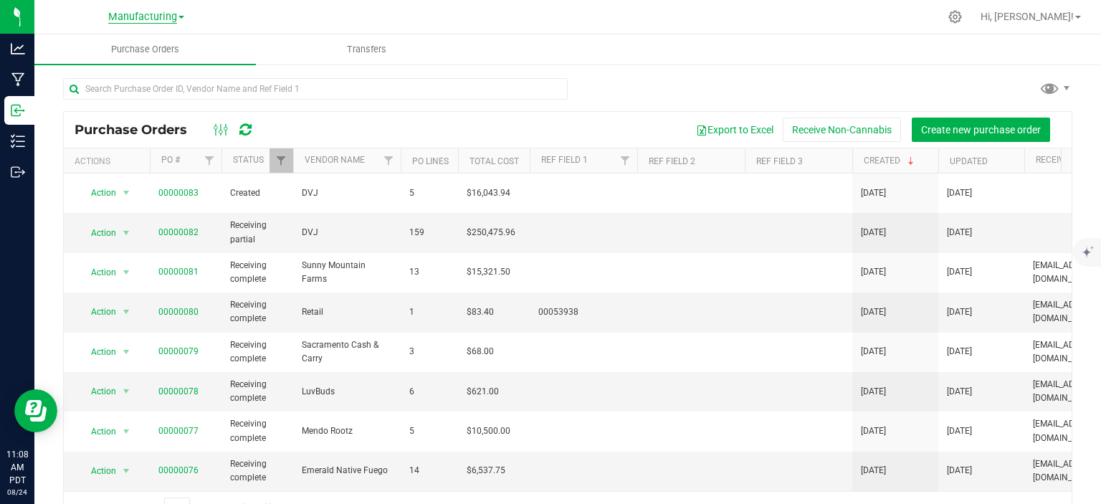
click at [143, 15] on span "Manufacturing" at bounding box center [142, 17] width 69 height 13
click at [92, 64] on link "Retail" at bounding box center [146, 69] width 209 height 19
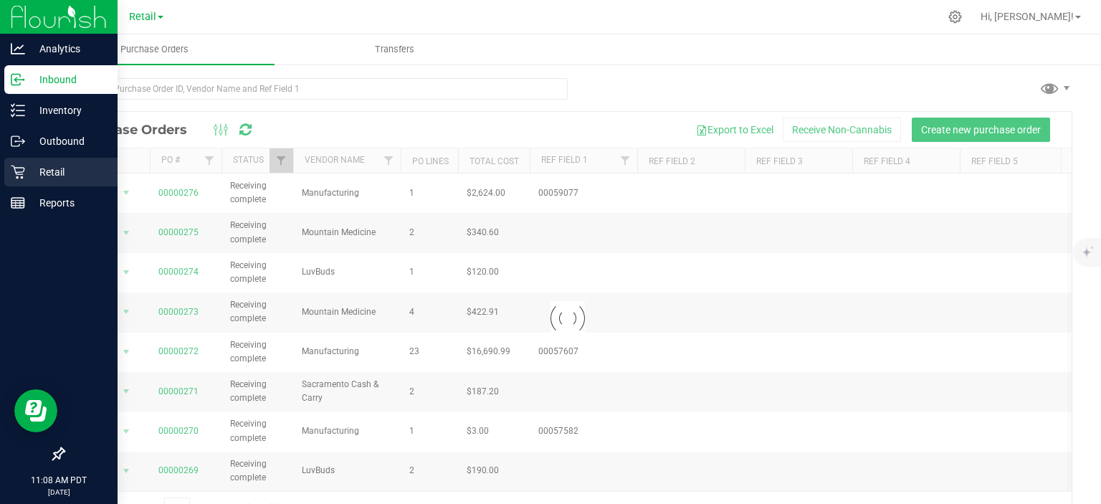
click at [26, 173] on p "Retail" at bounding box center [68, 171] width 86 height 17
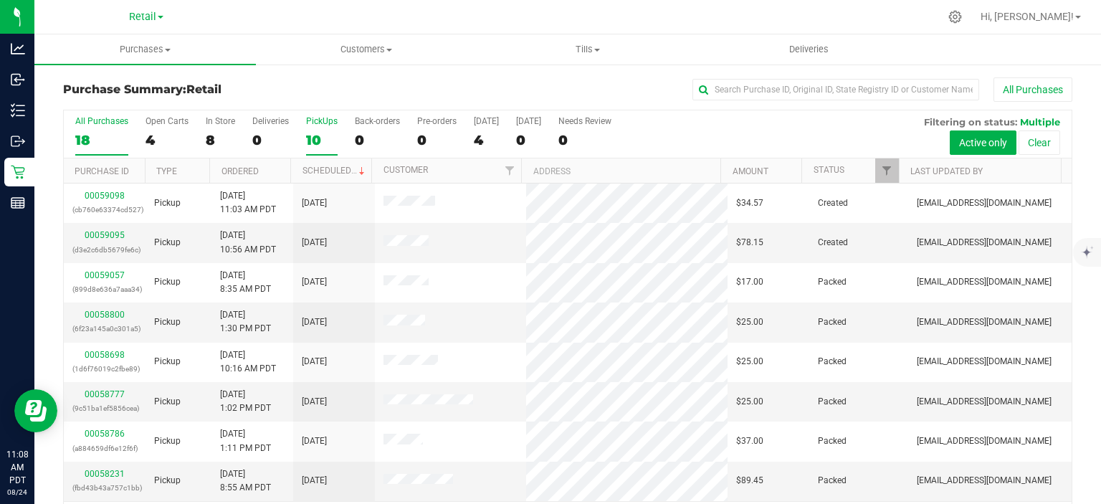
click at [323, 123] on div "PickUps" at bounding box center [322, 121] width 32 height 10
click at [0, 0] on input "PickUps 10" at bounding box center [0, 0] width 0 height 0
click at [99, 236] on link "00059095" at bounding box center [105, 235] width 40 height 10
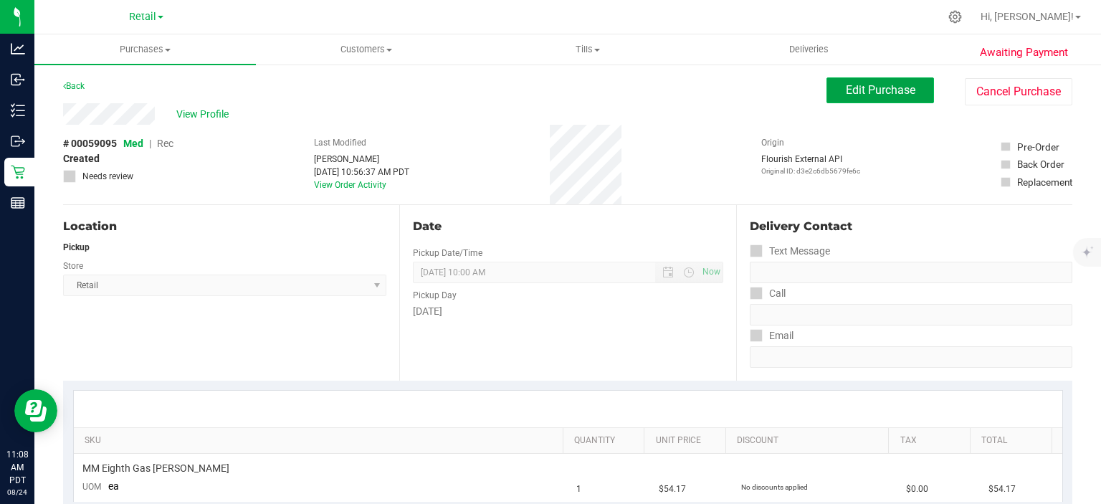
click at [850, 95] on span "Edit Purchase" at bounding box center [879, 90] width 69 height 14
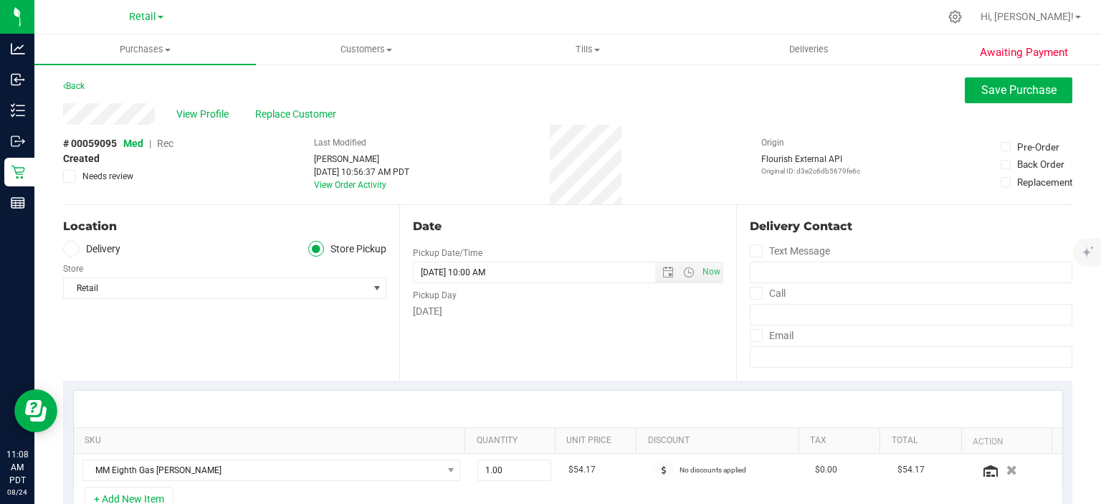
click at [162, 143] on span "Rec" at bounding box center [165, 143] width 16 height 11
click at [1005, 90] on span "Save Purchase" at bounding box center [1018, 90] width 75 height 14
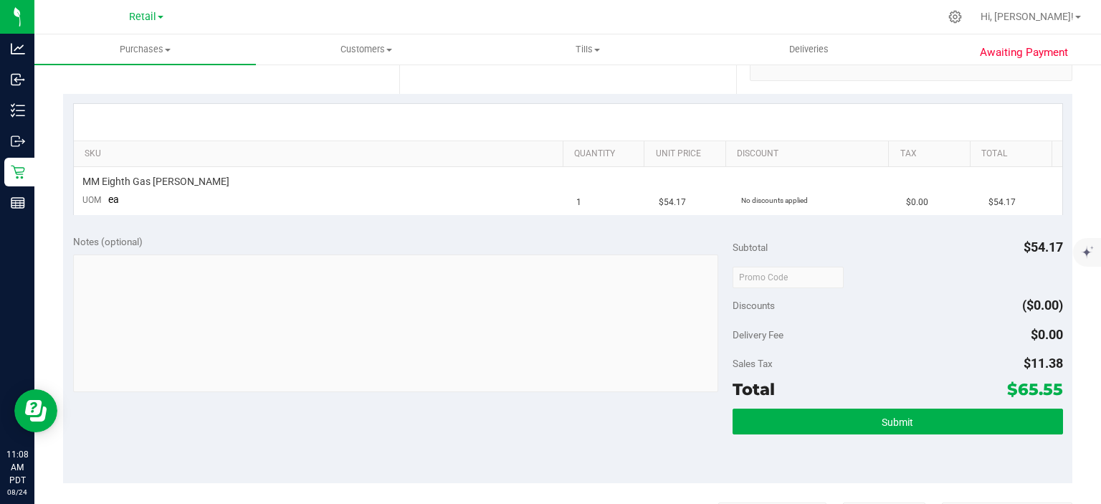
scroll to position [430, 0]
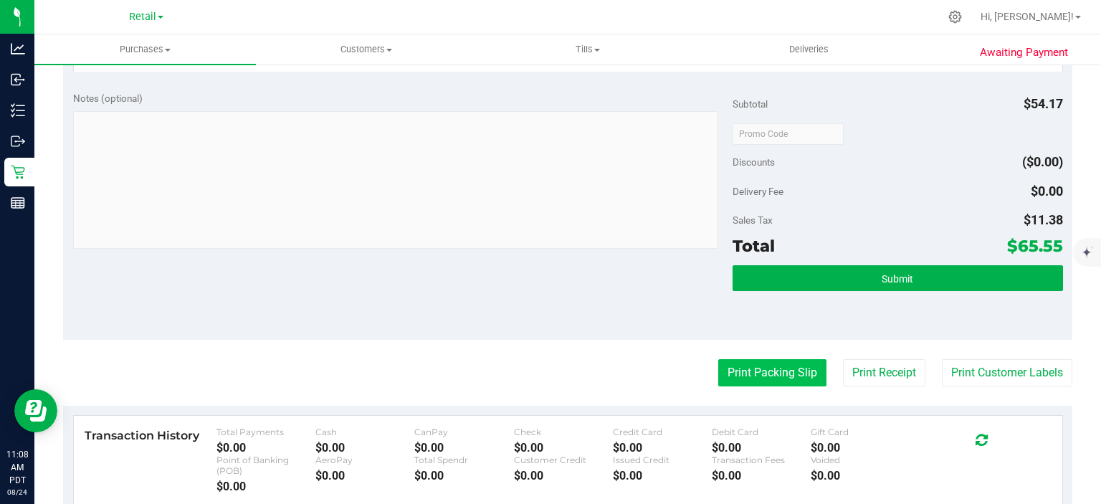
click at [757, 373] on button "Print Packing Slip" at bounding box center [772, 372] width 108 height 27
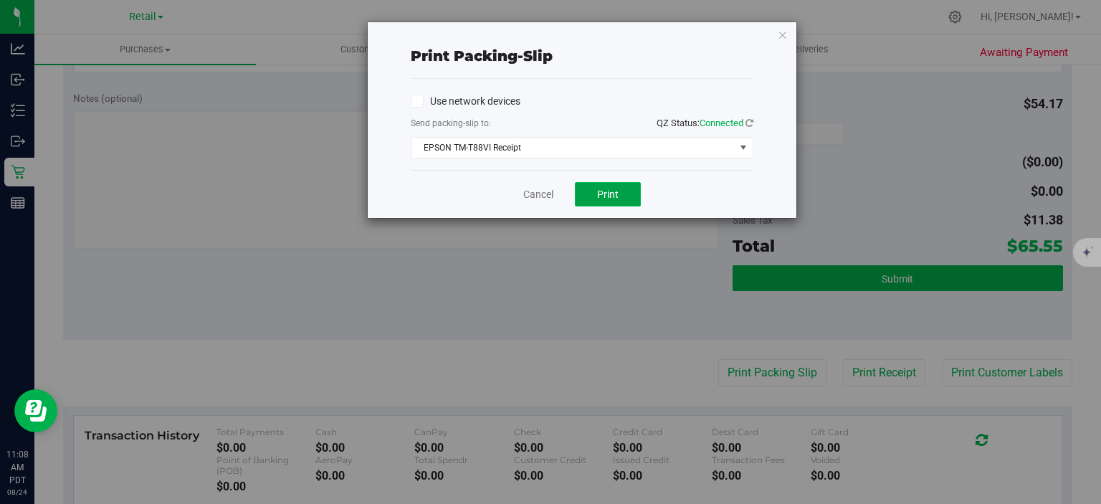
click at [604, 196] on span "Print" at bounding box center [607, 193] width 21 height 11
click at [547, 193] on link "Cancel" at bounding box center [538, 194] width 30 height 15
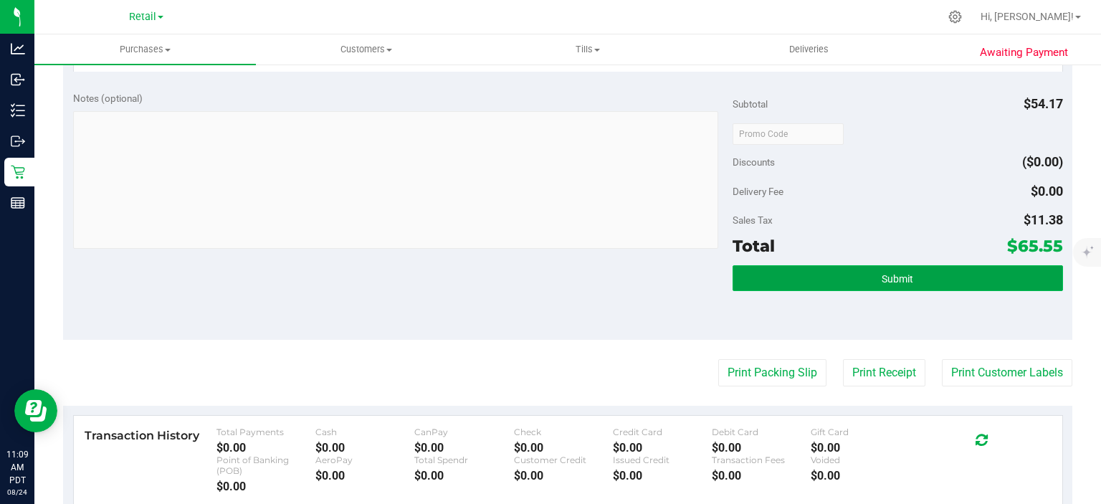
click at [828, 269] on button "Submit" at bounding box center [897, 278] width 330 height 26
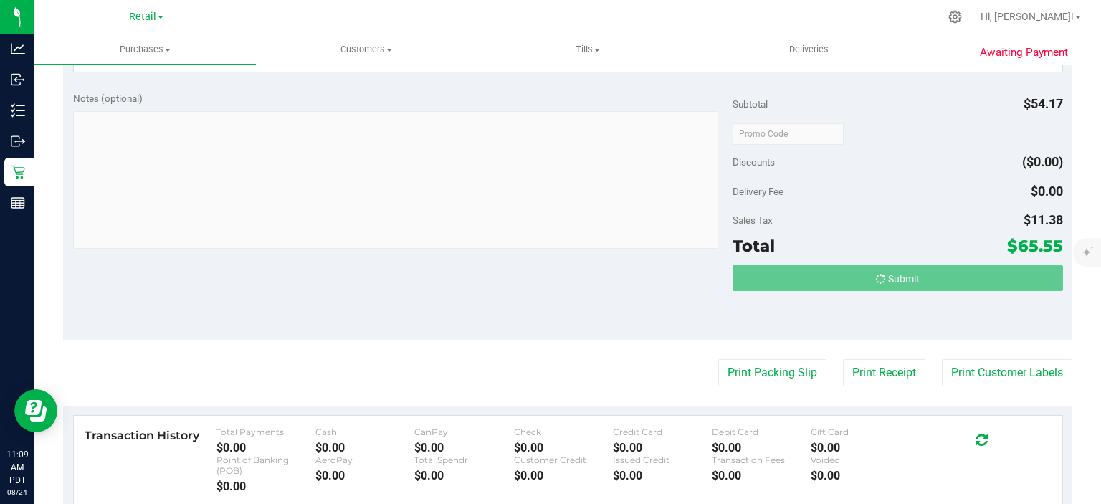
scroll to position [407, 0]
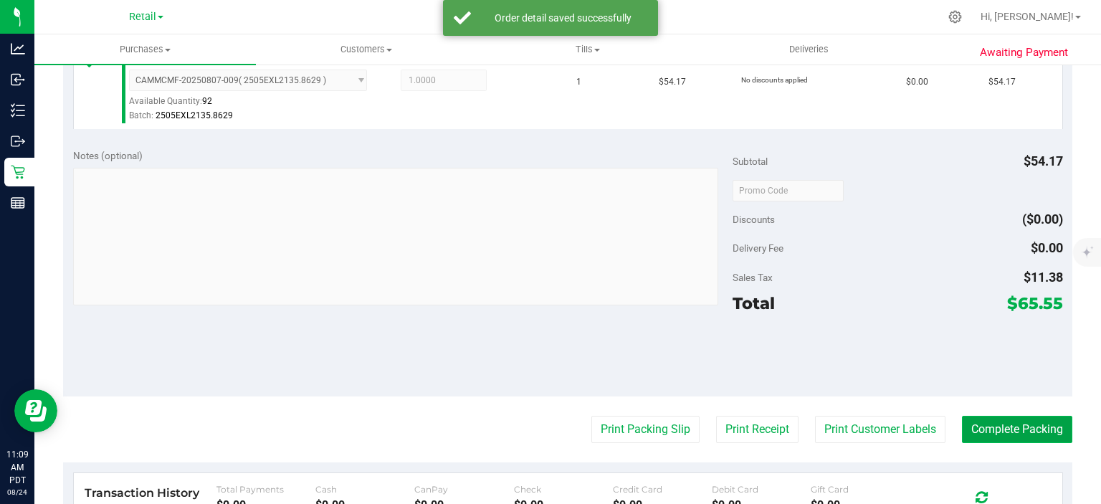
click at [1020, 433] on button "Complete Packing" at bounding box center [1017, 429] width 110 height 27
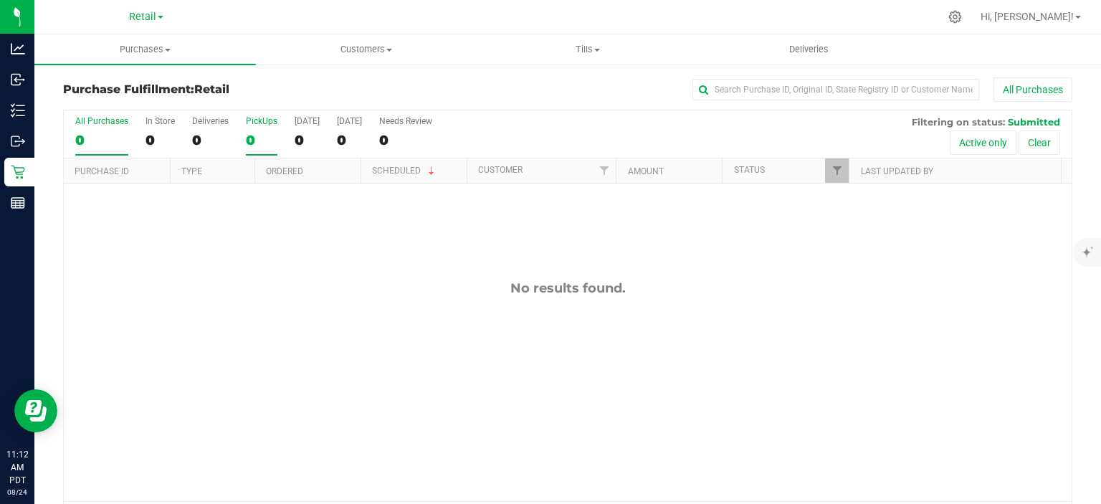
click at [263, 120] on div "PickUps" at bounding box center [262, 121] width 32 height 10
click at [0, 0] on input "PickUps 0" at bounding box center [0, 0] width 0 height 0
click at [257, 128] on label "PickUps 0" at bounding box center [262, 135] width 32 height 39
click at [0, 0] on input "PickUps 0" at bounding box center [0, 0] width 0 height 0
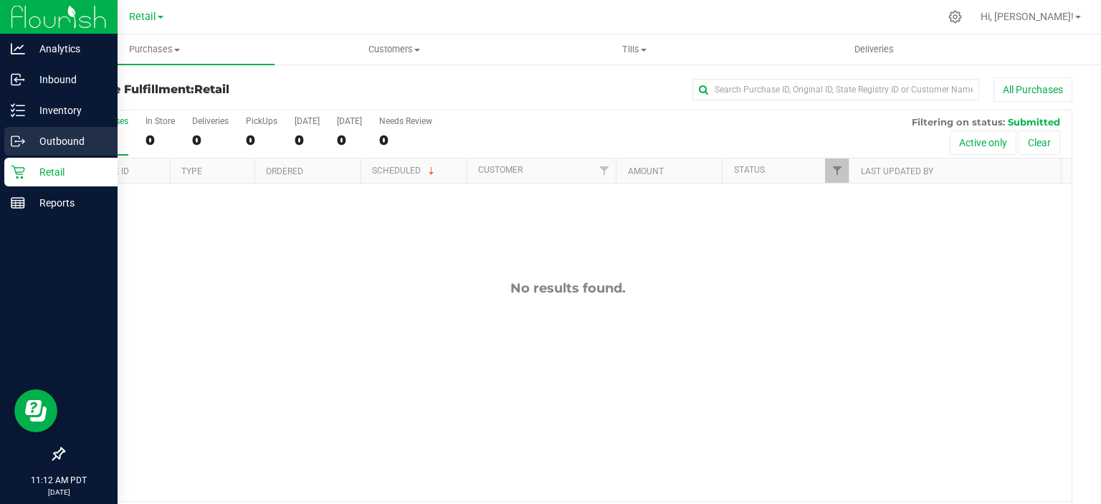
click at [23, 141] on icon at bounding box center [23, 142] width 2 height 2
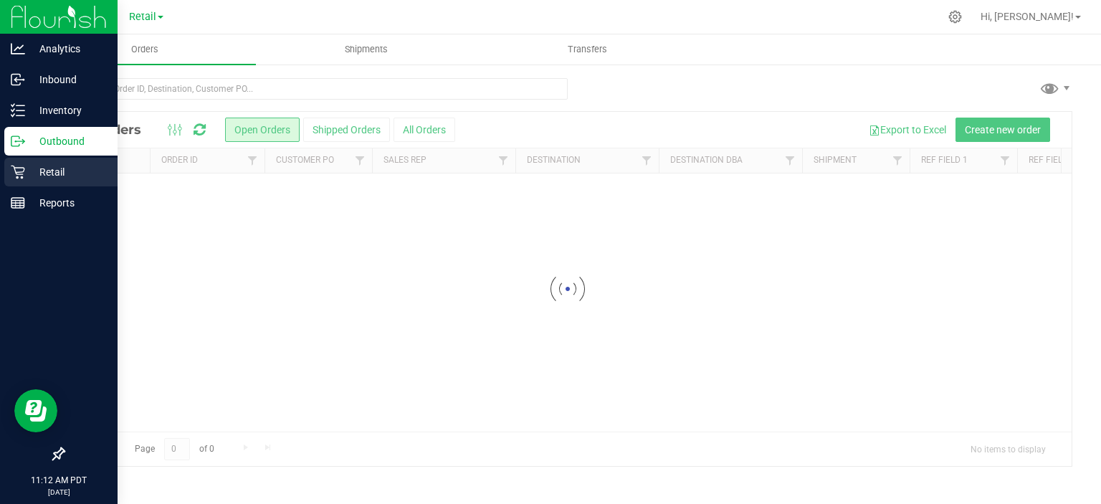
click at [52, 172] on p "Retail" at bounding box center [68, 171] width 86 height 17
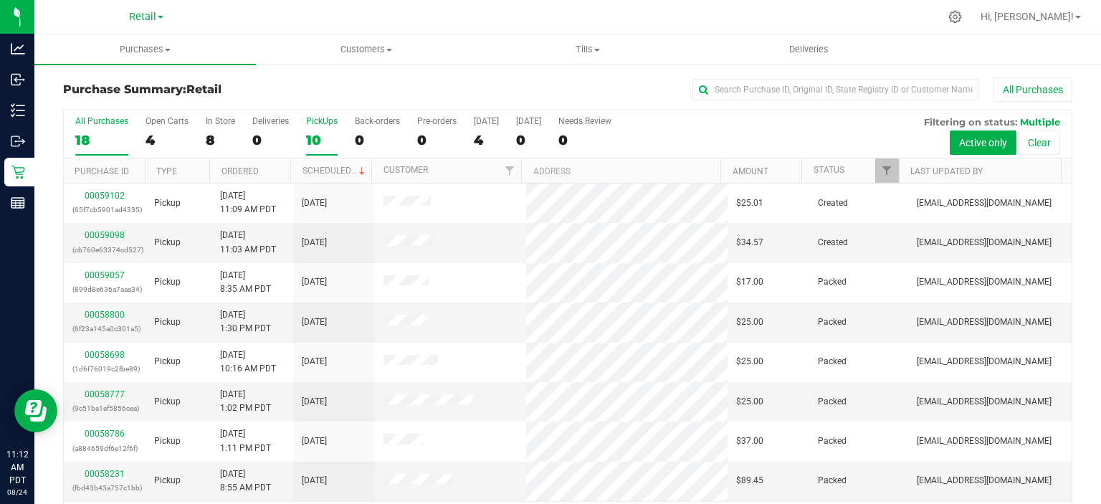
click at [319, 132] on div "10" at bounding box center [322, 140] width 32 height 16
click at [0, 0] on input "PickUps 10" at bounding box center [0, 0] width 0 height 0
click at [320, 120] on div "PickUps" at bounding box center [322, 121] width 32 height 10
click at [0, 0] on input "PickUps 11" at bounding box center [0, 0] width 0 height 0
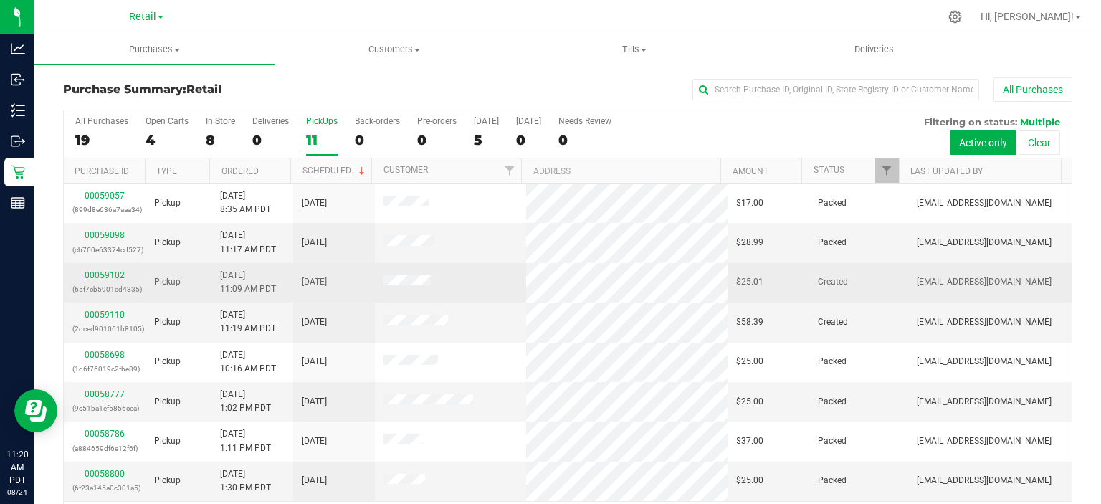
click at [95, 278] on link "00059102" at bounding box center [105, 275] width 40 height 10
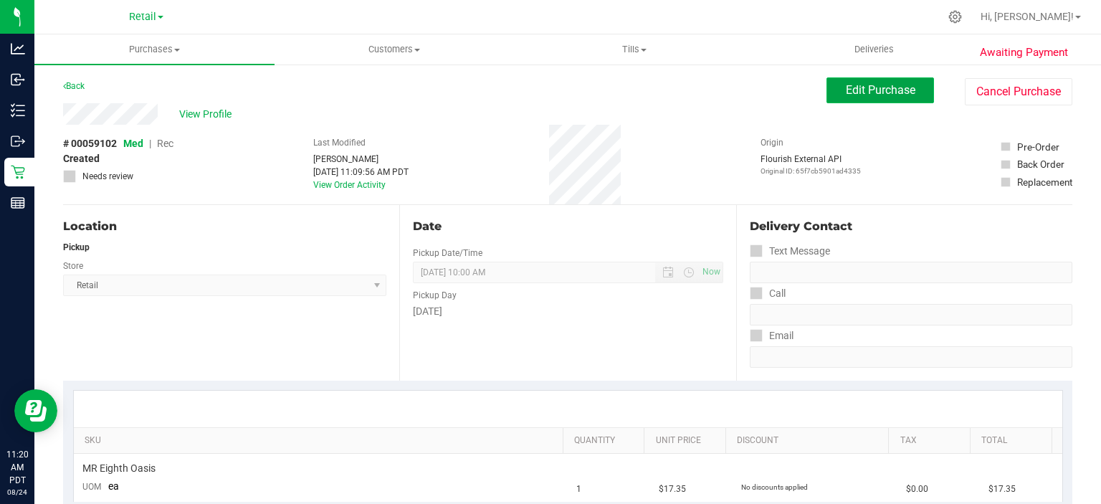
click at [874, 92] on span "Edit Purchase" at bounding box center [879, 90] width 69 height 14
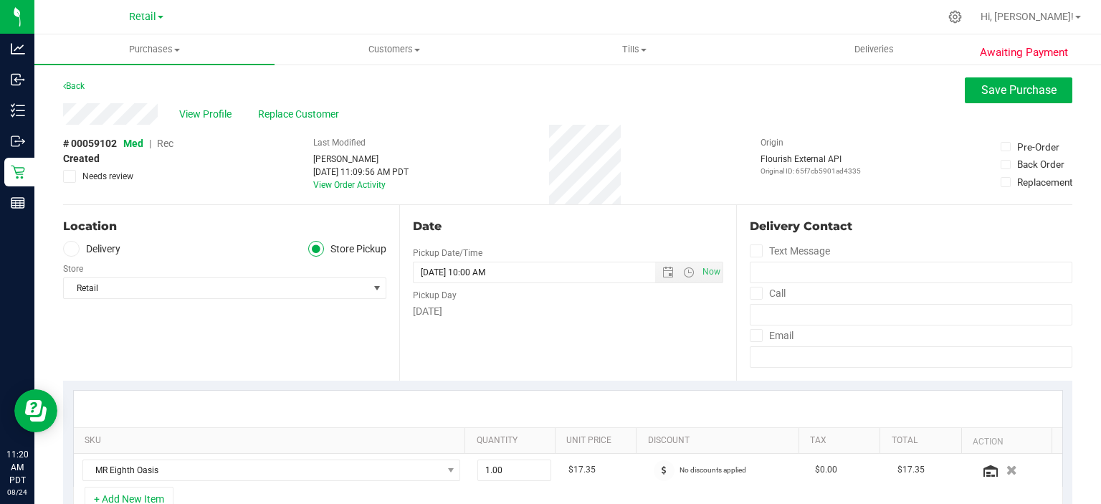
click at [170, 143] on span "Rec" at bounding box center [165, 143] width 16 height 11
click at [1000, 97] on button "Save Purchase" at bounding box center [1017, 90] width 107 height 26
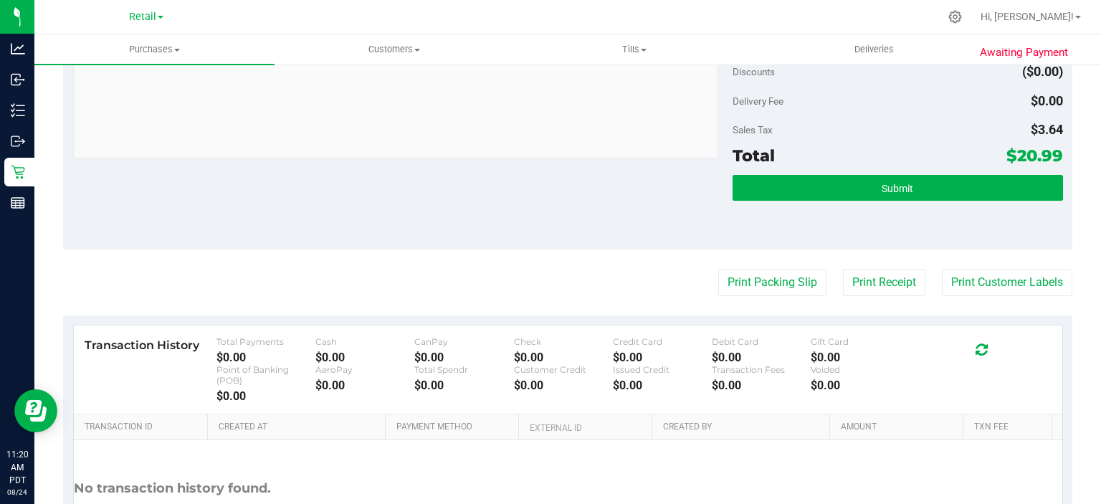
scroll to position [528, 0]
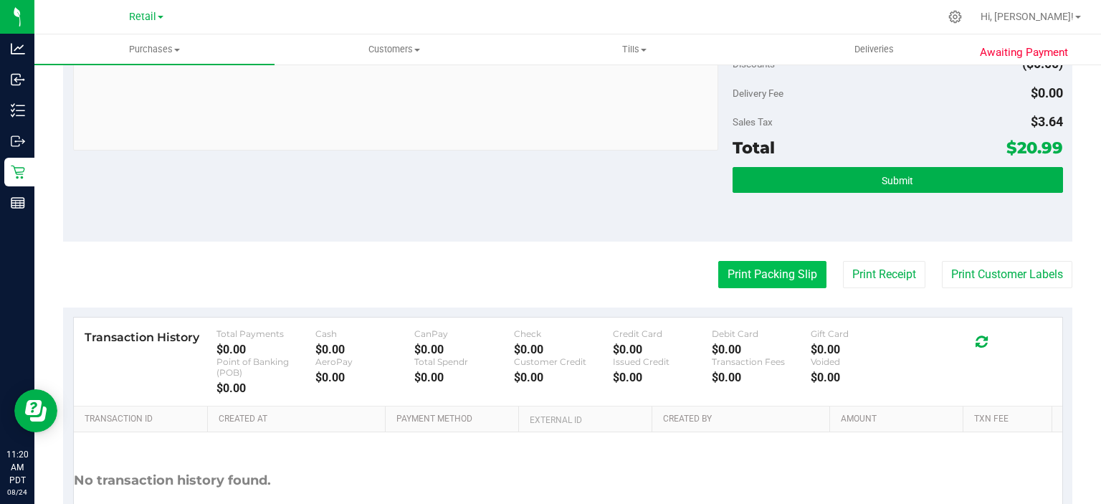
click at [749, 278] on button "Print Packing Slip" at bounding box center [772, 274] width 108 height 27
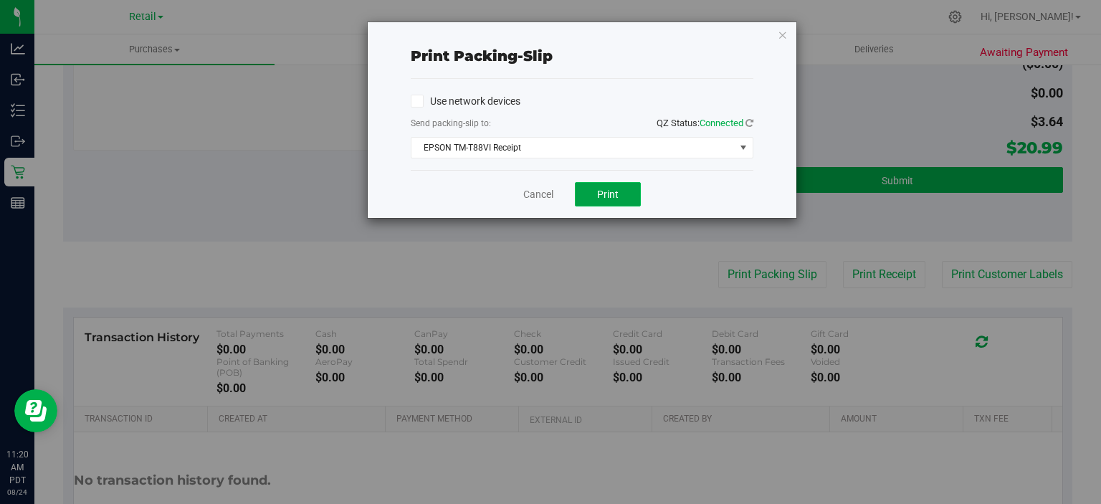
click at [602, 191] on span "Print" at bounding box center [607, 193] width 21 height 11
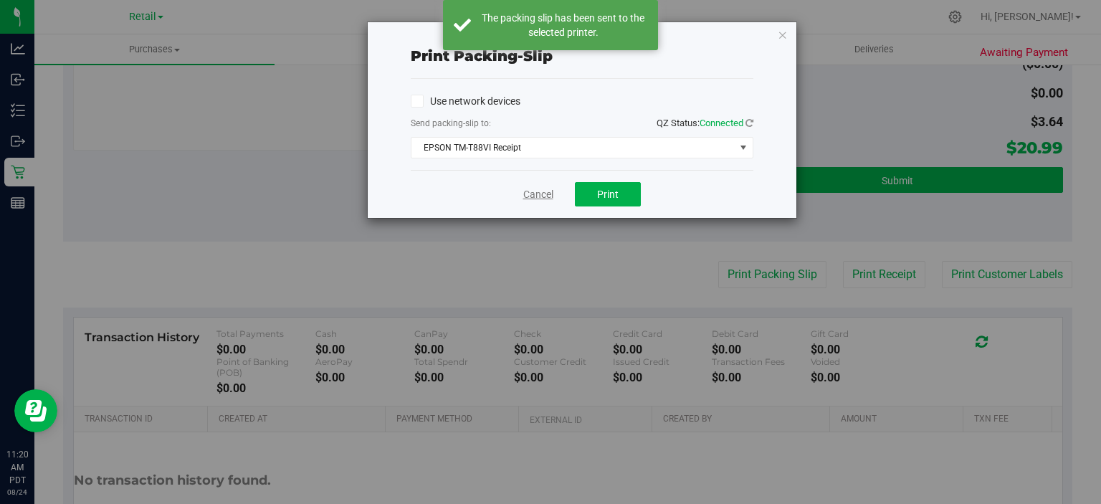
click at [539, 196] on link "Cancel" at bounding box center [538, 194] width 30 height 15
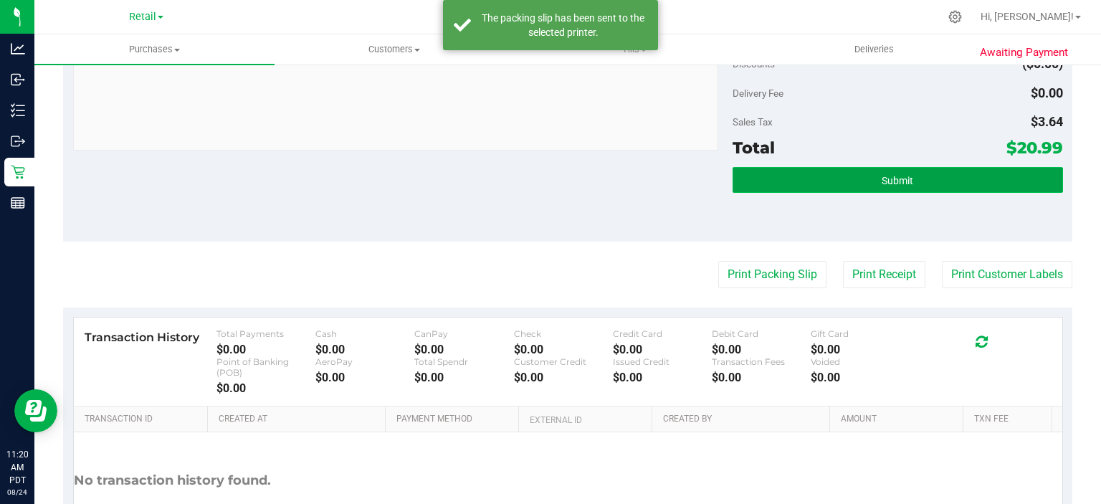
click at [828, 188] on button "Submit" at bounding box center [897, 180] width 330 height 26
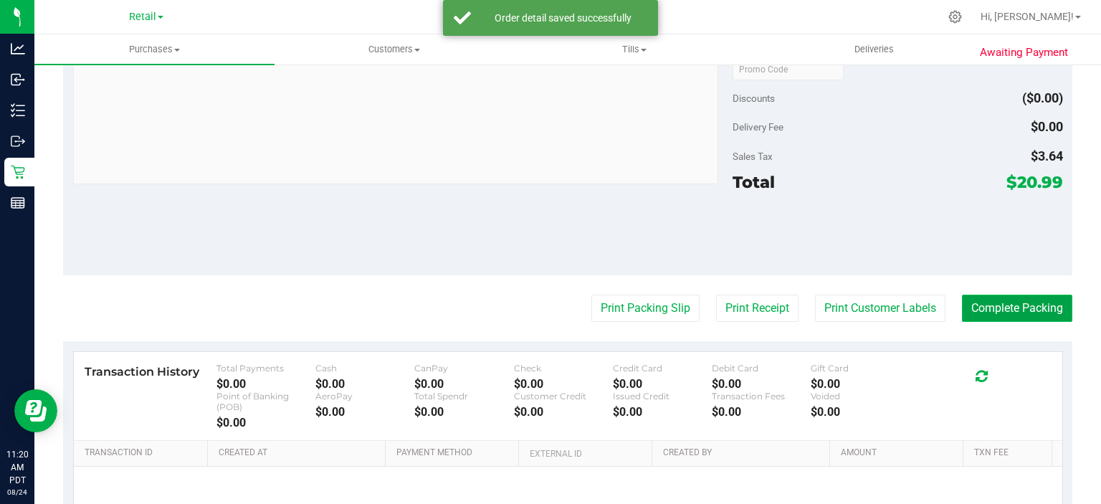
click at [1006, 317] on button "Complete Packing" at bounding box center [1017, 307] width 110 height 27
